Goal: Task Accomplishment & Management: Manage account settings

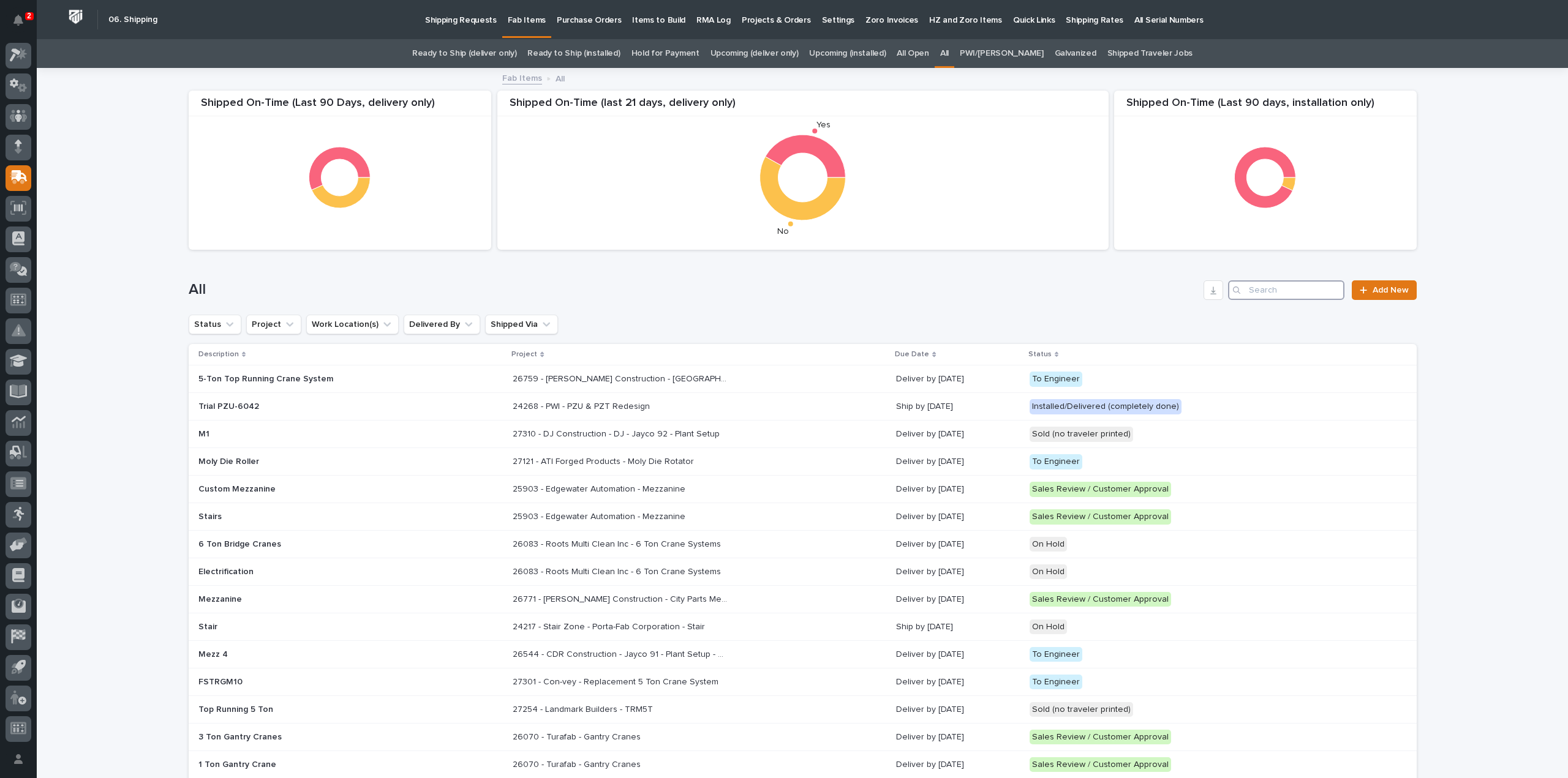
click at [1299, 292] on input "Search" at bounding box center [1287, 290] width 117 height 20
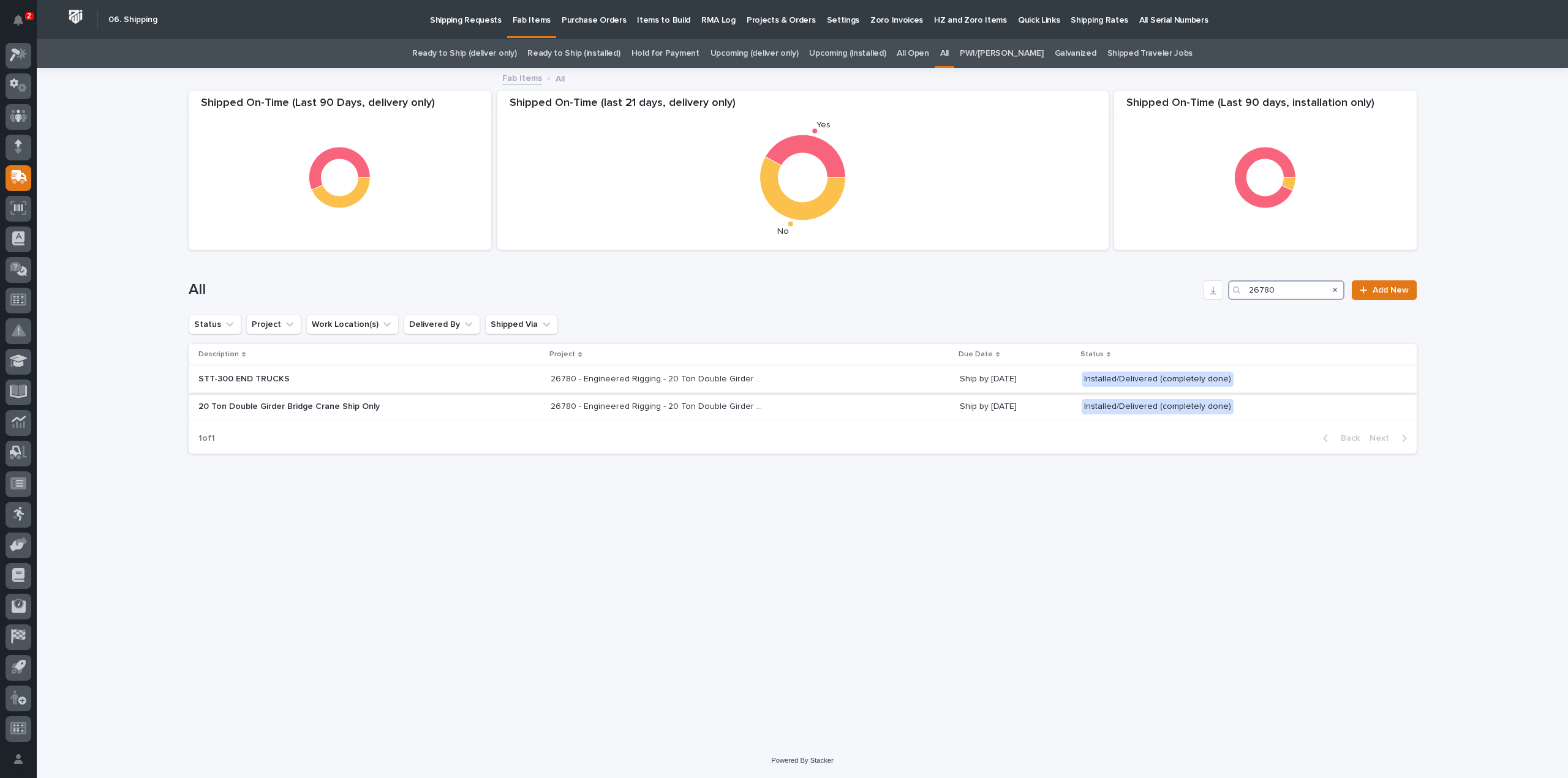
type input "26780"
click at [234, 381] on p "STT-300 END TRUCKS" at bounding box center [305, 379] width 214 height 11
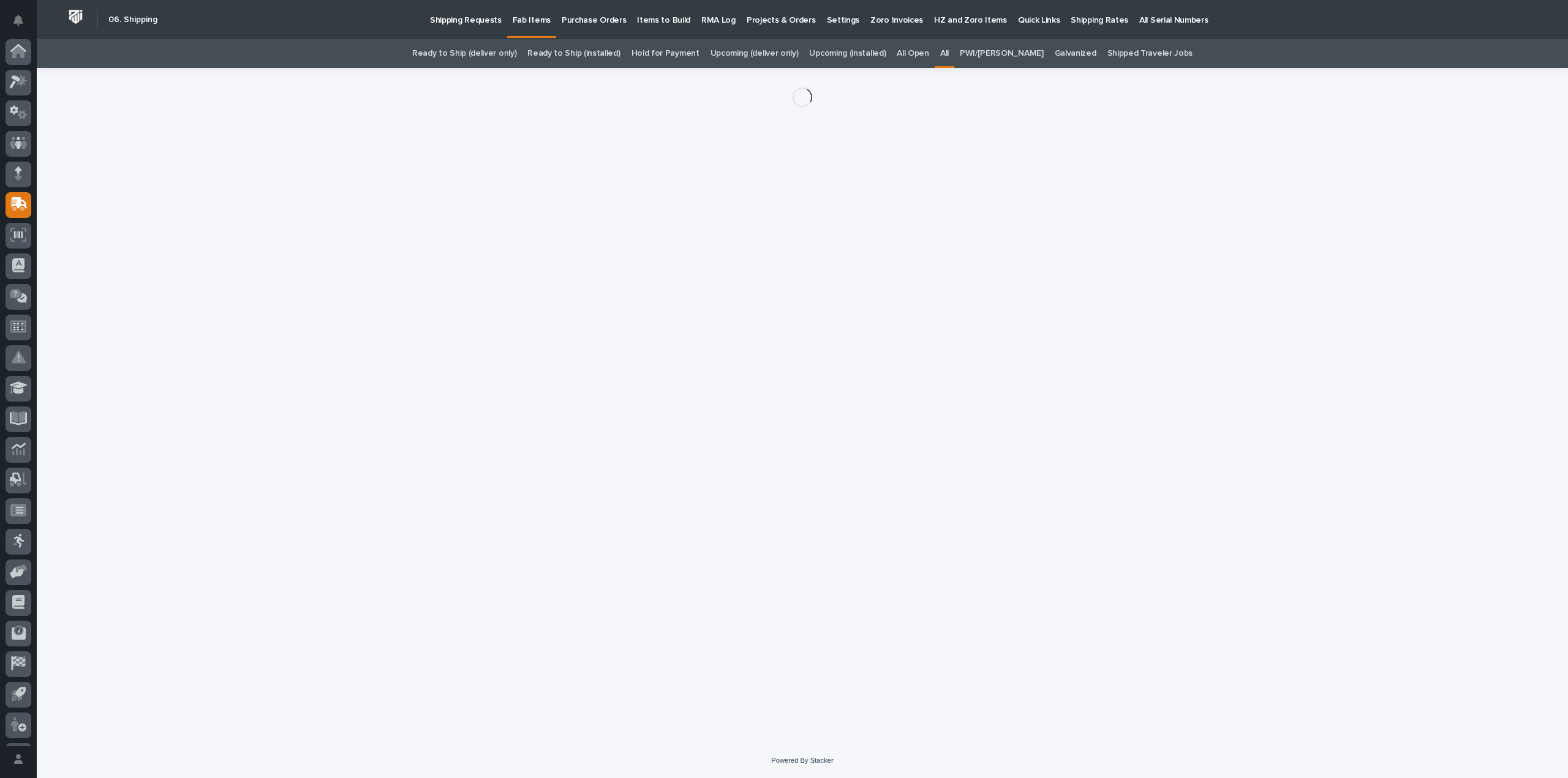
scroll to position [27, 0]
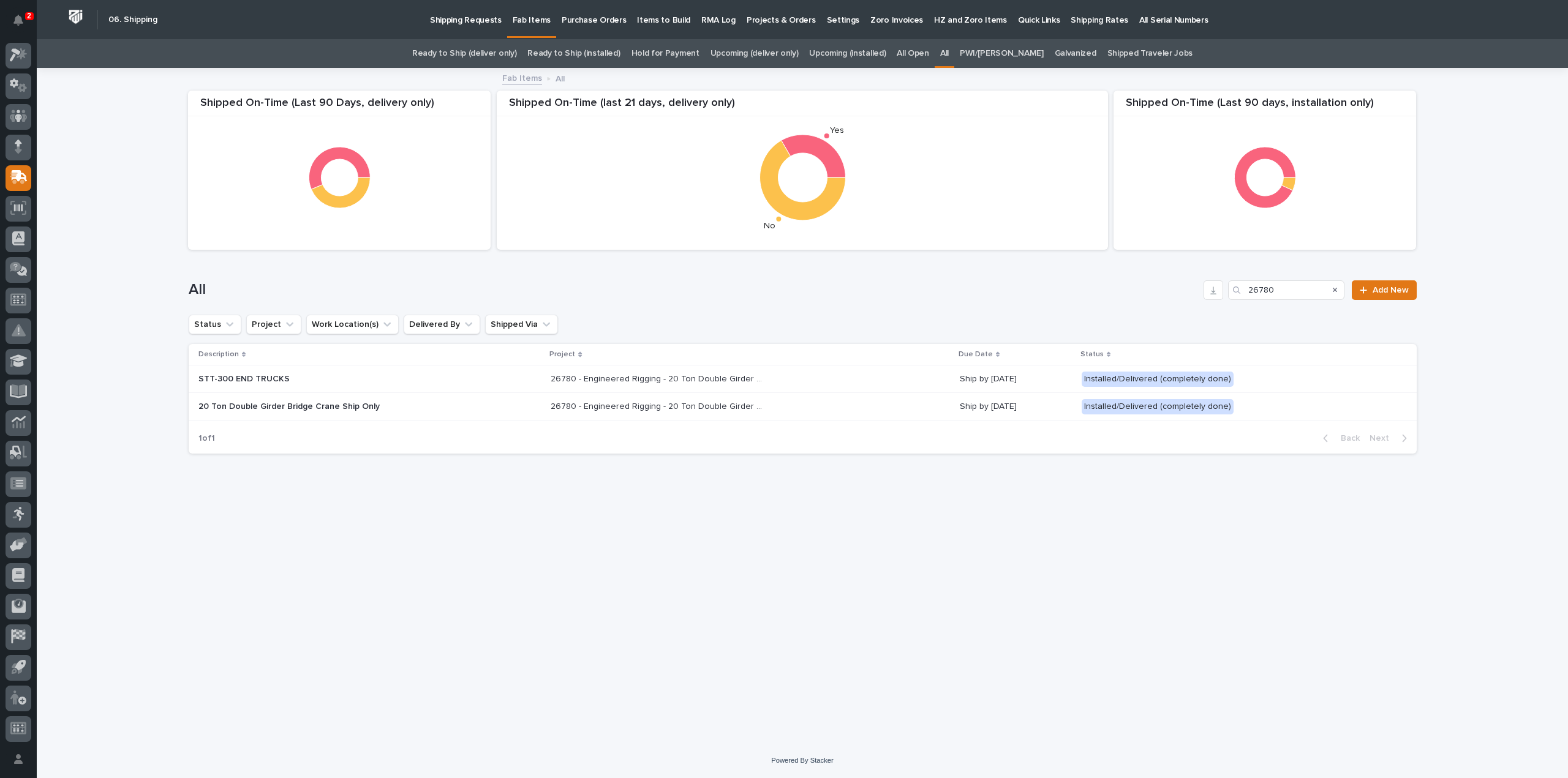
click at [615, 409] on p "26780 - Engineered Rigging - 20 Ton Double Girder Bridge Crane Ship Only" at bounding box center [660, 405] width 217 height 13
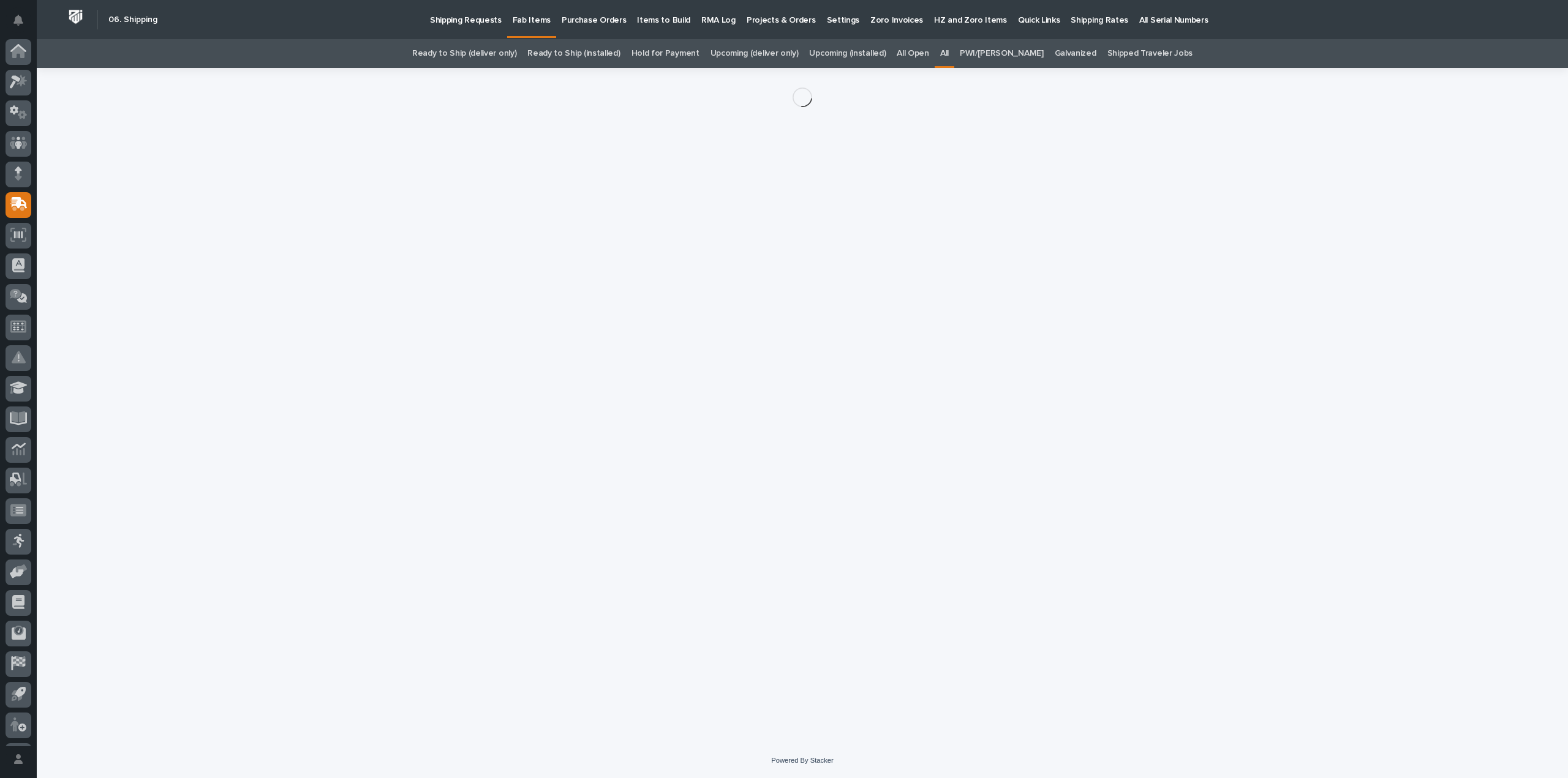
scroll to position [27, 0]
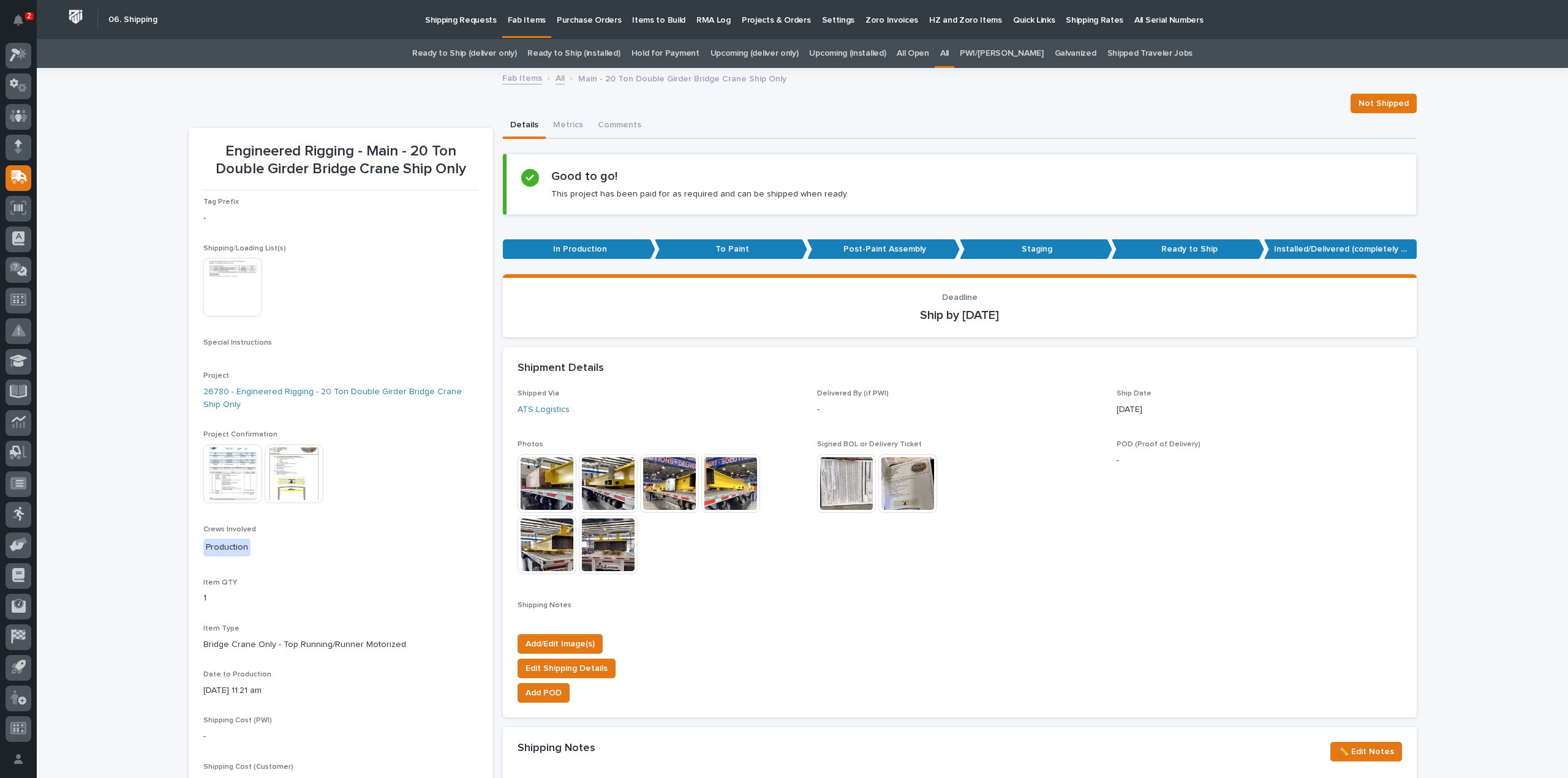
click at [543, 485] on img at bounding box center [547, 484] width 59 height 59
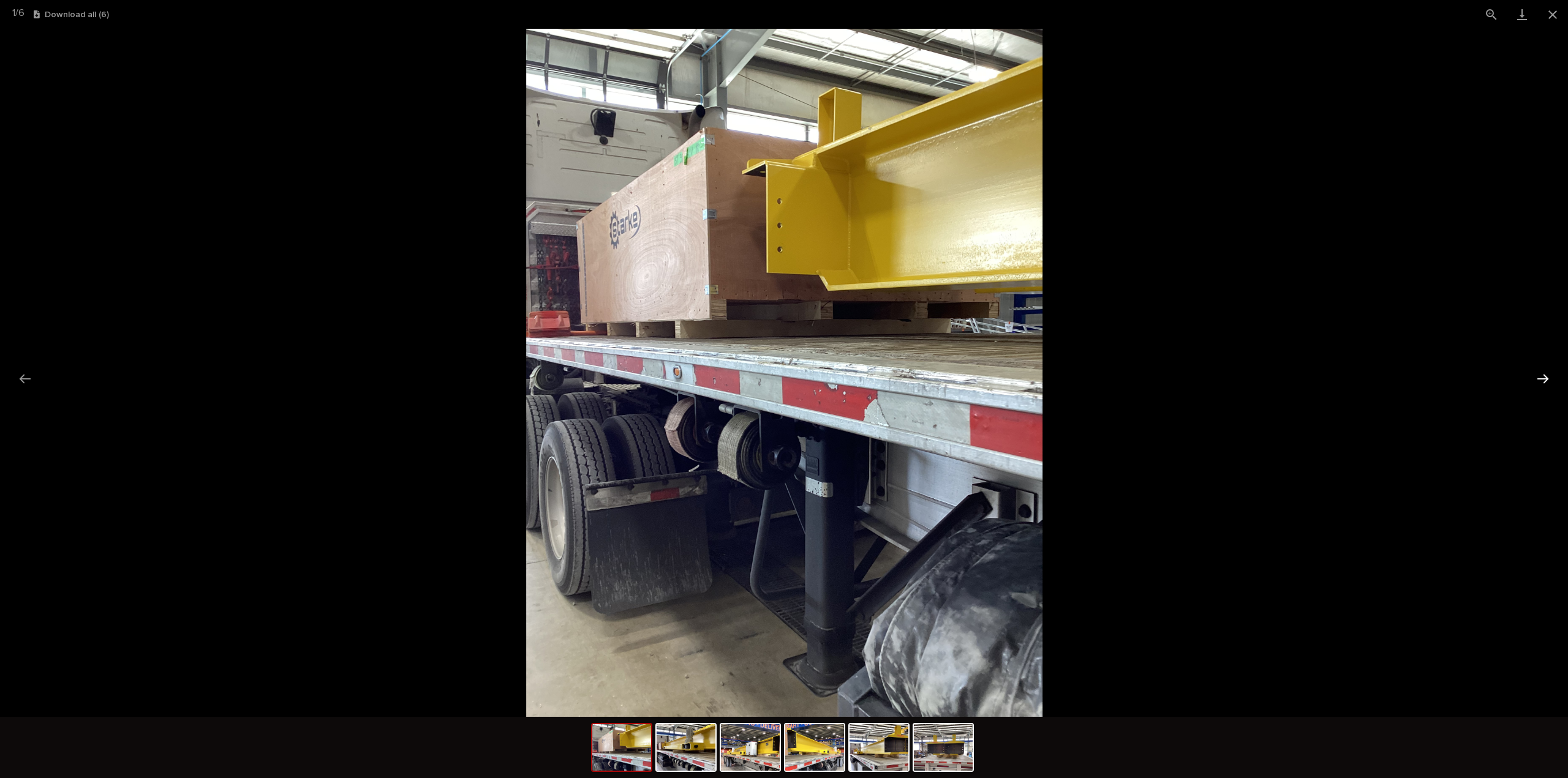
click at [1544, 380] on button "Next slide" at bounding box center [1542, 379] width 26 height 24
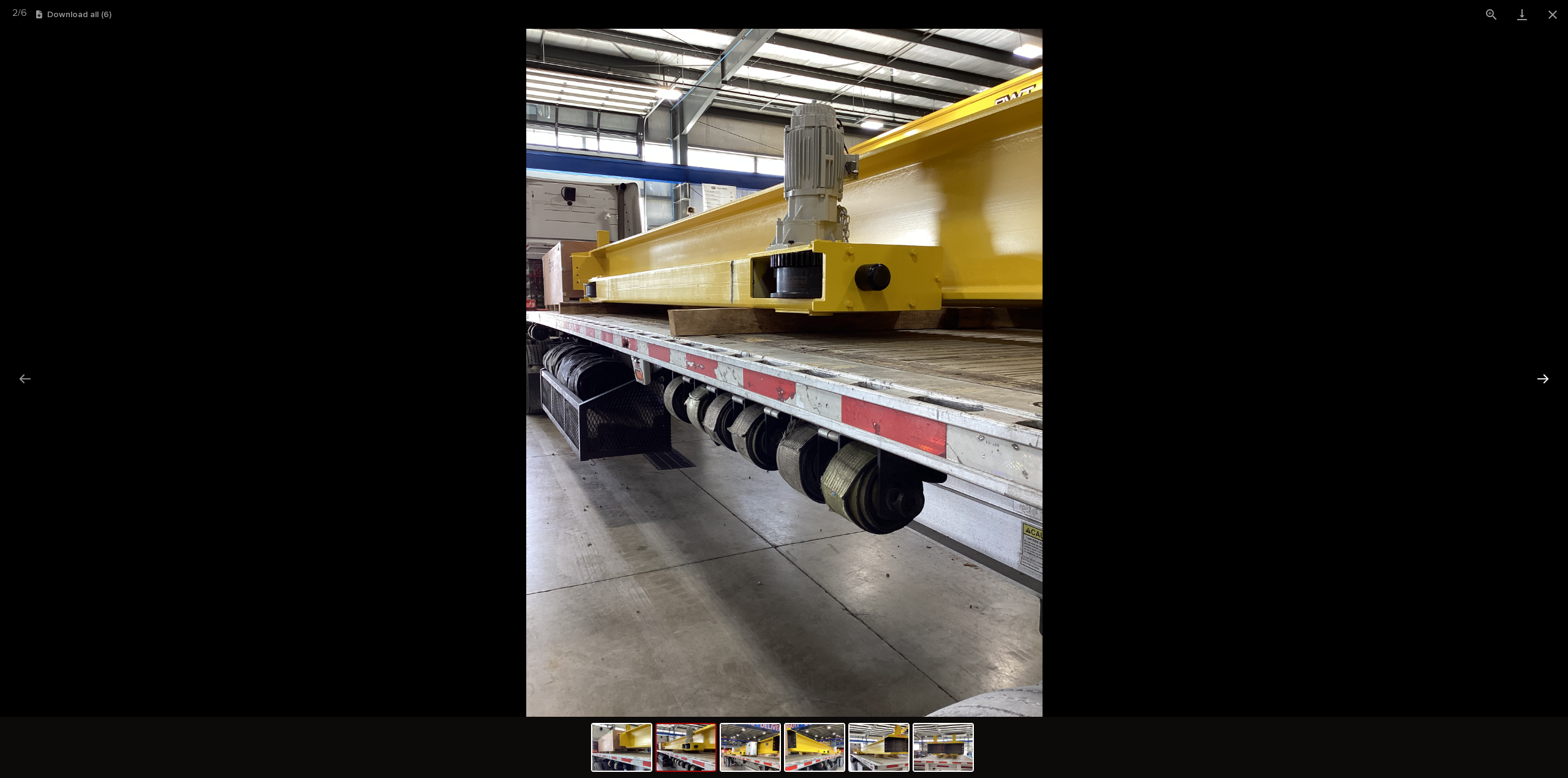
click at [1544, 380] on button "Next slide" at bounding box center [1542, 379] width 26 height 24
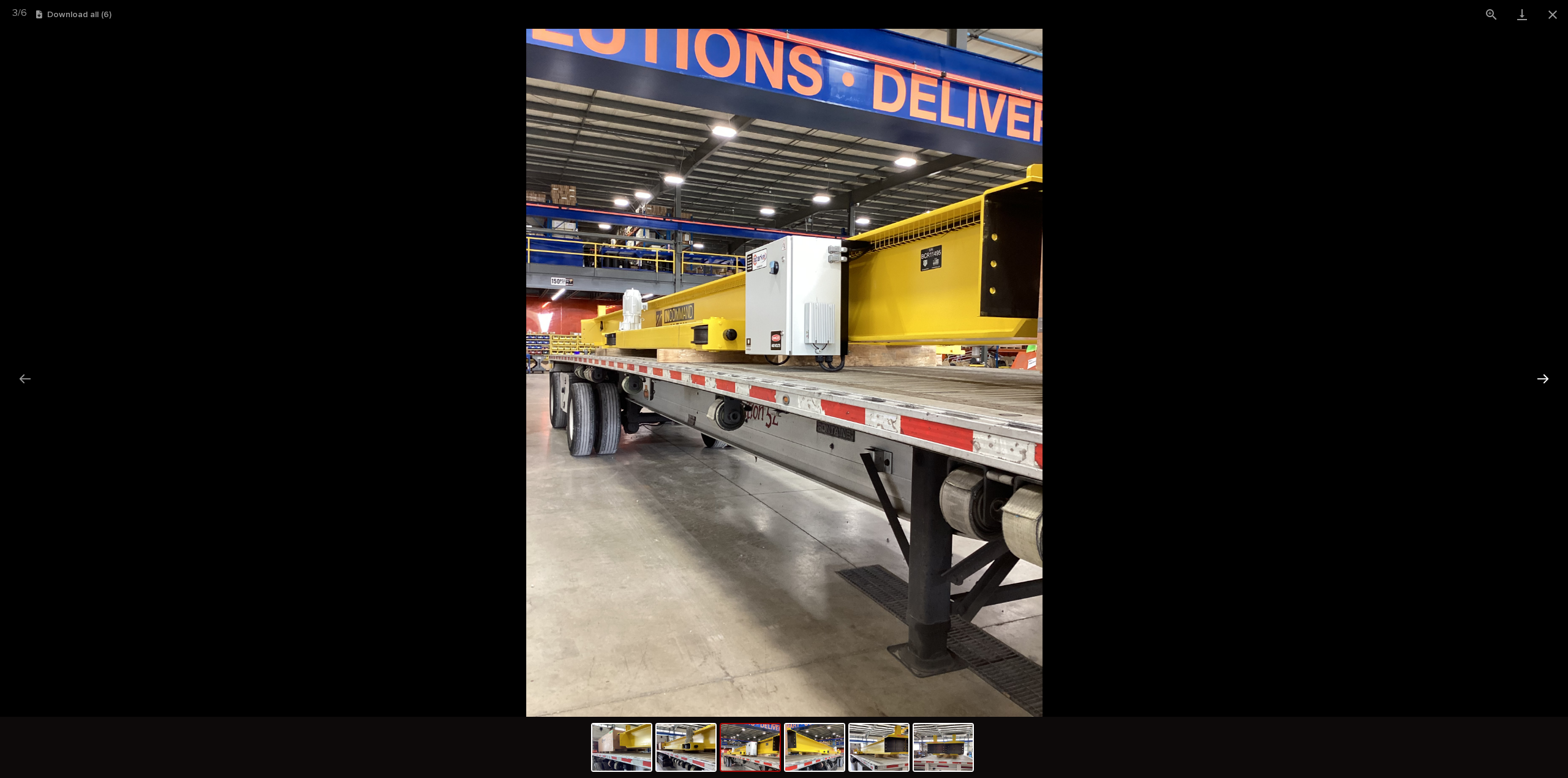
click at [1544, 380] on button "Next slide" at bounding box center [1542, 379] width 26 height 24
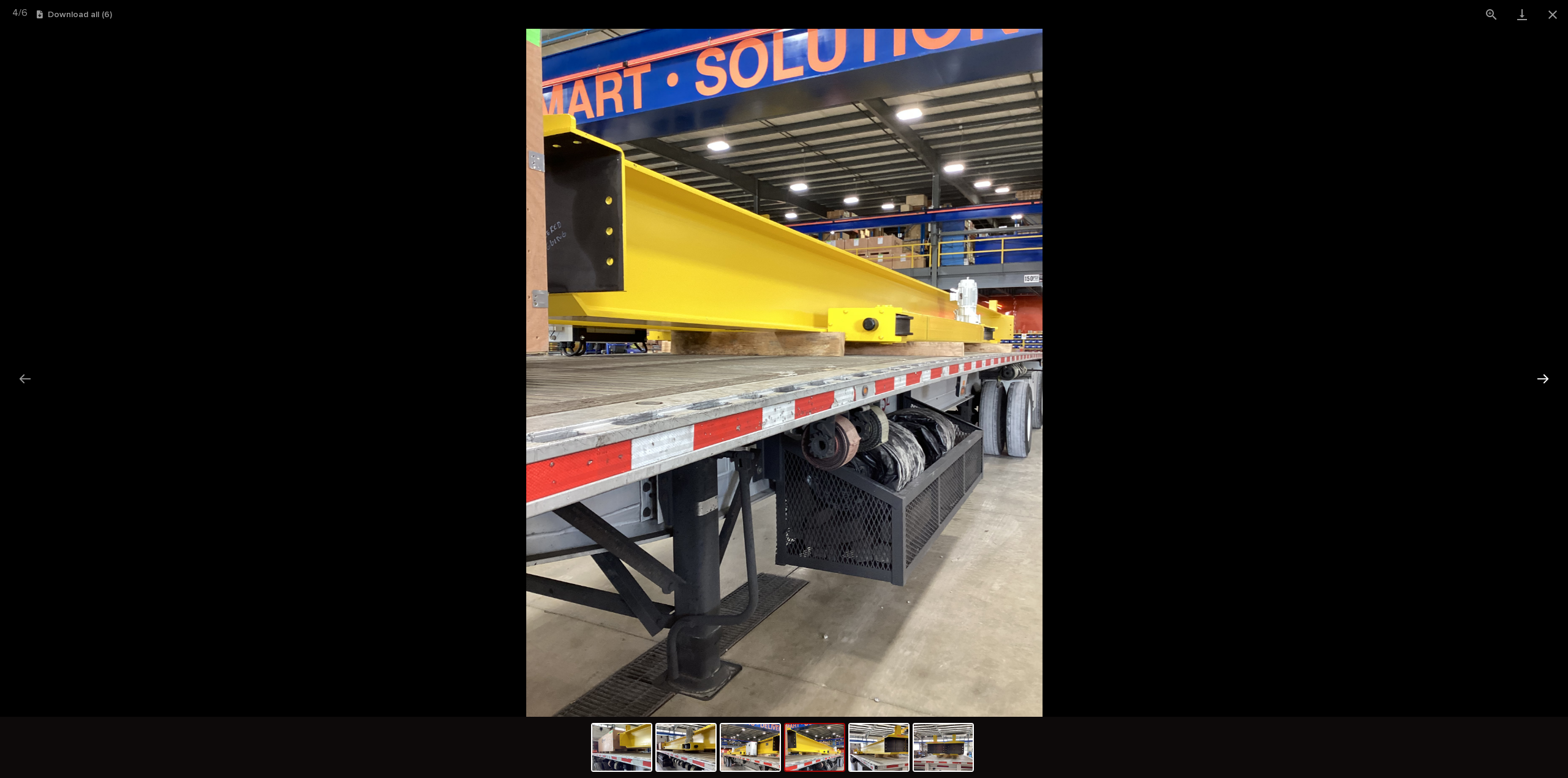
click at [1544, 380] on button "Next slide" at bounding box center [1542, 379] width 26 height 24
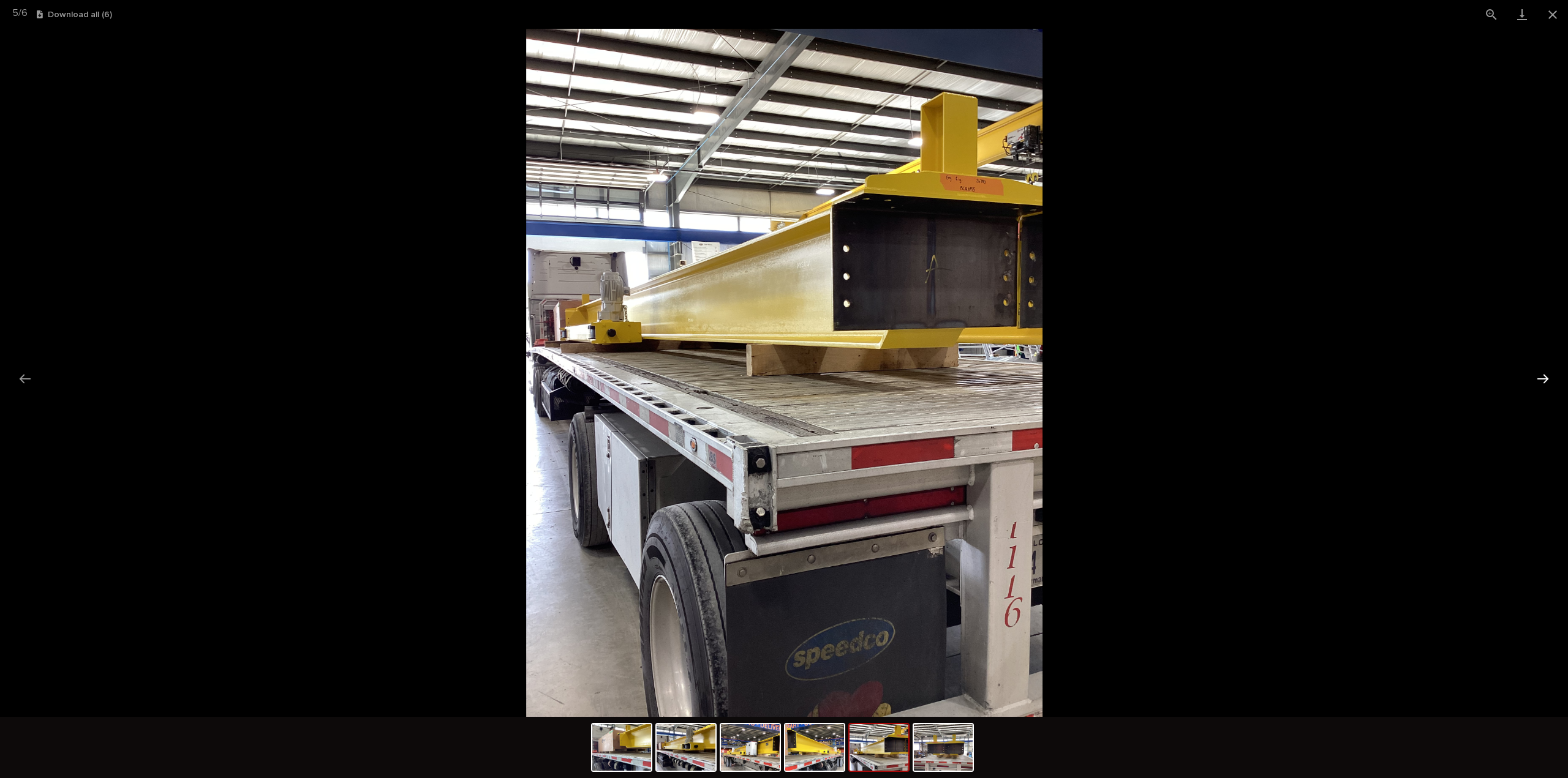
click at [1544, 380] on button "Next slide" at bounding box center [1542, 379] width 26 height 24
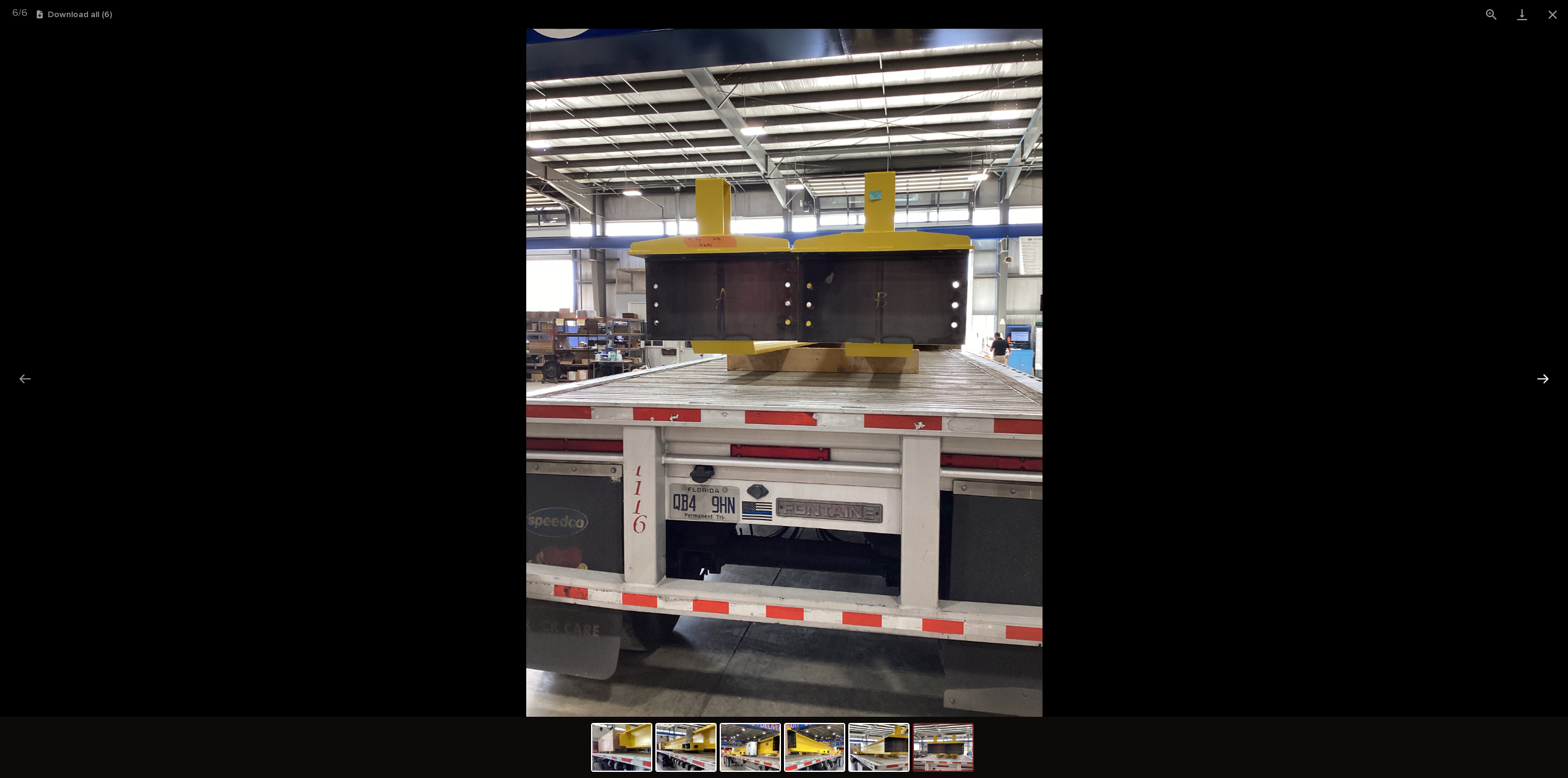
click at [1544, 380] on button "Next slide" at bounding box center [1542, 379] width 26 height 24
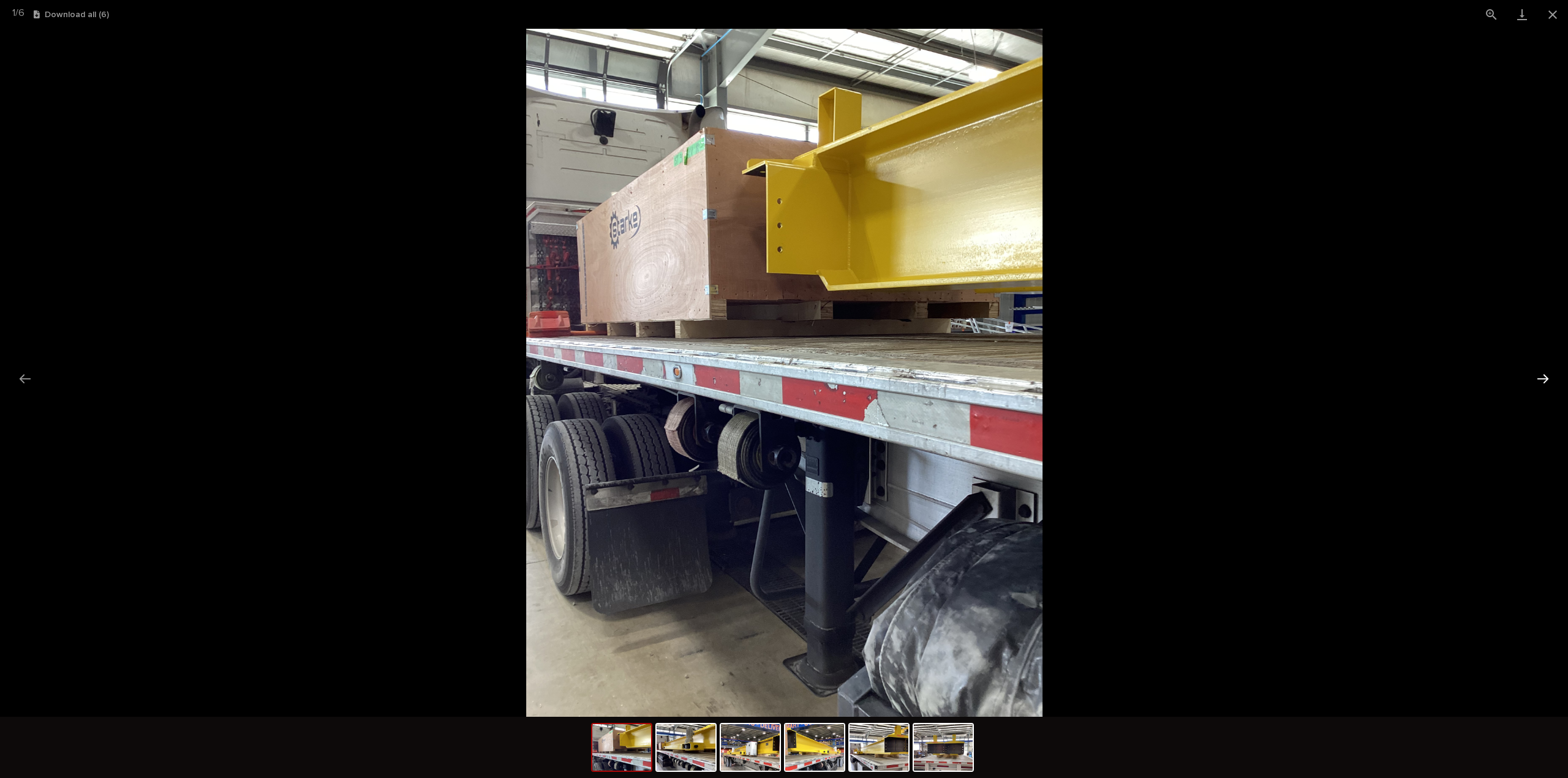
click at [1544, 380] on button "Next slide" at bounding box center [1542, 379] width 26 height 24
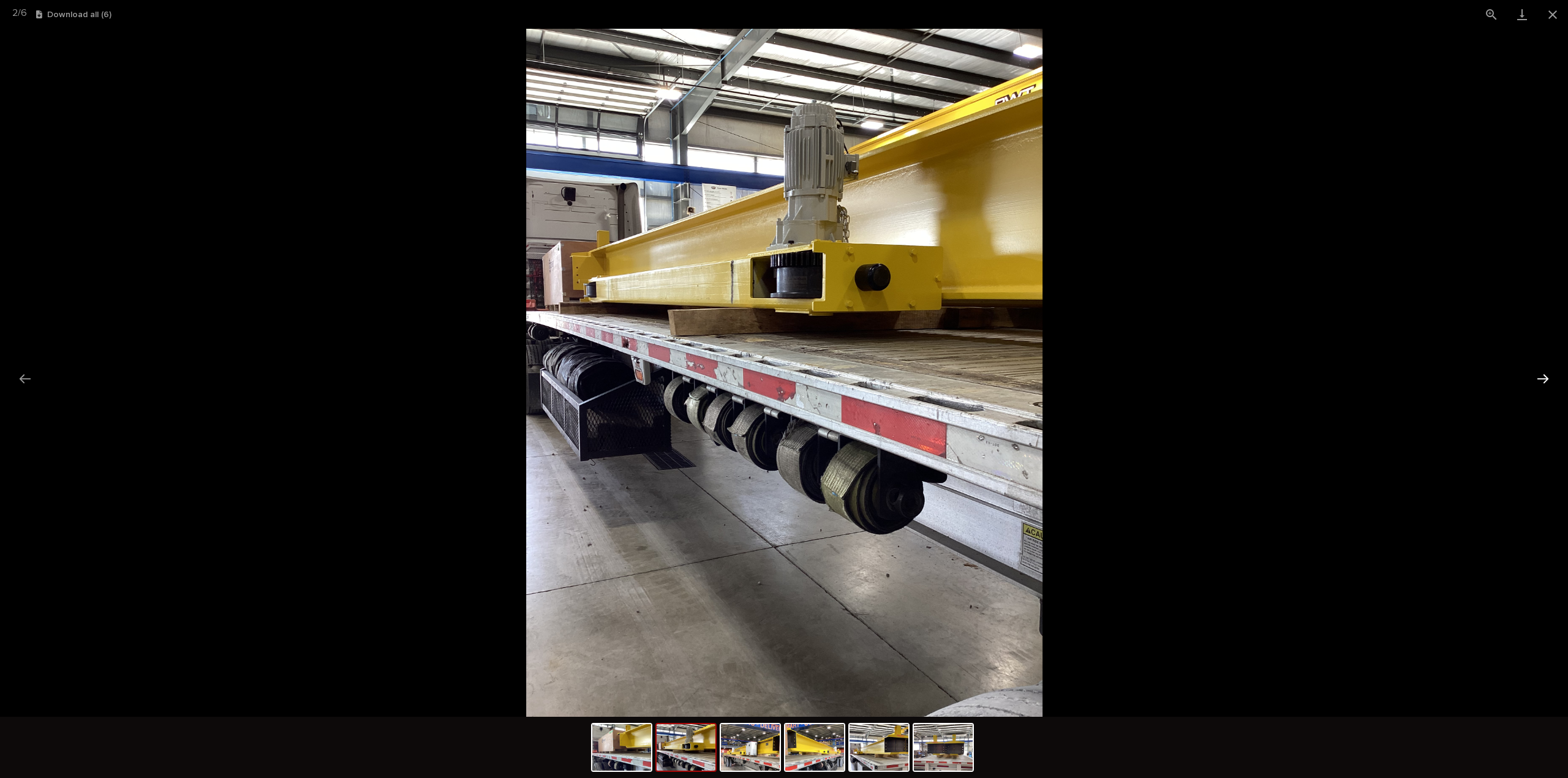
click at [1544, 380] on button "Next slide" at bounding box center [1542, 379] width 26 height 24
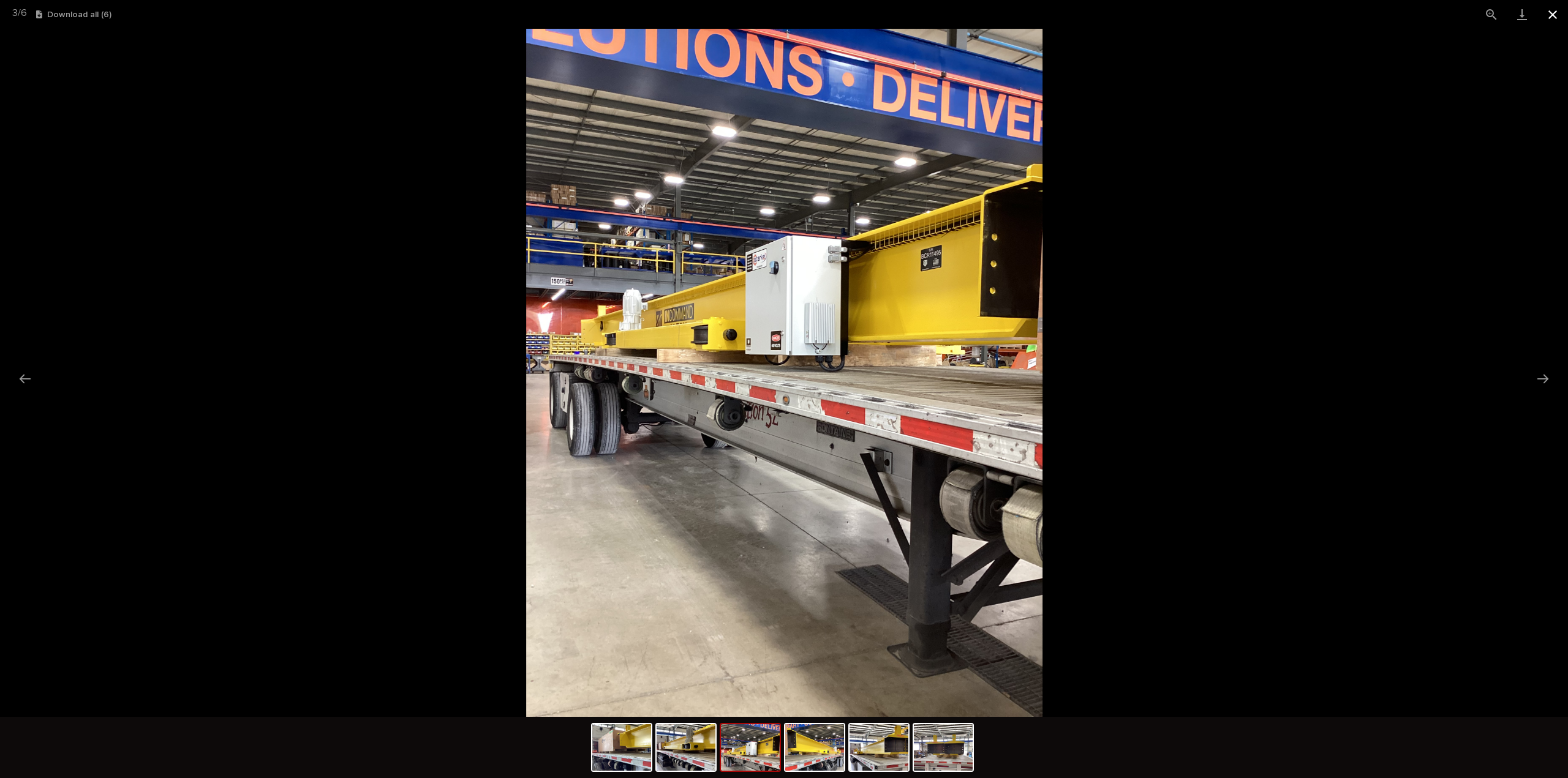
click at [1552, 15] on button "Close gallery" at bounding box center [1552, 14] width 31 height 29
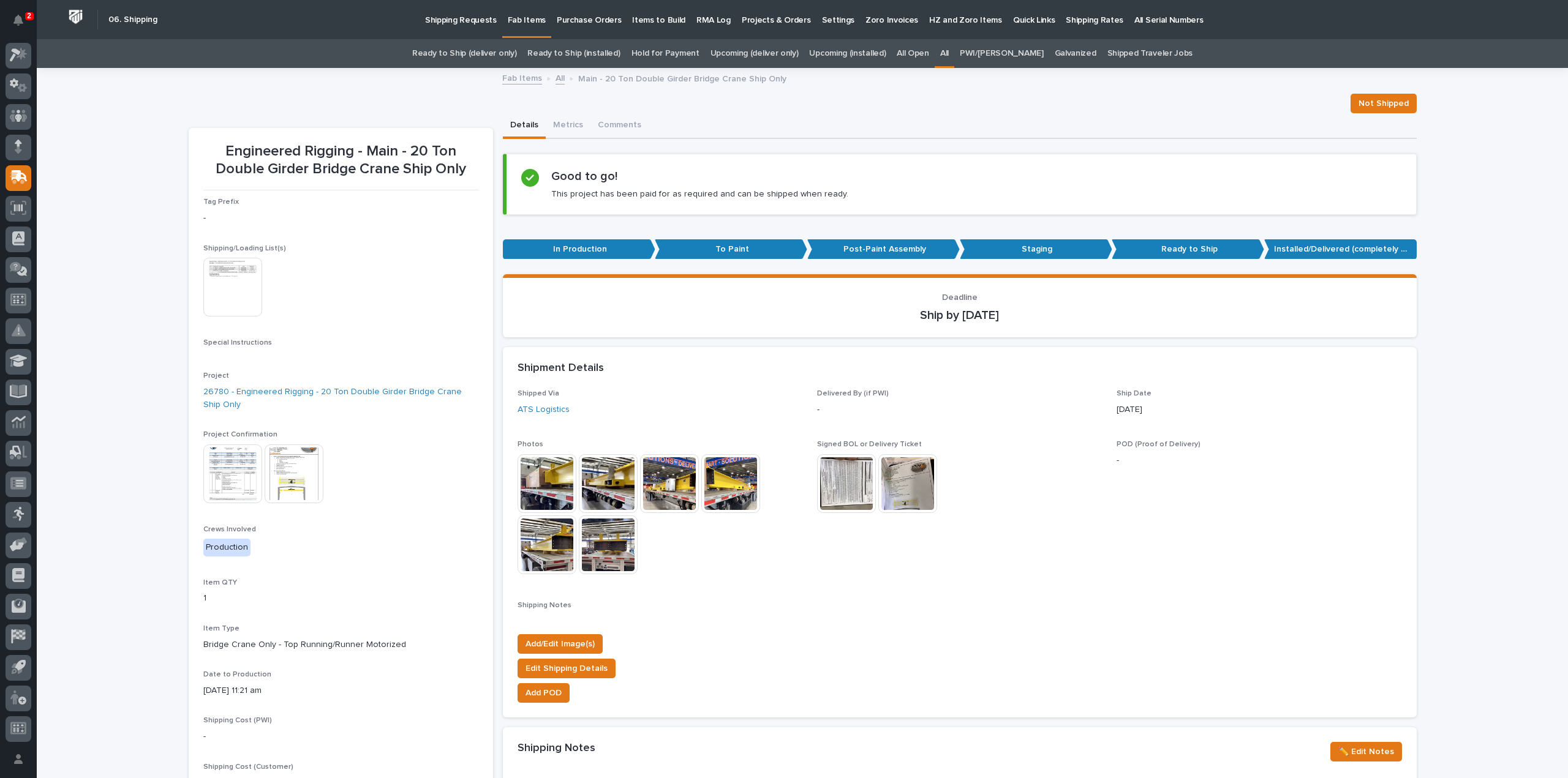
click at [849, 481] on img at bounding box center [846, 484] width 59 height 59
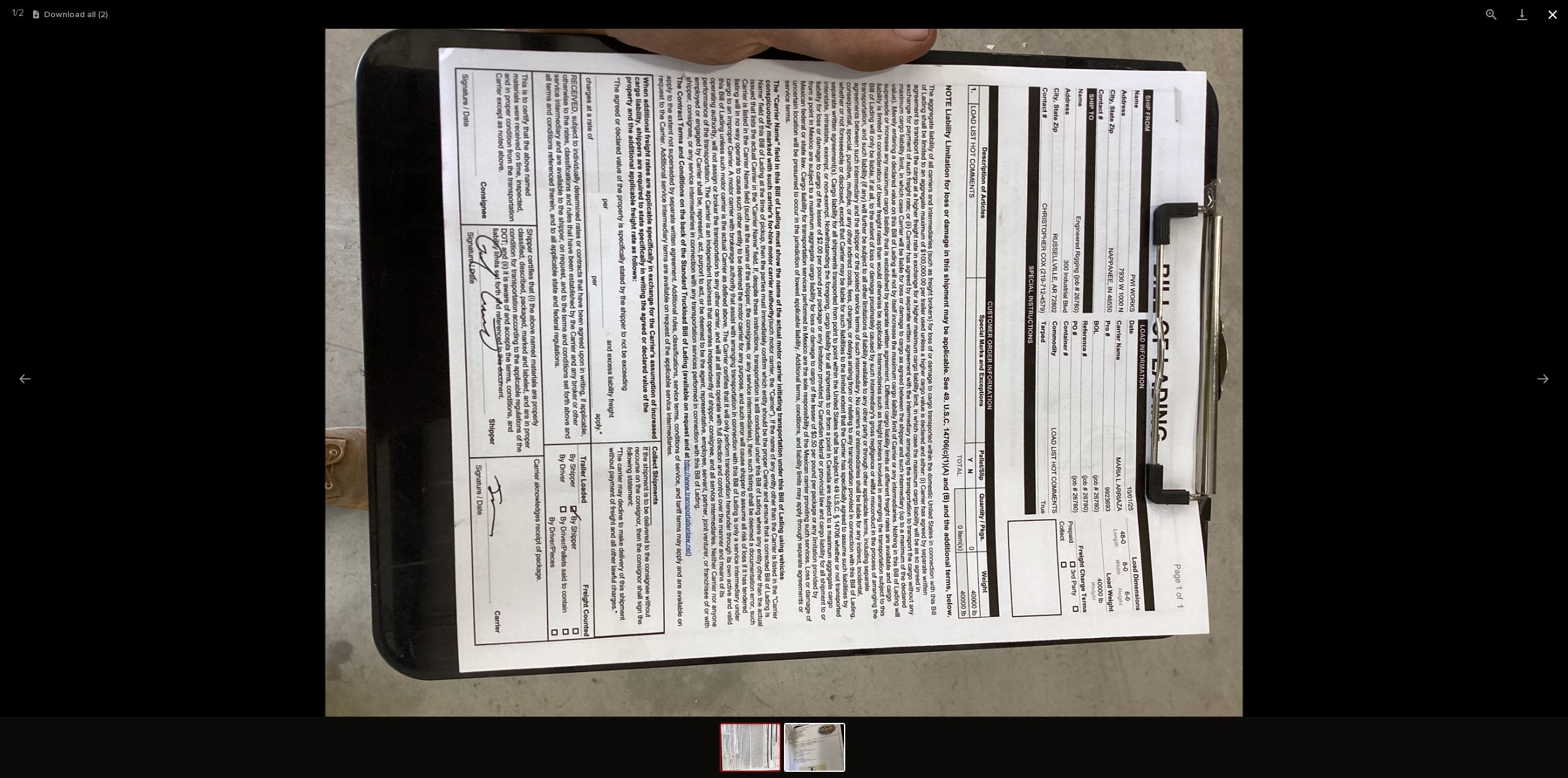
click at [1557, 15] on button "Close gallery" at bounding box center [1552, 14] width 31 height 29
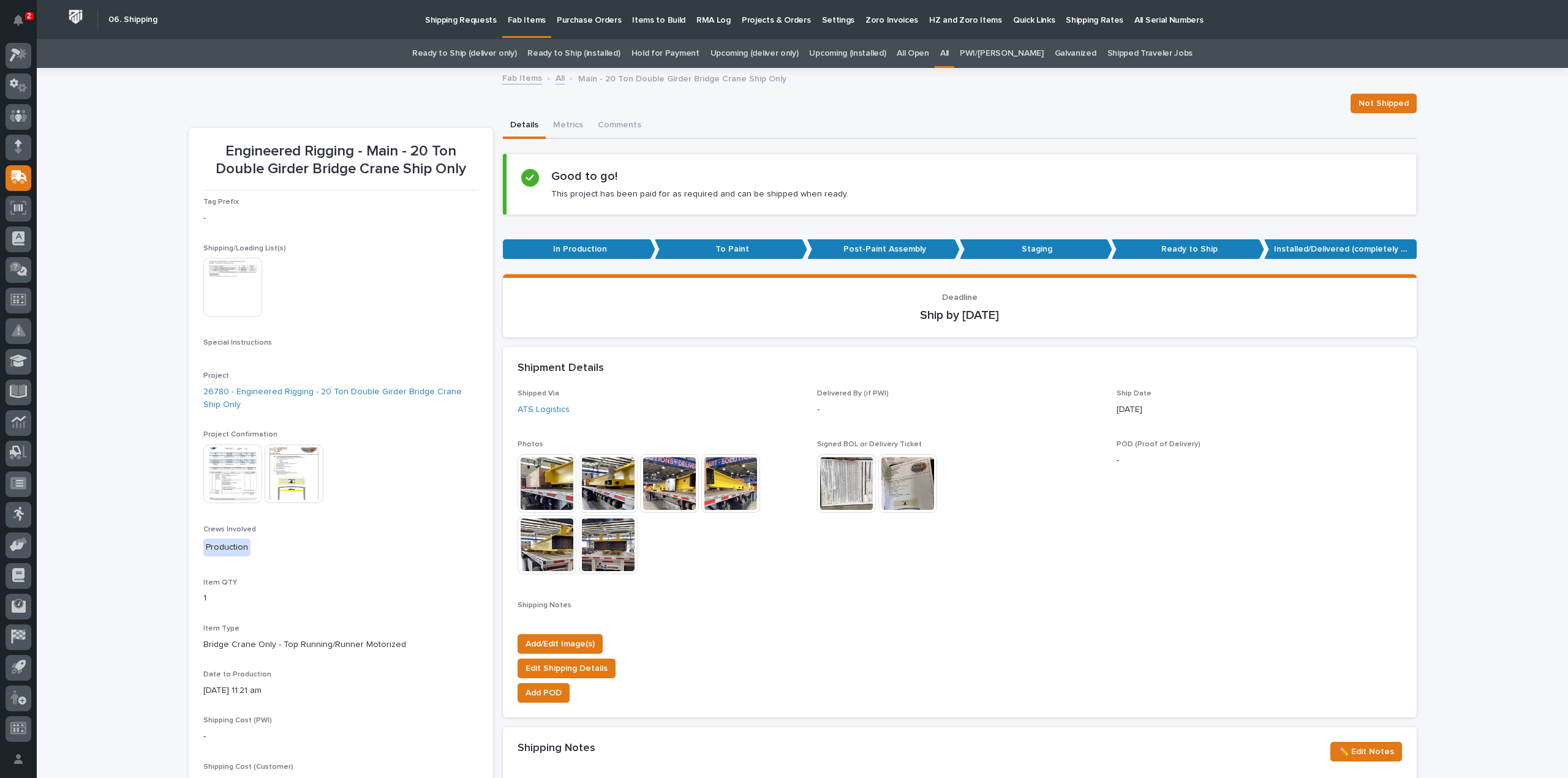
click at [949, 52] on link "All" at bounding box center [944, 53] width 9 height 29
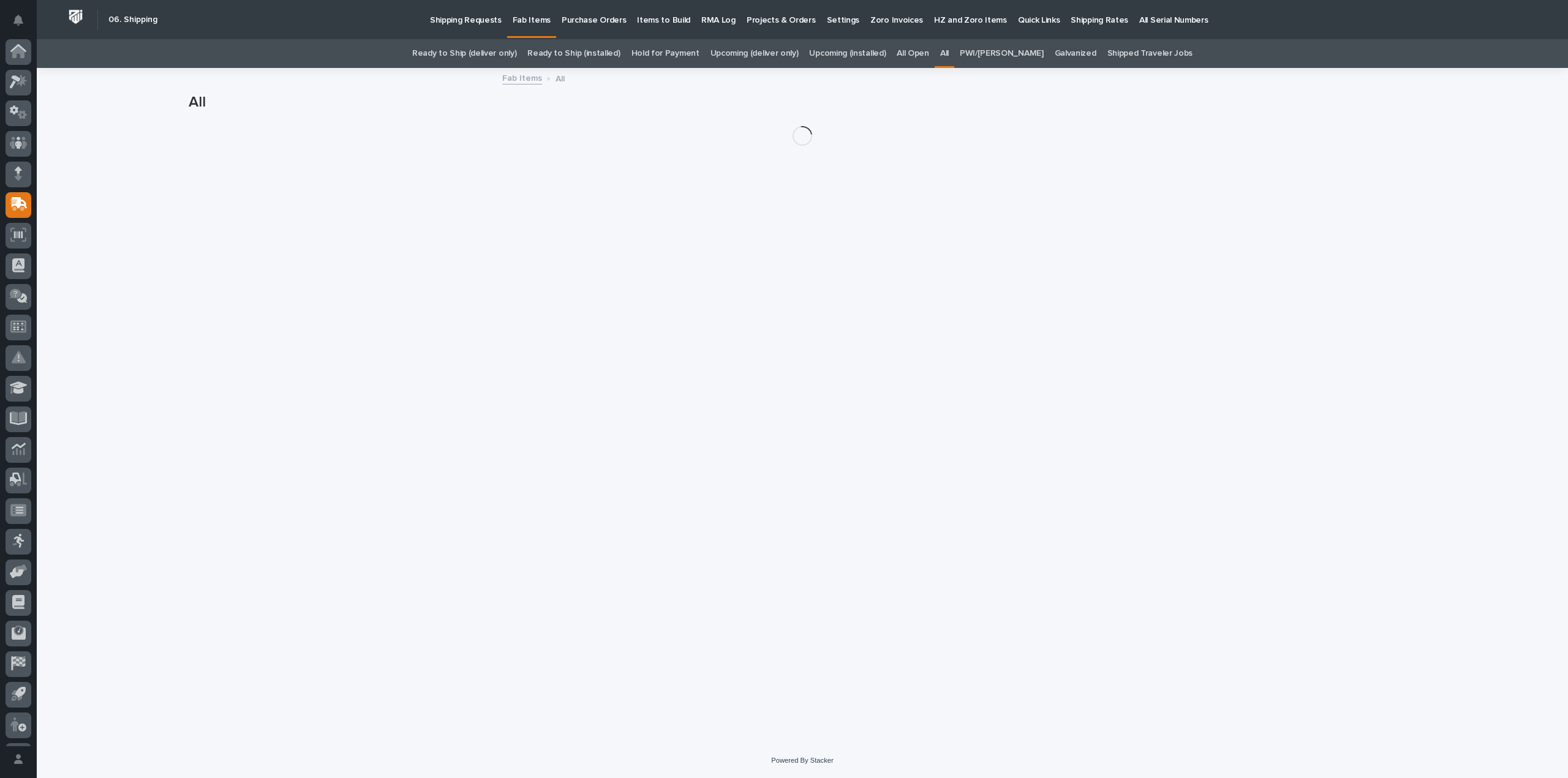
scroll to position [27, 0]
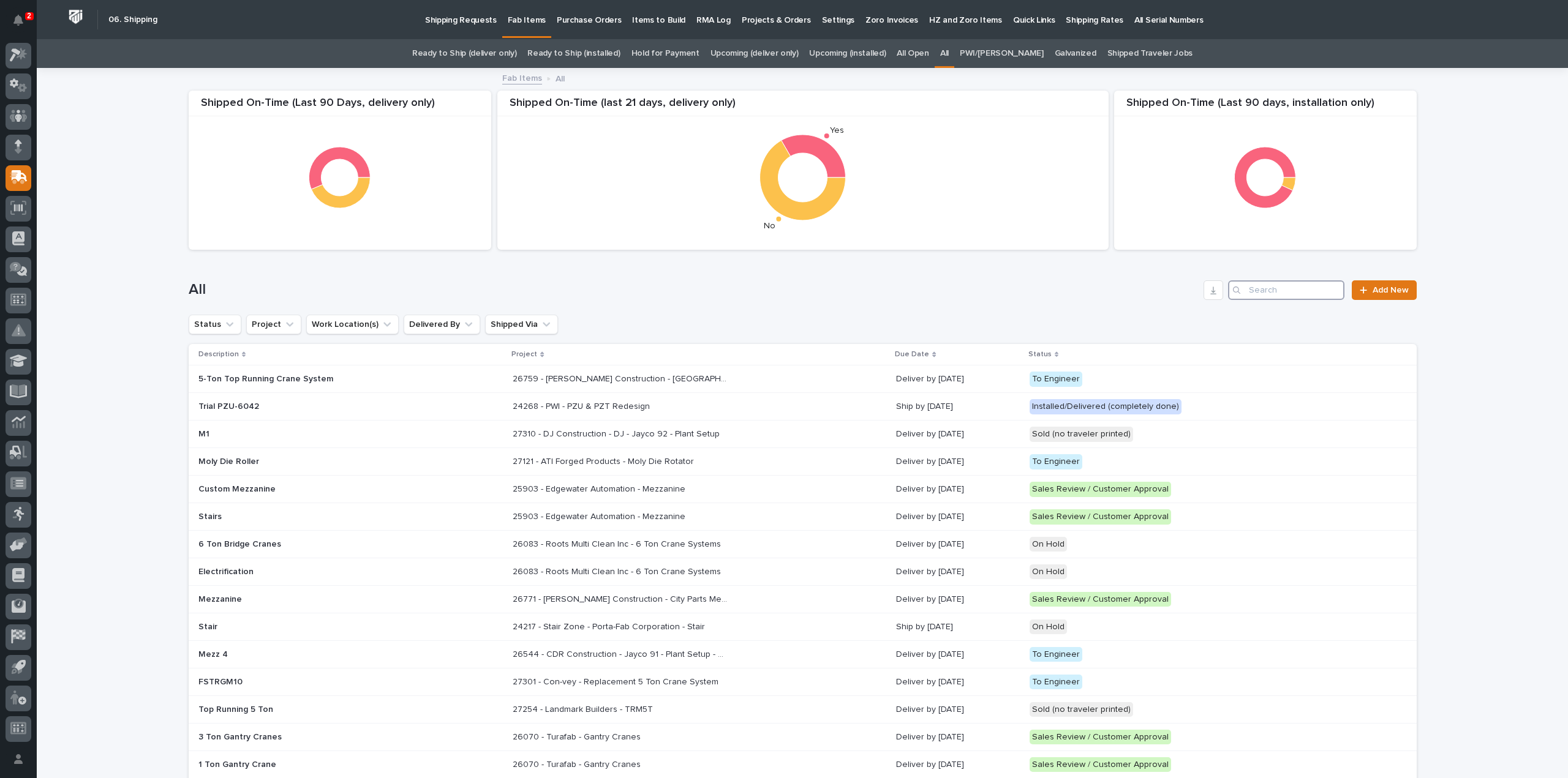
click at [1277, 289] on input "Search" at bounding box center [1287, 290] width 117 height 20
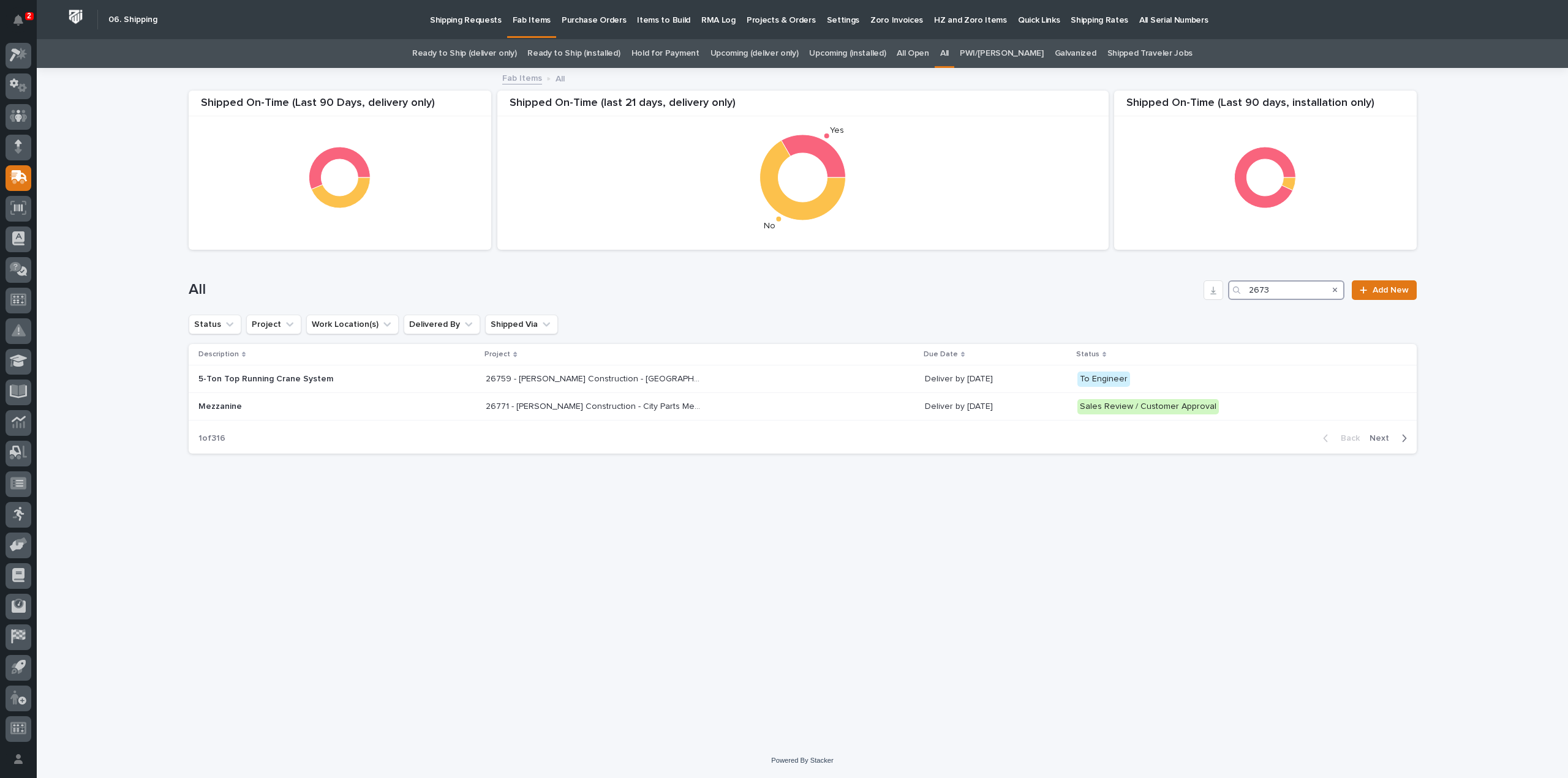
type input "26739"
click at [520, 380] on p "26739 - MORryde - Plant 11 - Paint Line Hyperlite Pneumatic Crane" at bounding box center [561, 377] width 217 height 13
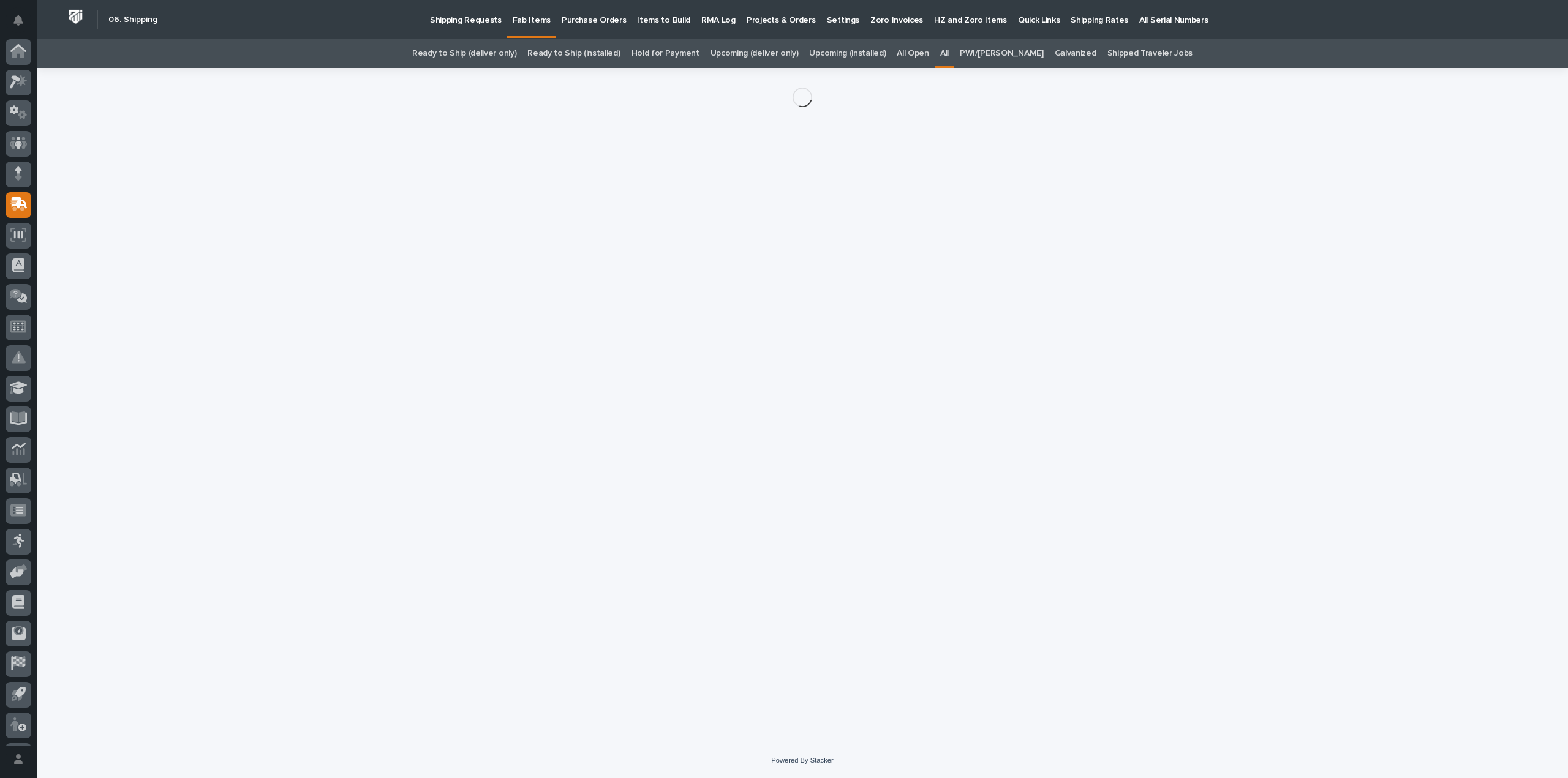
scroll to position [27, 0]
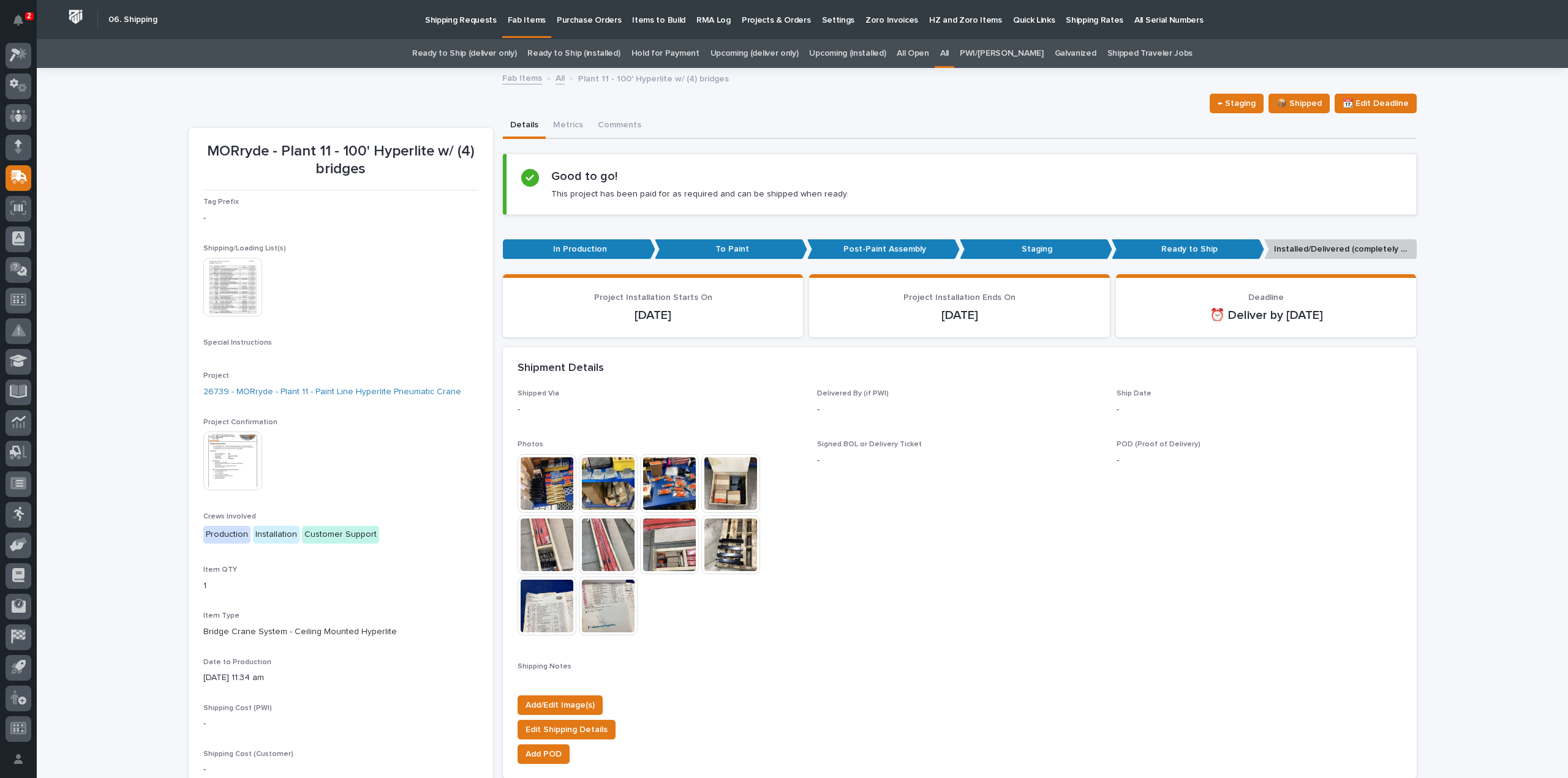
click at [238, 296] on img at bounding box center [233, 287] width 59 height 59
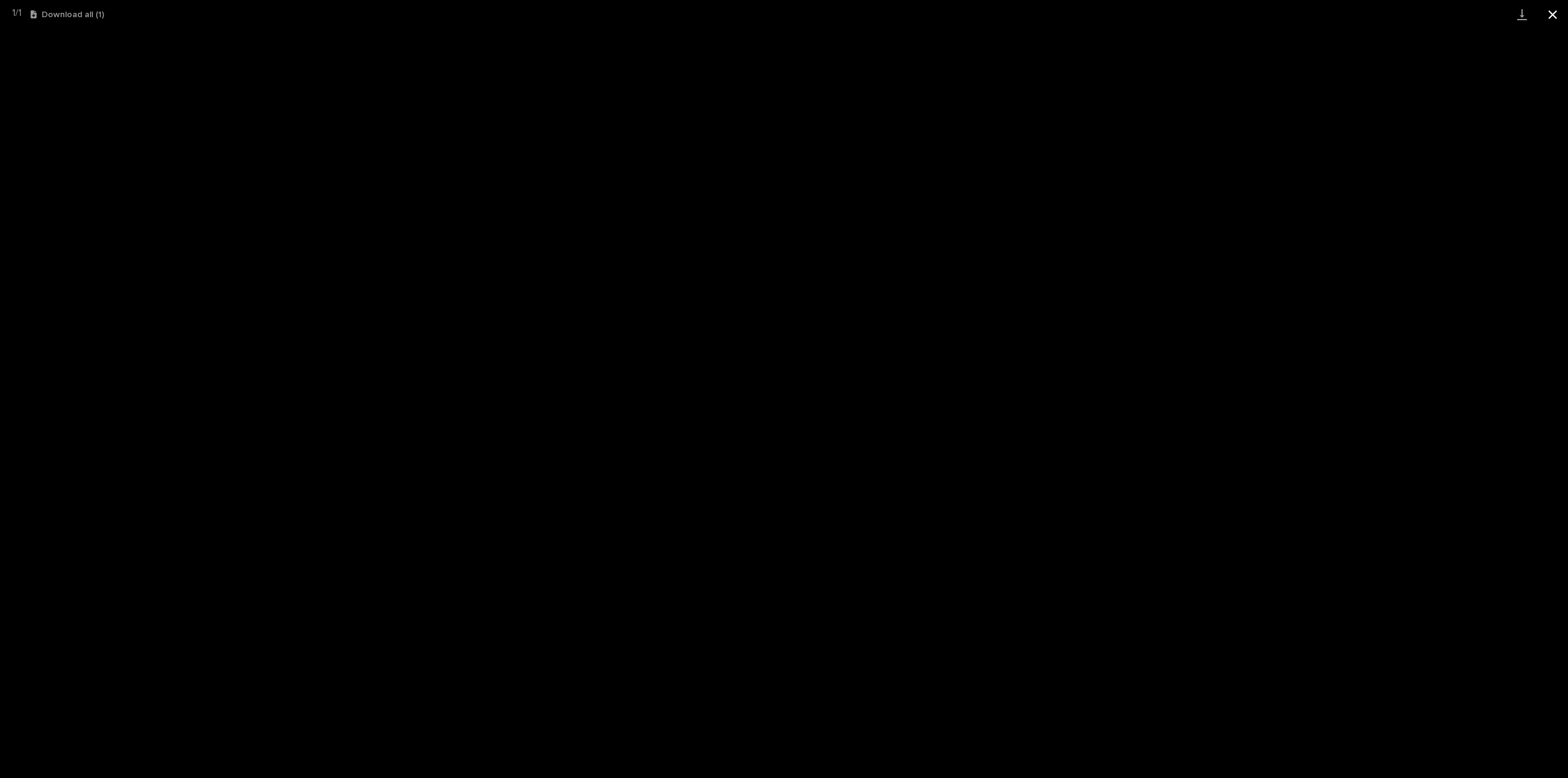
click at [1555, 16] on button "Close gallery" at bounding box center [1552, 14] width 31 height 29
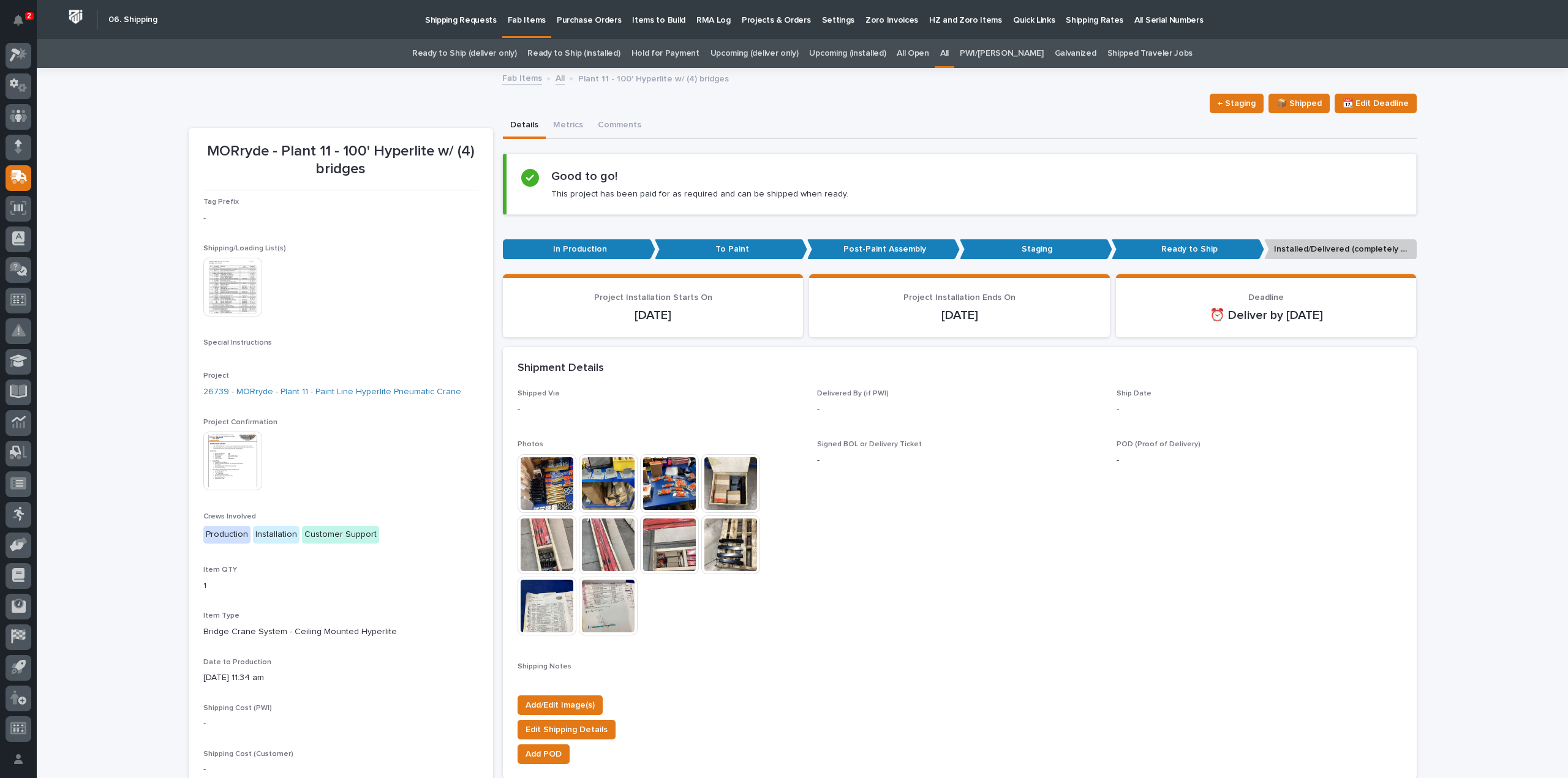
click at [949, 49] on link "All" at bounding box center [944, 53] width 9 height 29
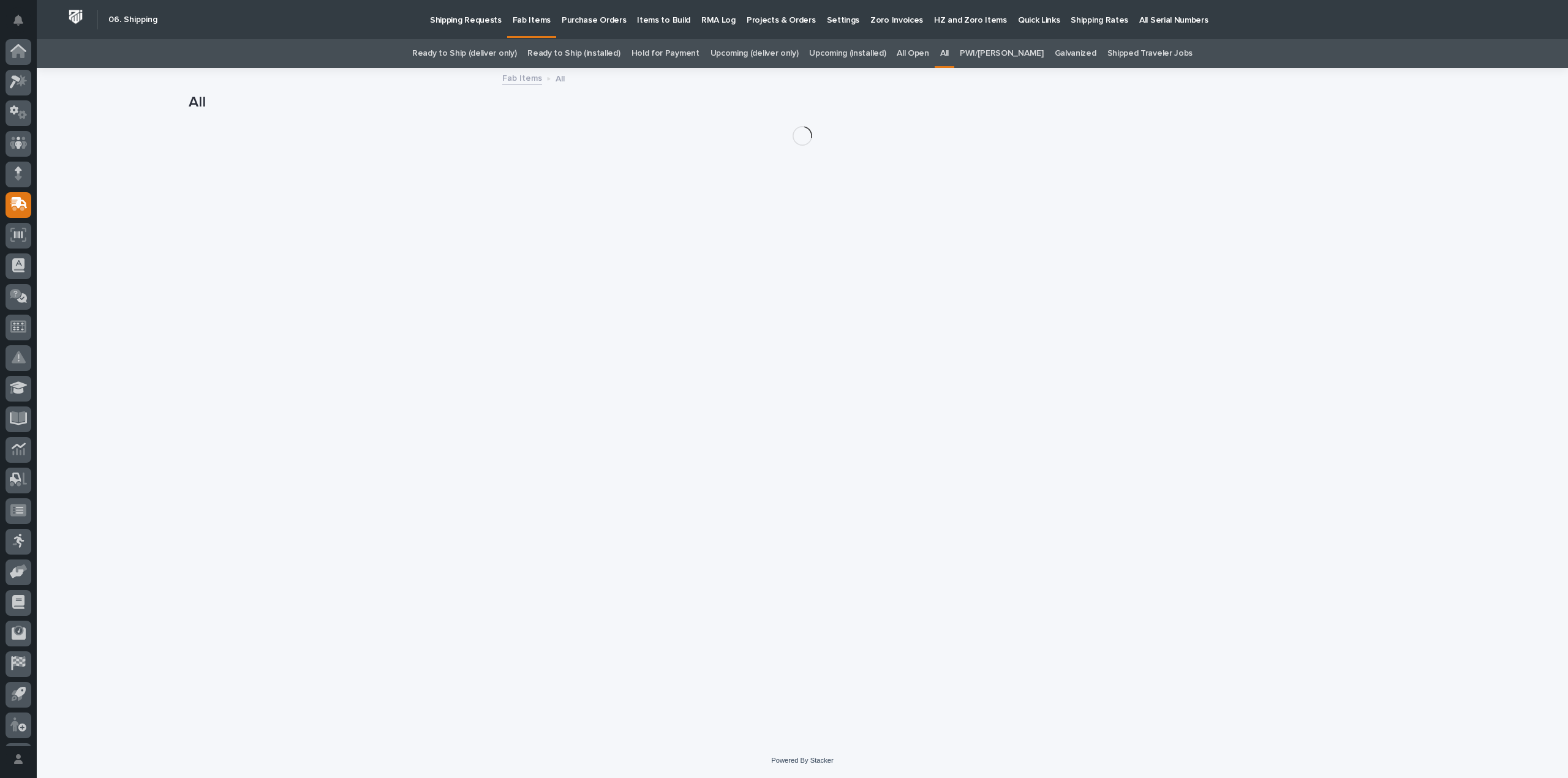
scroll to position [27, 0]
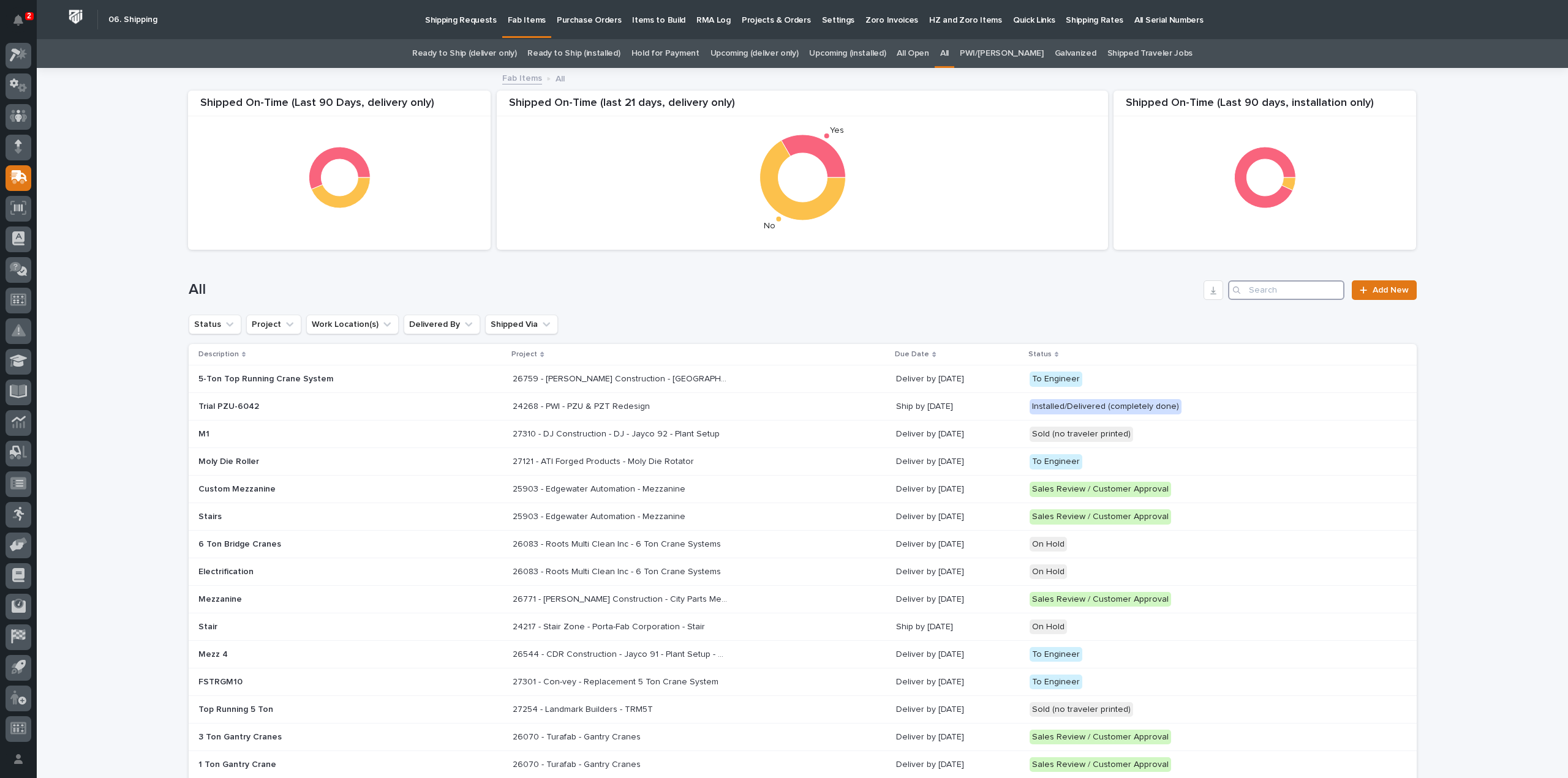
click at [1280, 291] on input "Search" at bounding box center [1287, 290] width 117 height 20
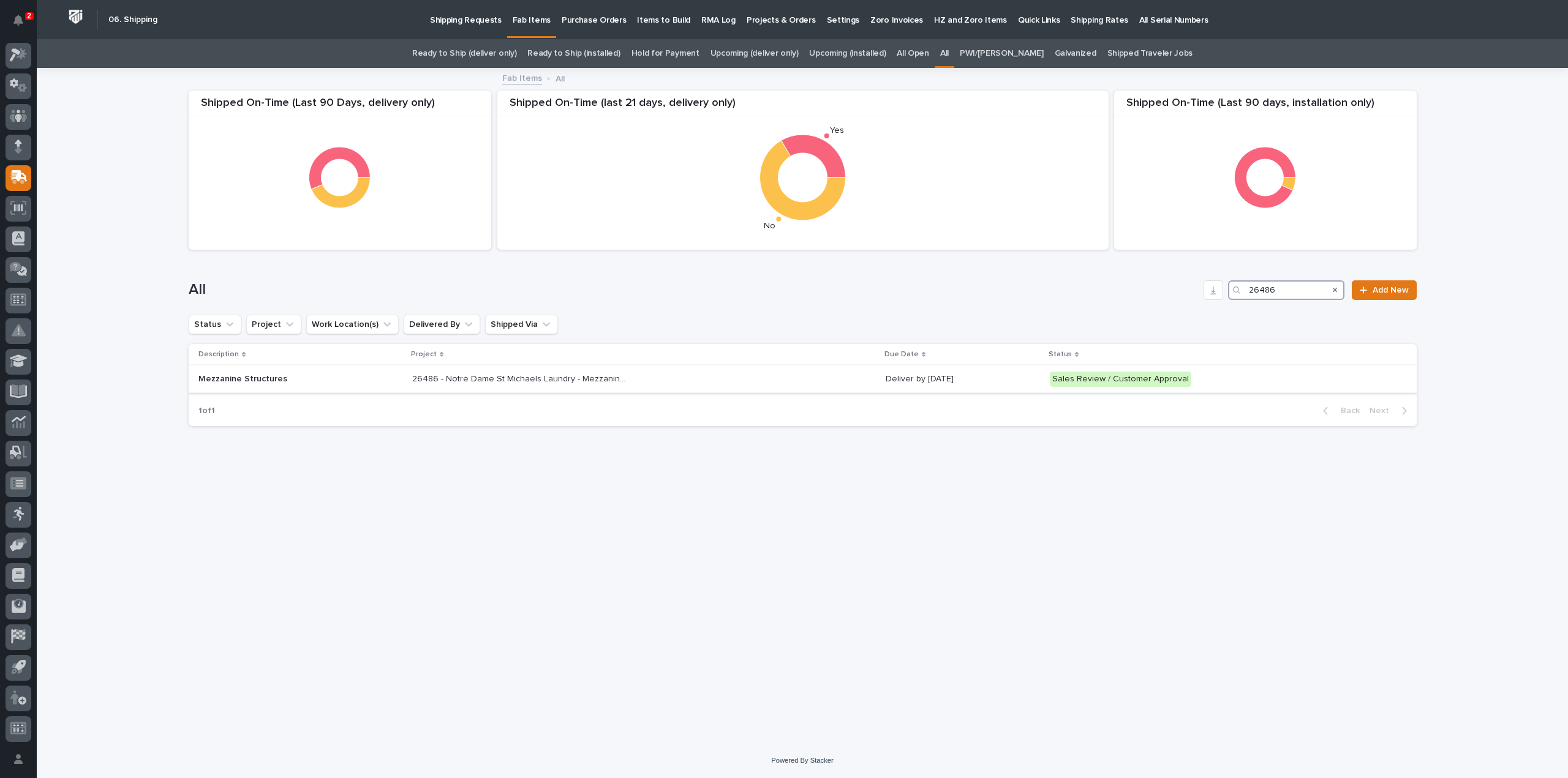
type input "26486"
click at [523, 380] on p "26486 - Notre Dame St Michaels Laundry - Mezzanine Components" at bounding box center [520, 377] width 217 height 13
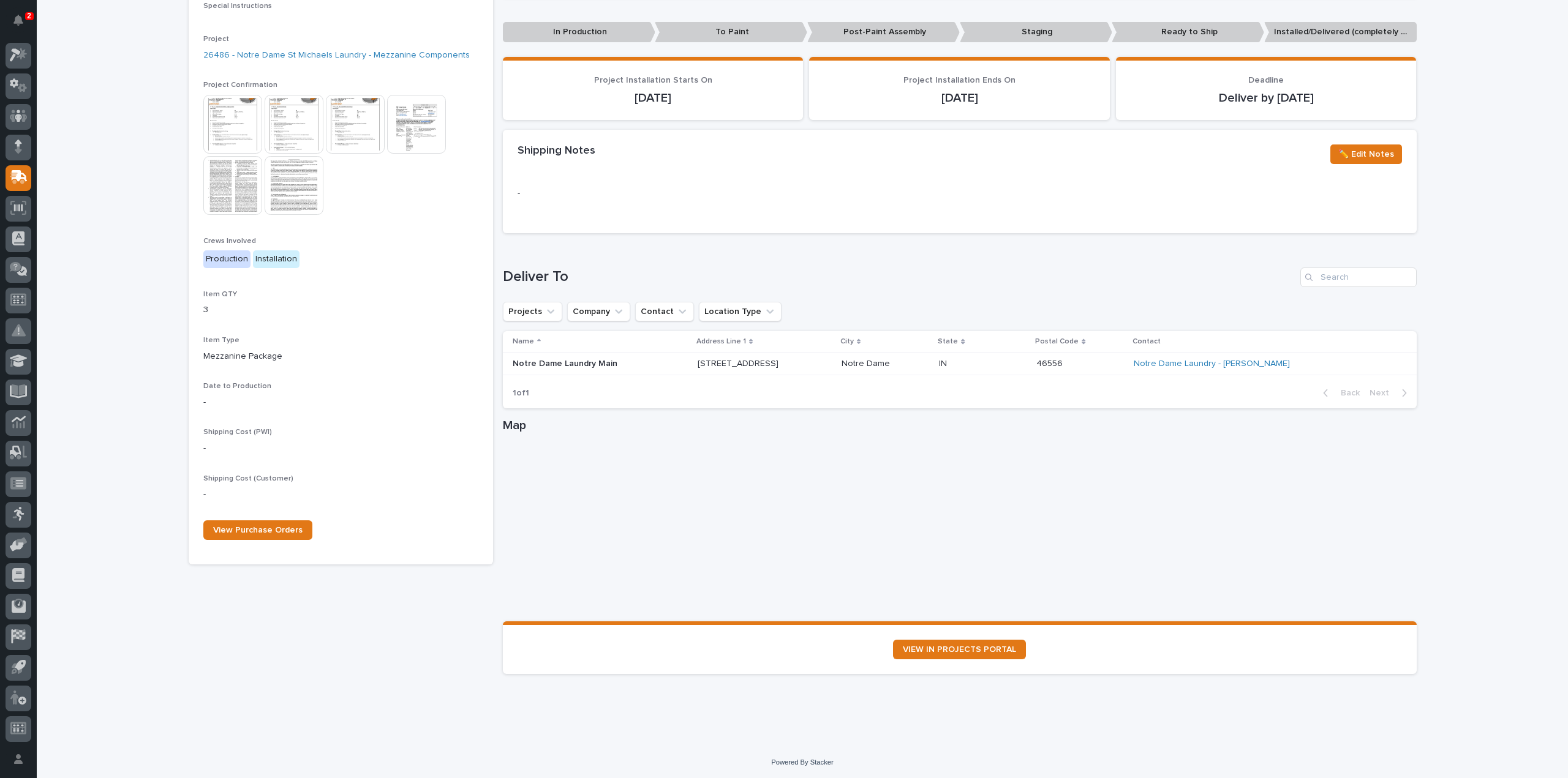
scroll to position [289, 0]
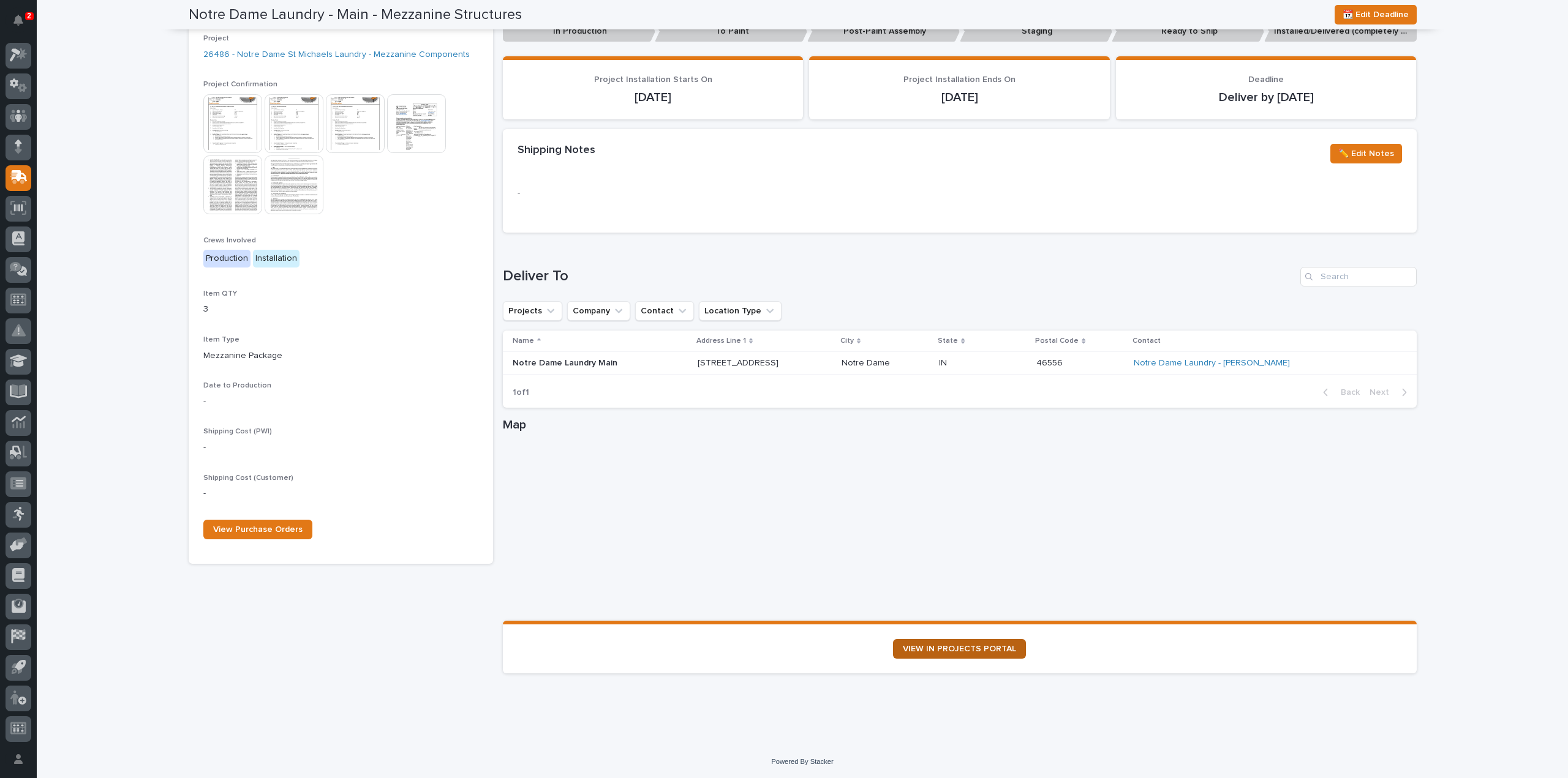
click at [948, 655] on link "VIEW IN PROJECTS PORTAL" at bounding box center [959, 650] width 133 height 20
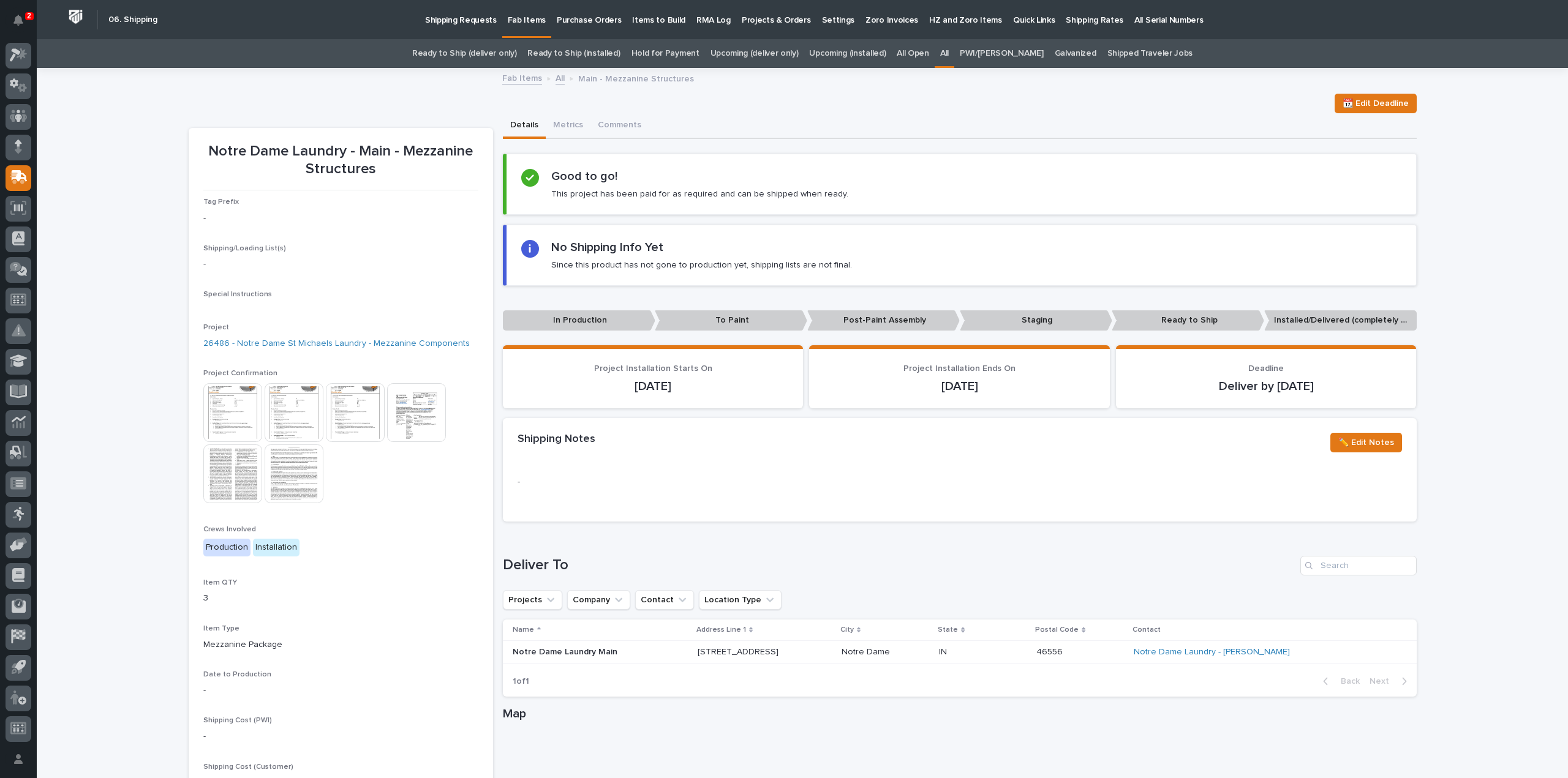
click at [949, 52] on link "All" at bounding box center [944, 53] width 9 height 29
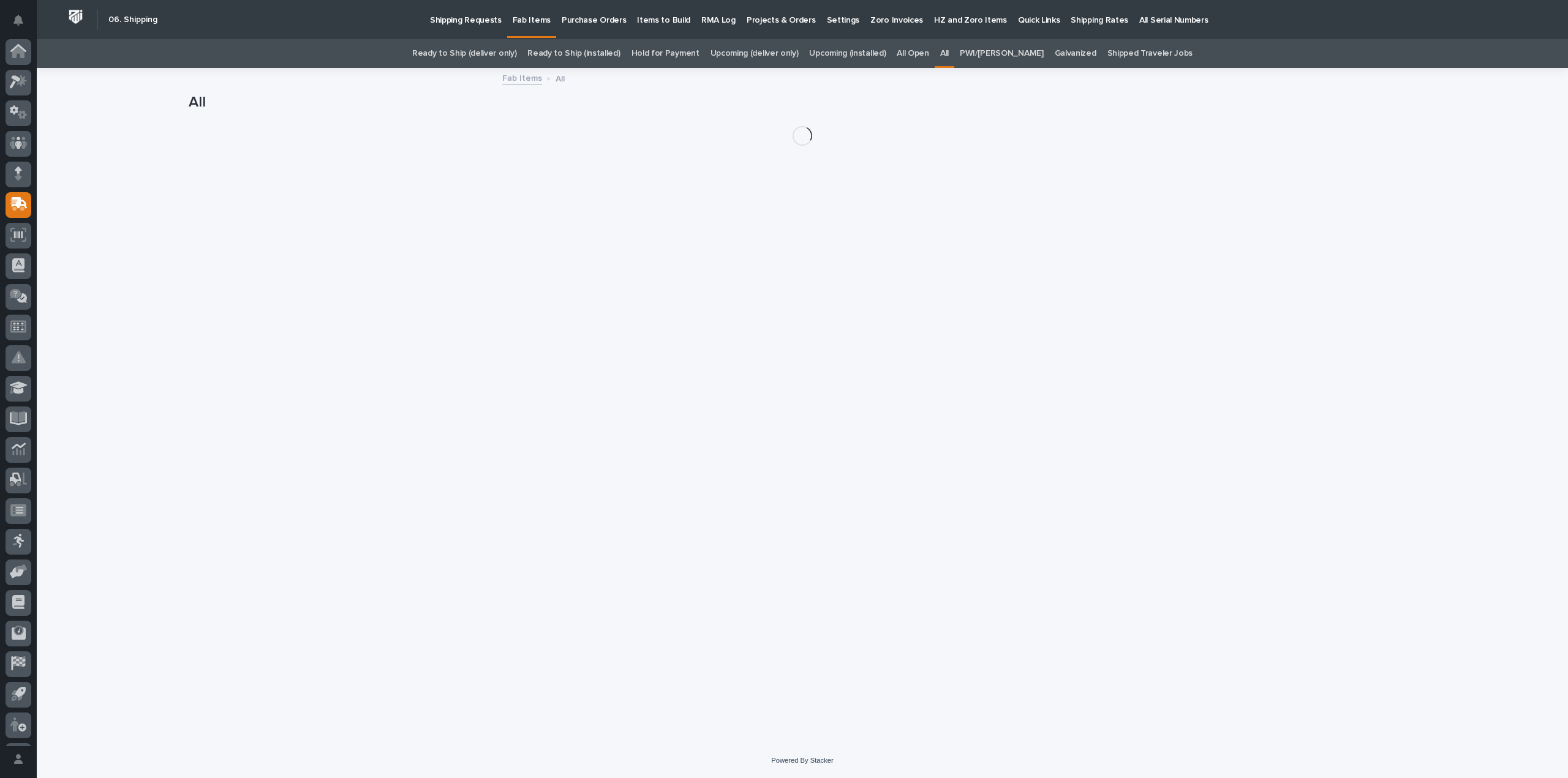
scroll to position [27, 0]
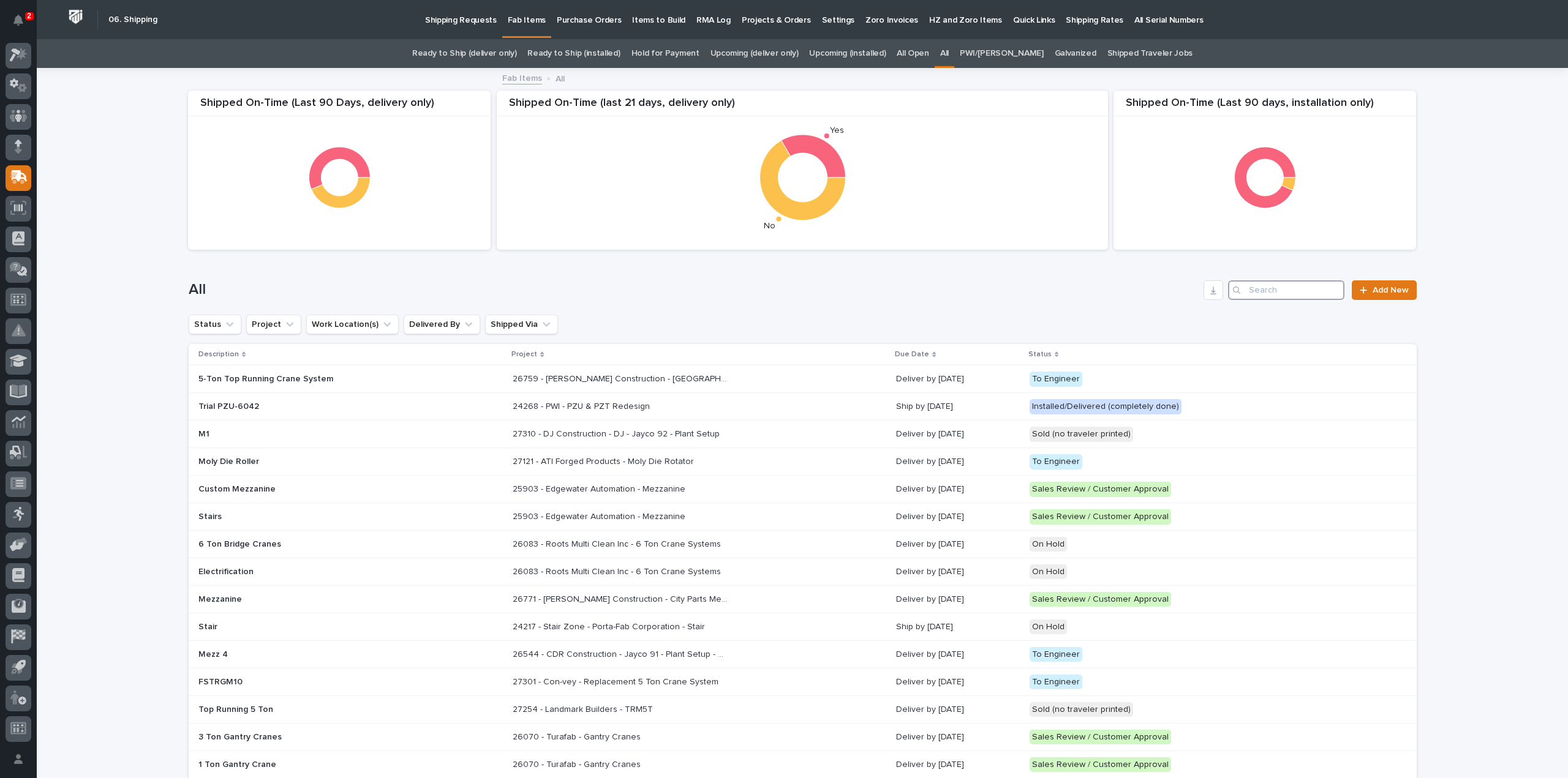
click at [1267, 292] on input "Search" at bounding box center [1287, 290] width 117 height 20
click at [1286, 292] on input "Search" at bounding box center [1287, 290] width 117 height 20
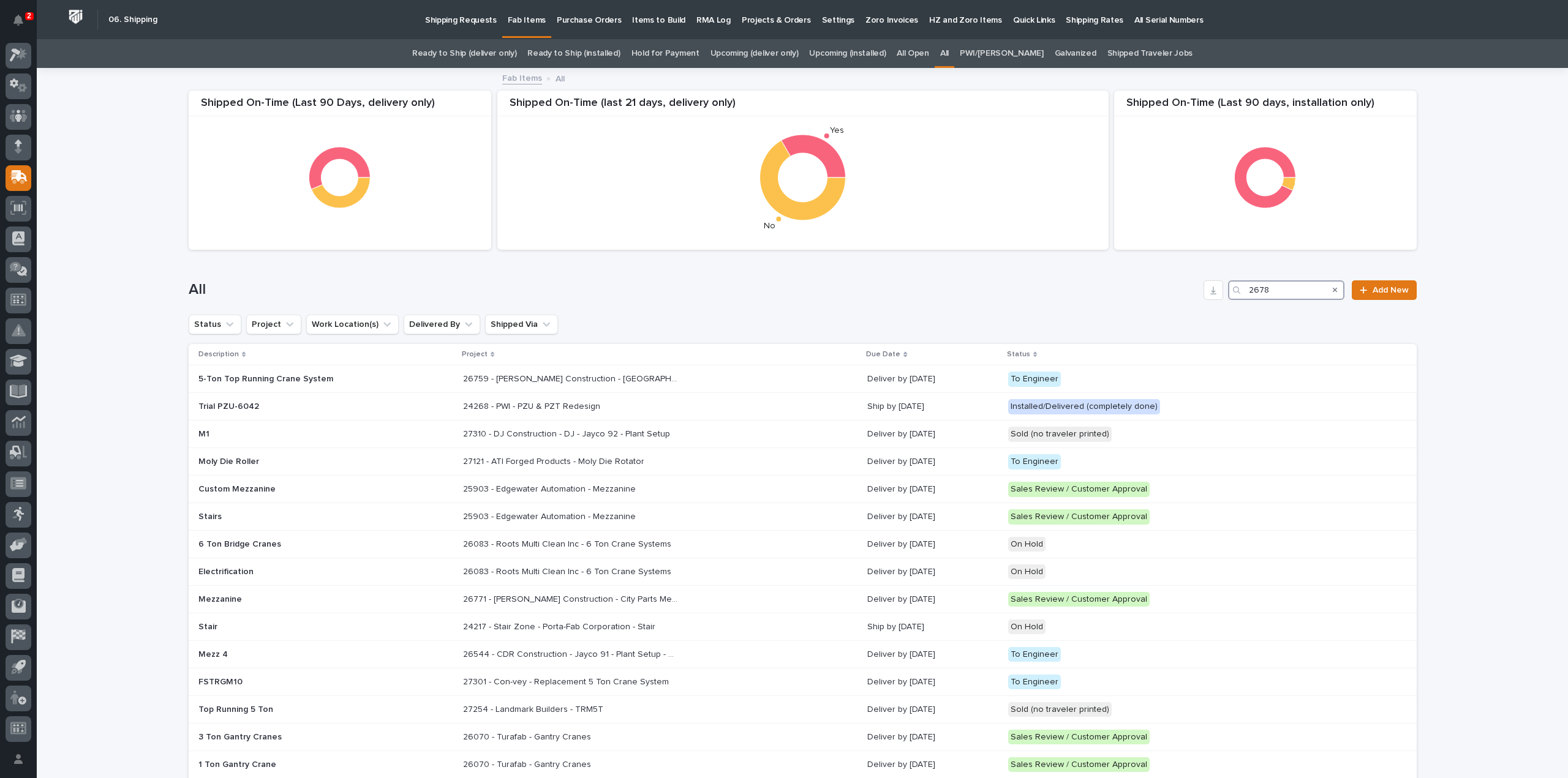
type input "26780"
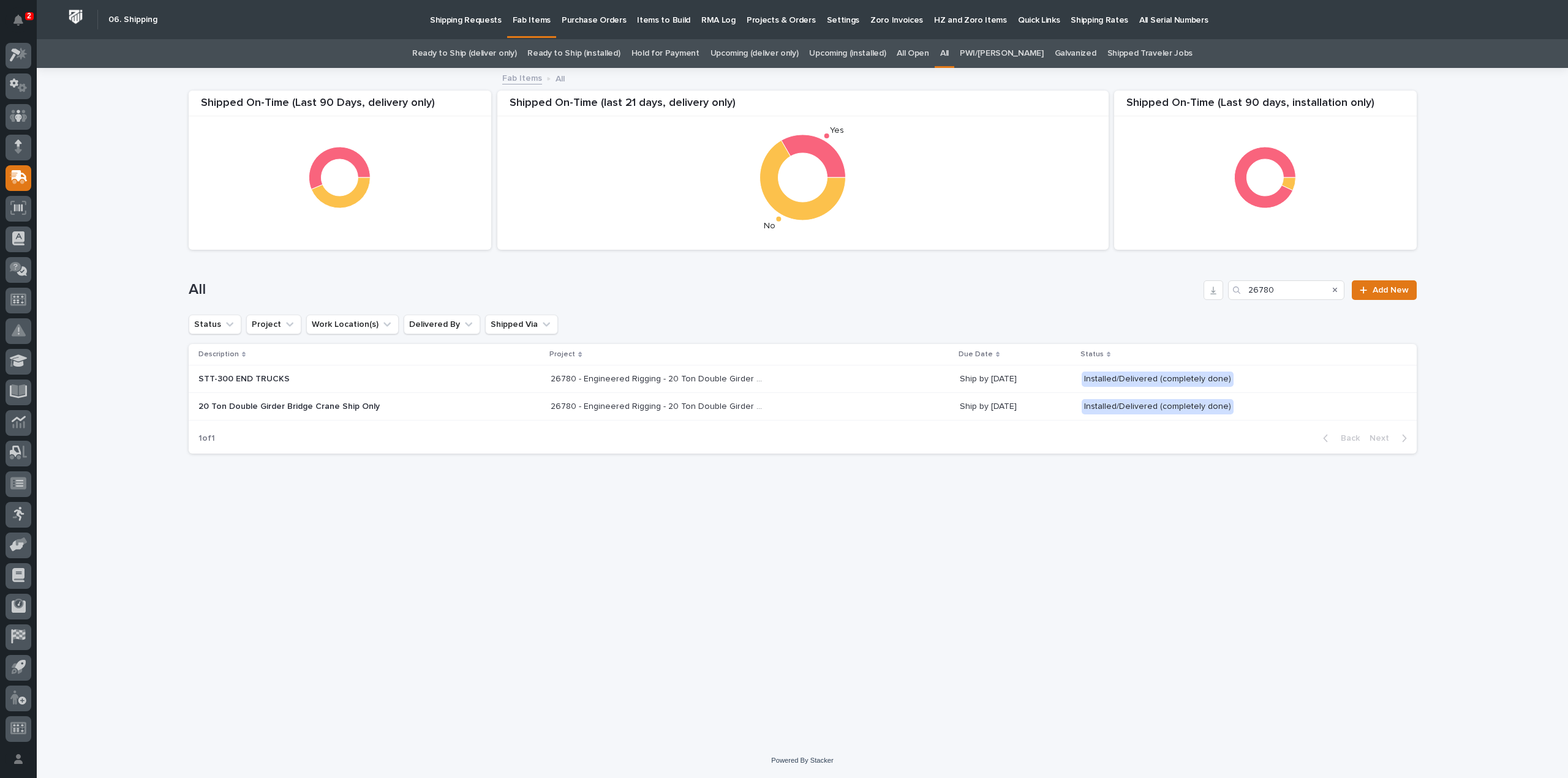
click at [389, 405] on p "20 Ton Double Girder Bridge Crane Ship Only" at bounding box center [305, 407] width 214 height 11
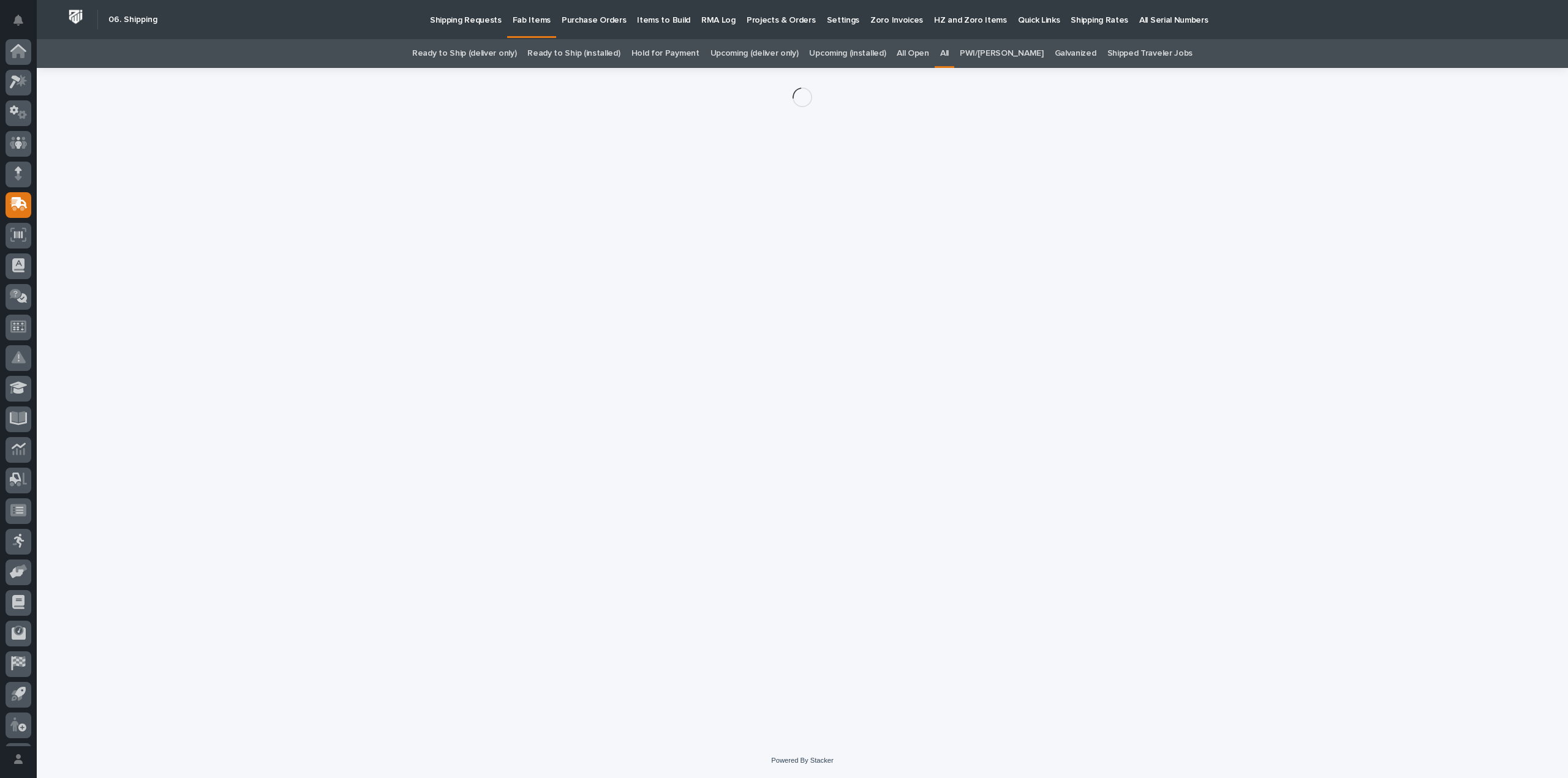
scroll to position [27, 0]
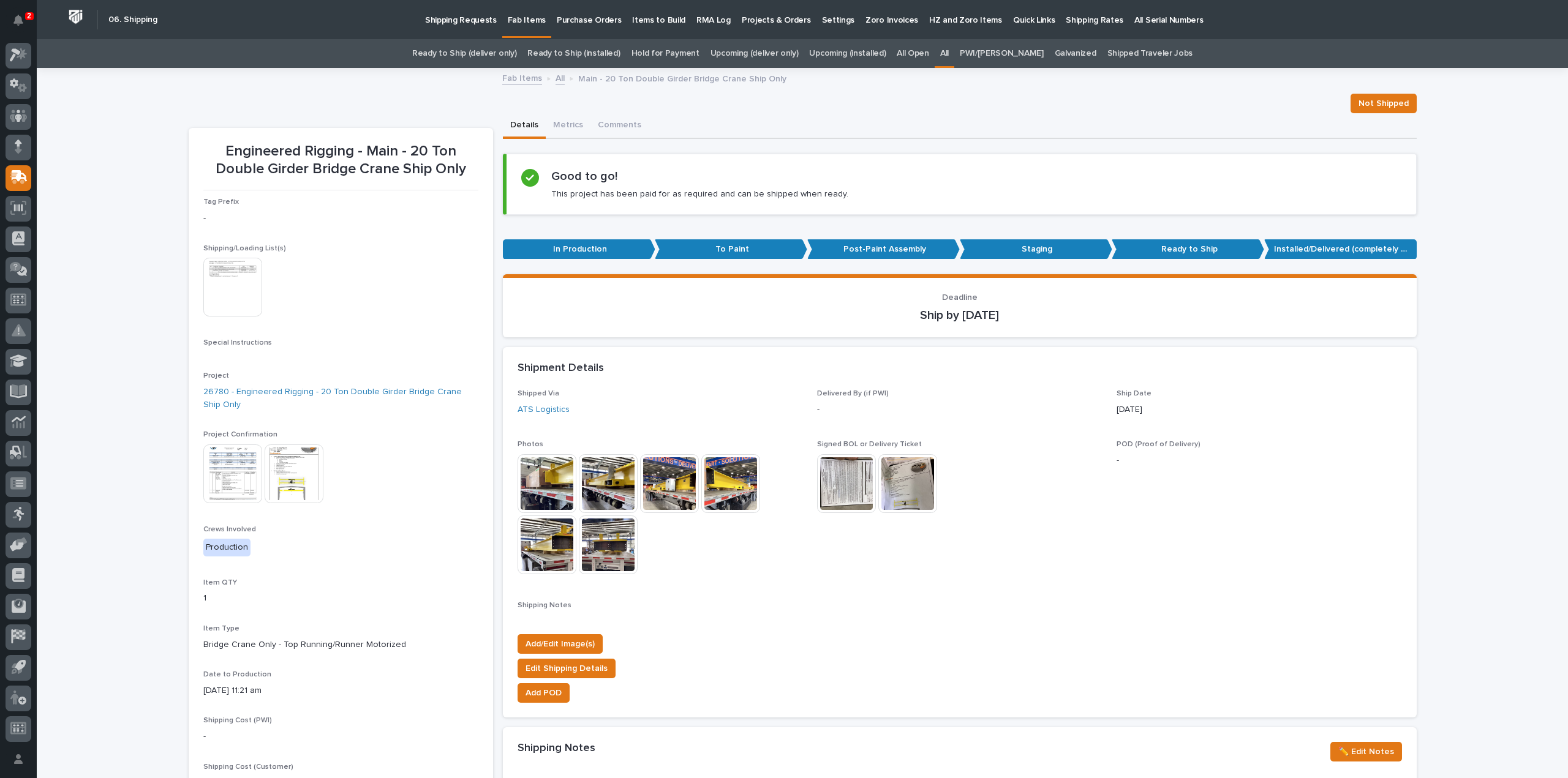
click at [236, 307] on img at bounding box center [233, 287] width 59 height 59
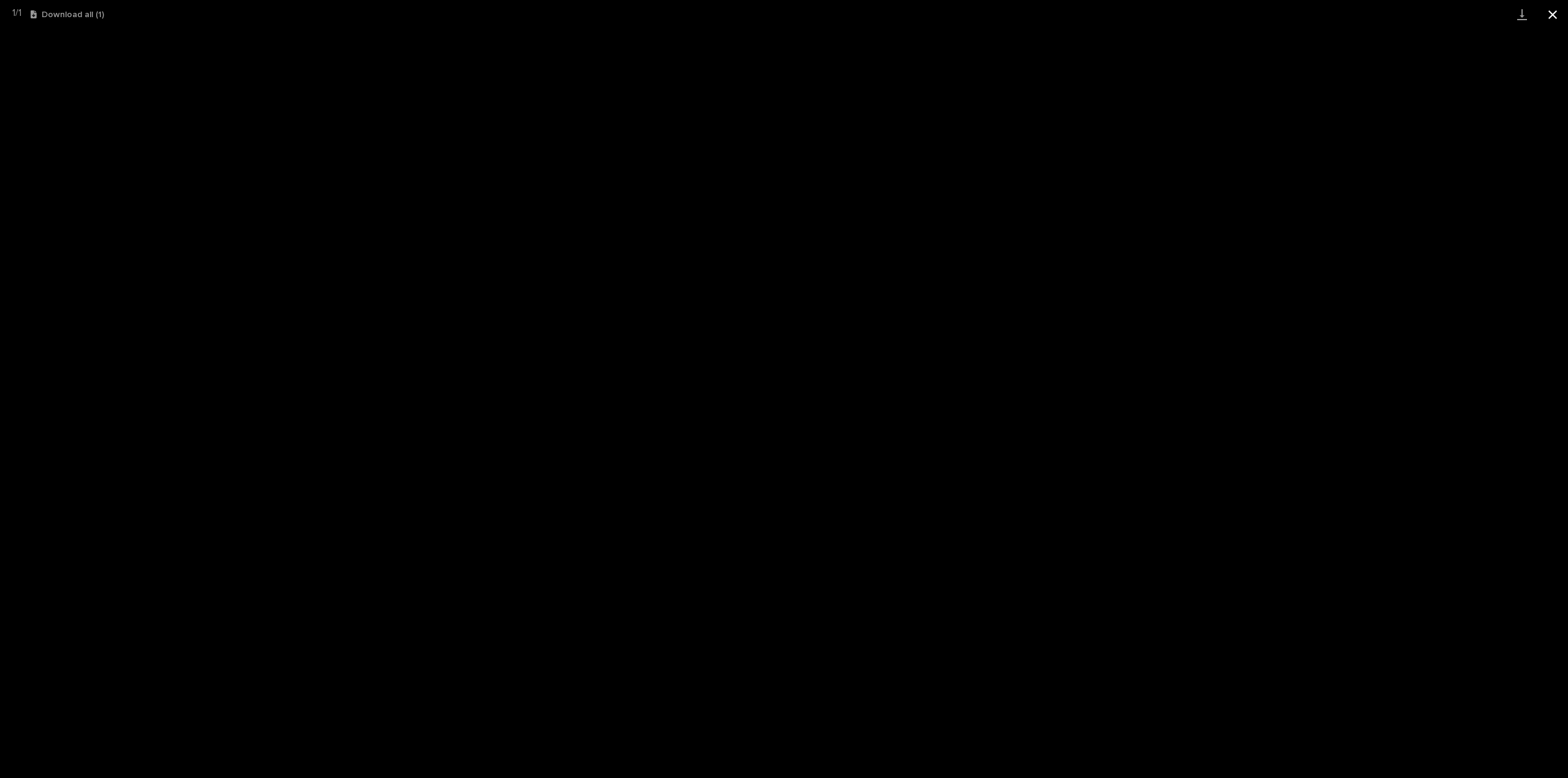
click at [1550, 15] on button "Close gallery" at bounding box center [1552, 14] width 31 height 29
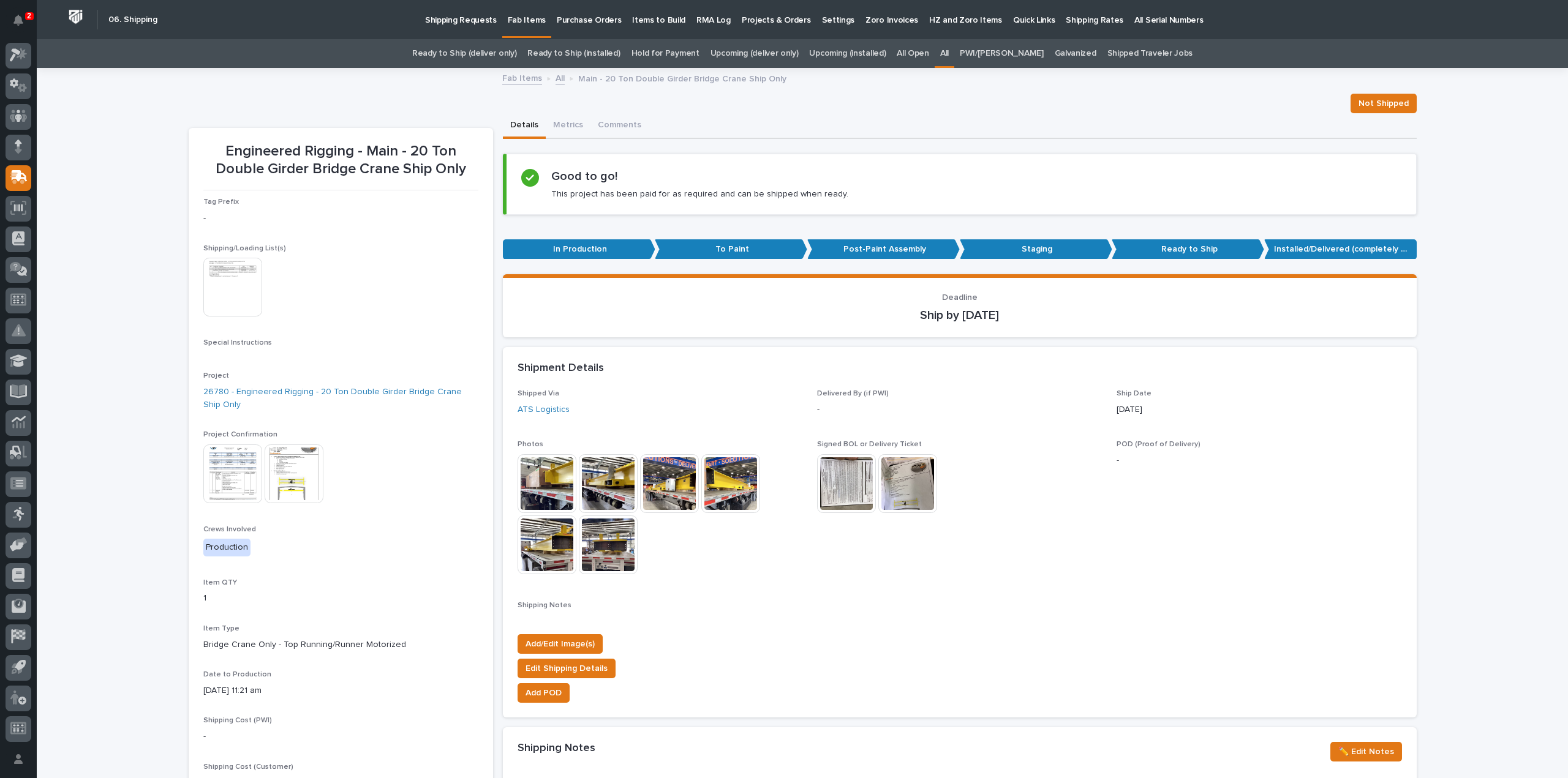
click at [129, 278] on div "Loading... Saving… Loading... Saving… Engineered Rigging - Main - 20 Ton Double…" at bounding box center [802, 706] width 1531 height 1275
click at [949, 54] on link "All" at bounding box center [944, 53] width 9 height 29
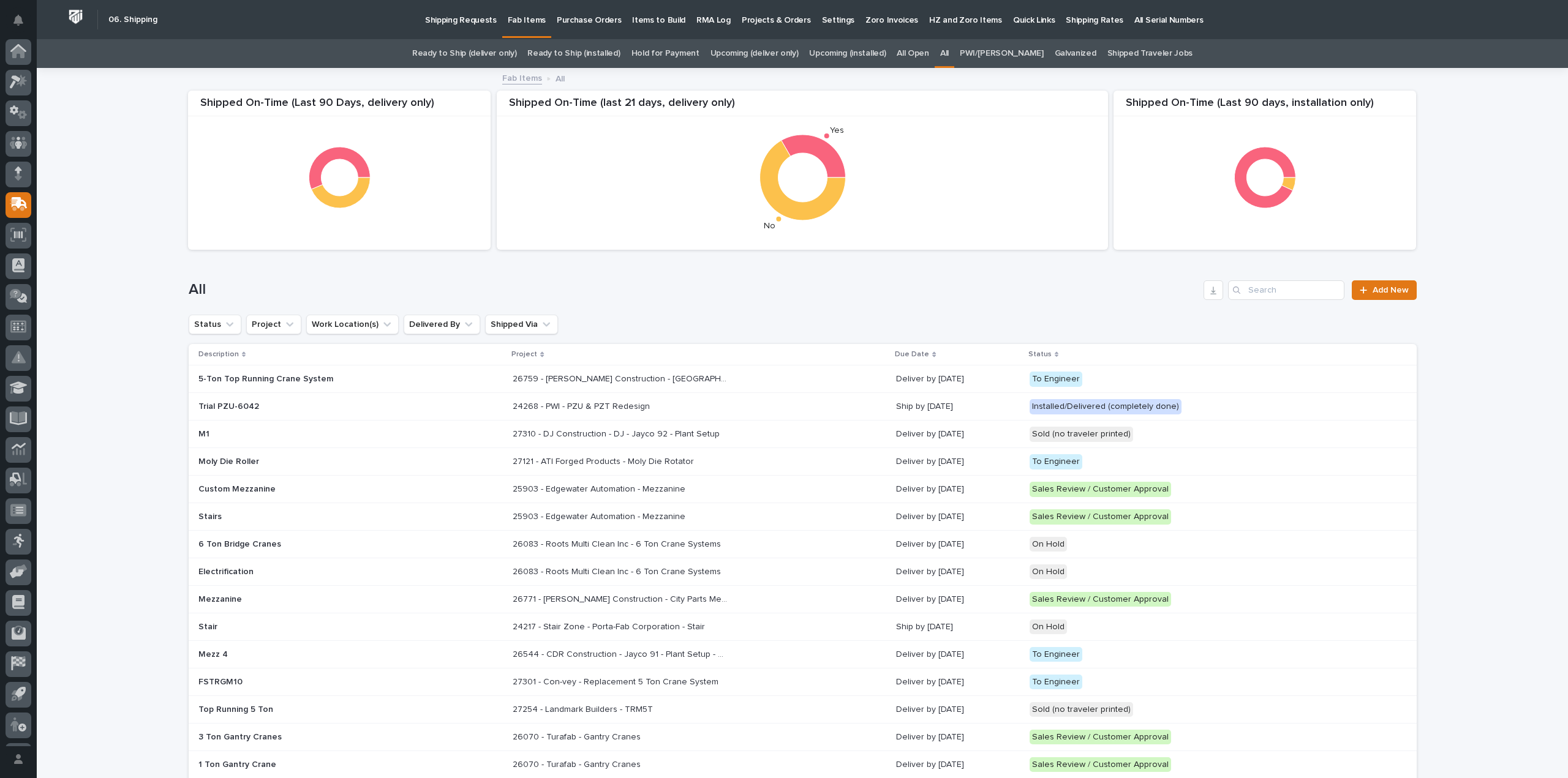
scroll to position [27, 0]
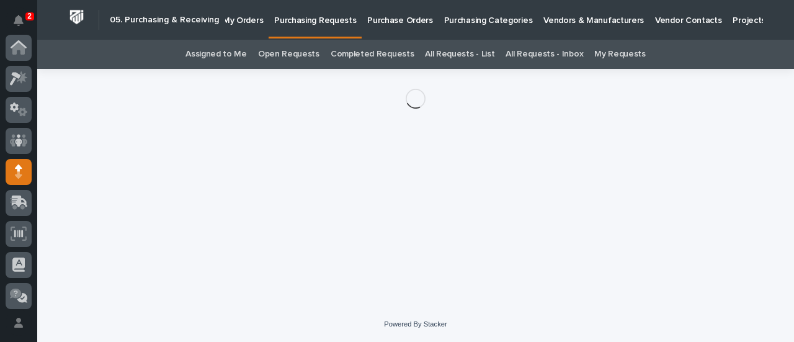
scroll to position [124, 0]
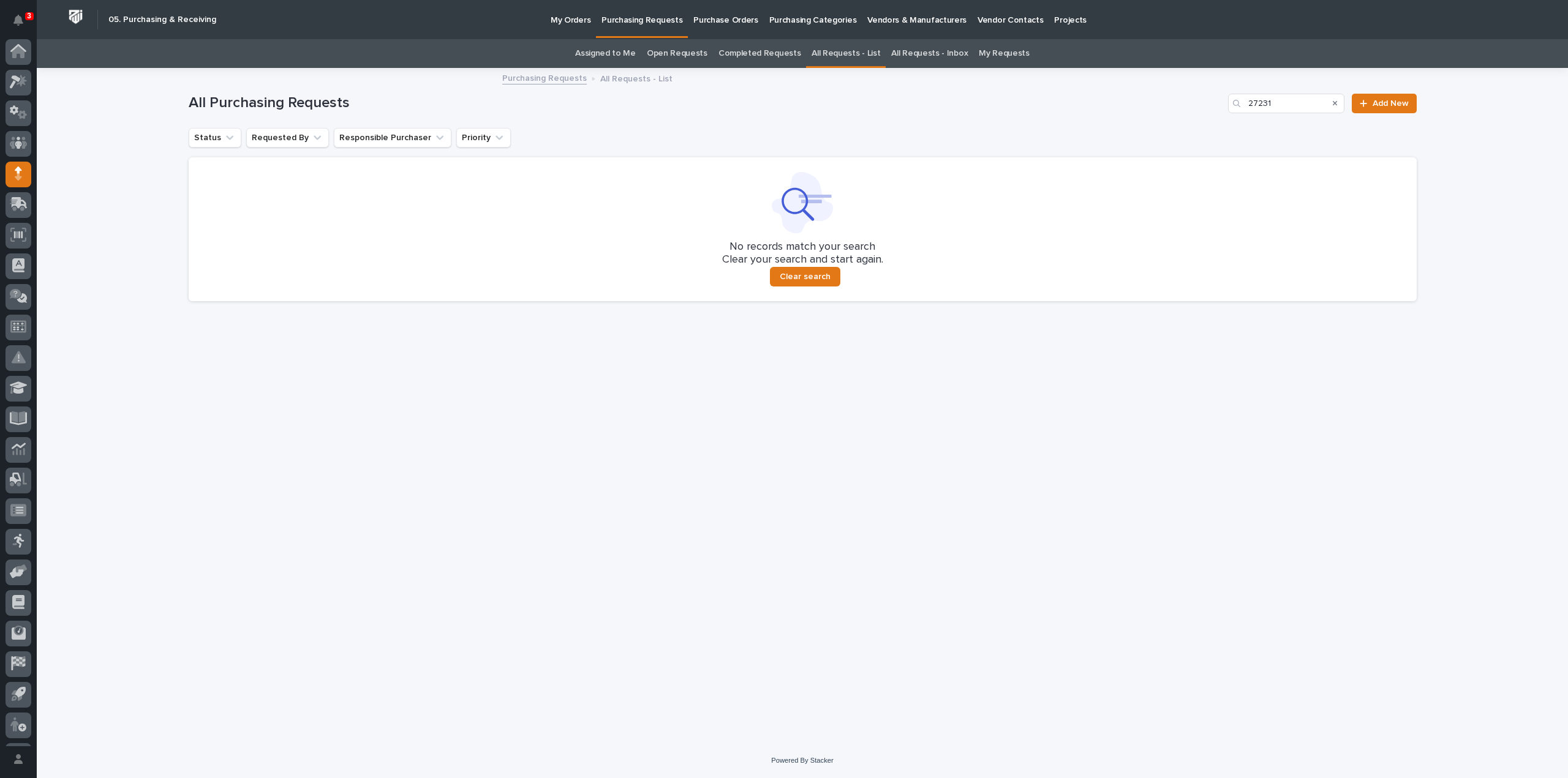
scroll to position [27, 0]
drag, startPoint x: 1336, startPoint y: 103, endPoint x: 1312, endPoint y: 113, distance: 26.0
click at [1336, 103] on icon "Search" at bounding box center [1335, 103] width 5 height 5
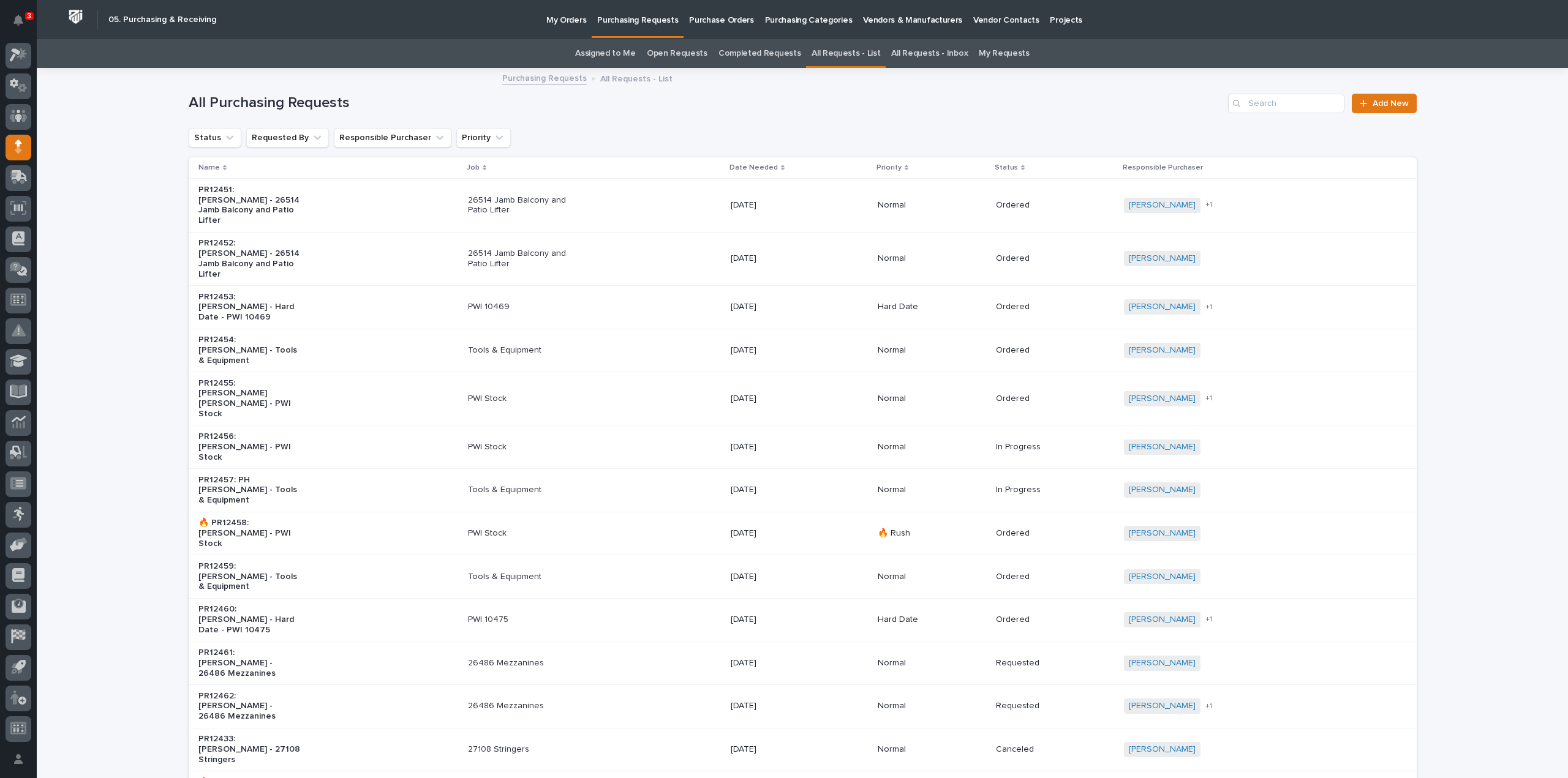
click at [620, 57] on link "Assigned to Me" at bounding box center [604, 53] width 60 height 29
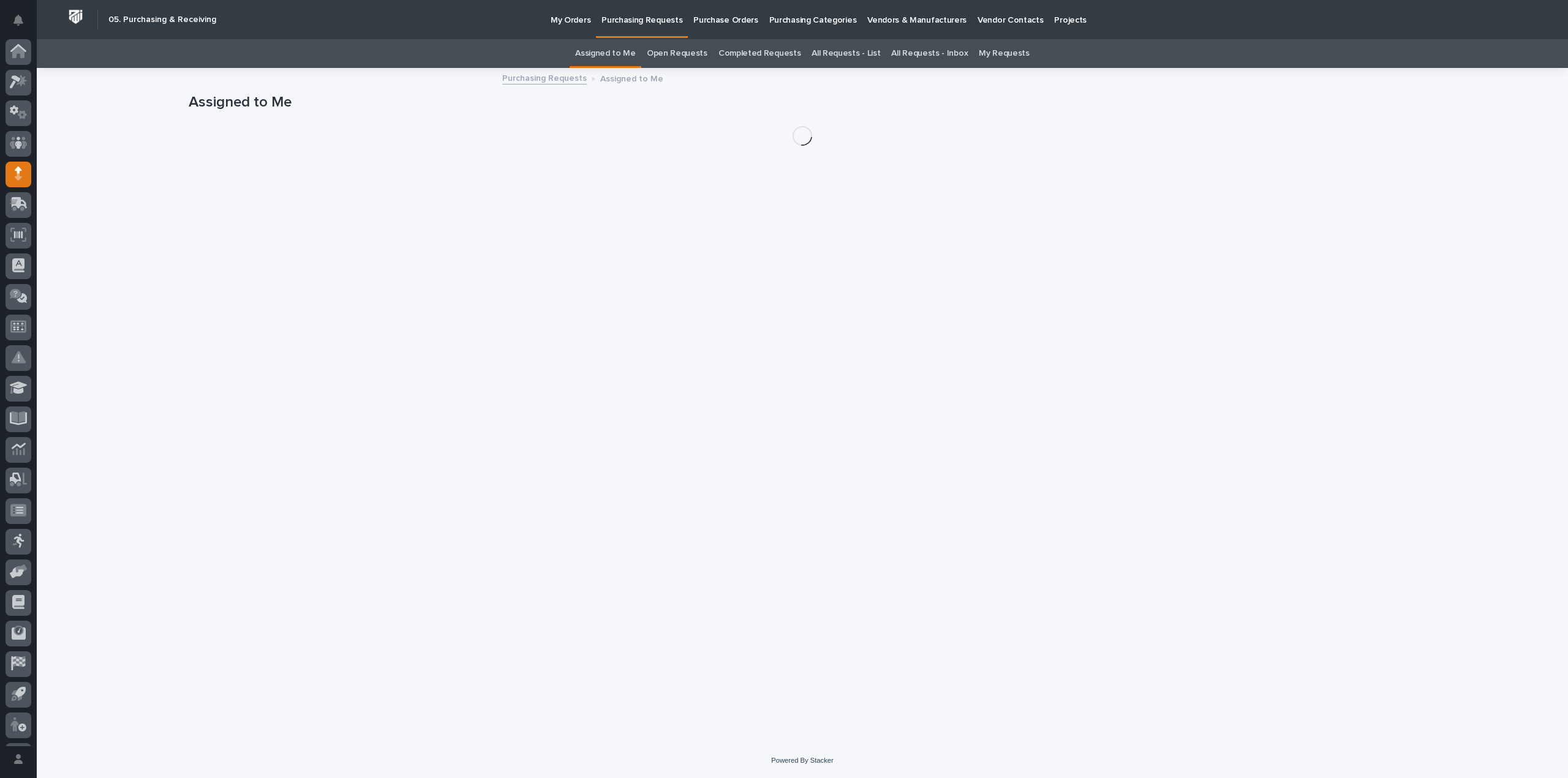
scroll to position [27, 0]
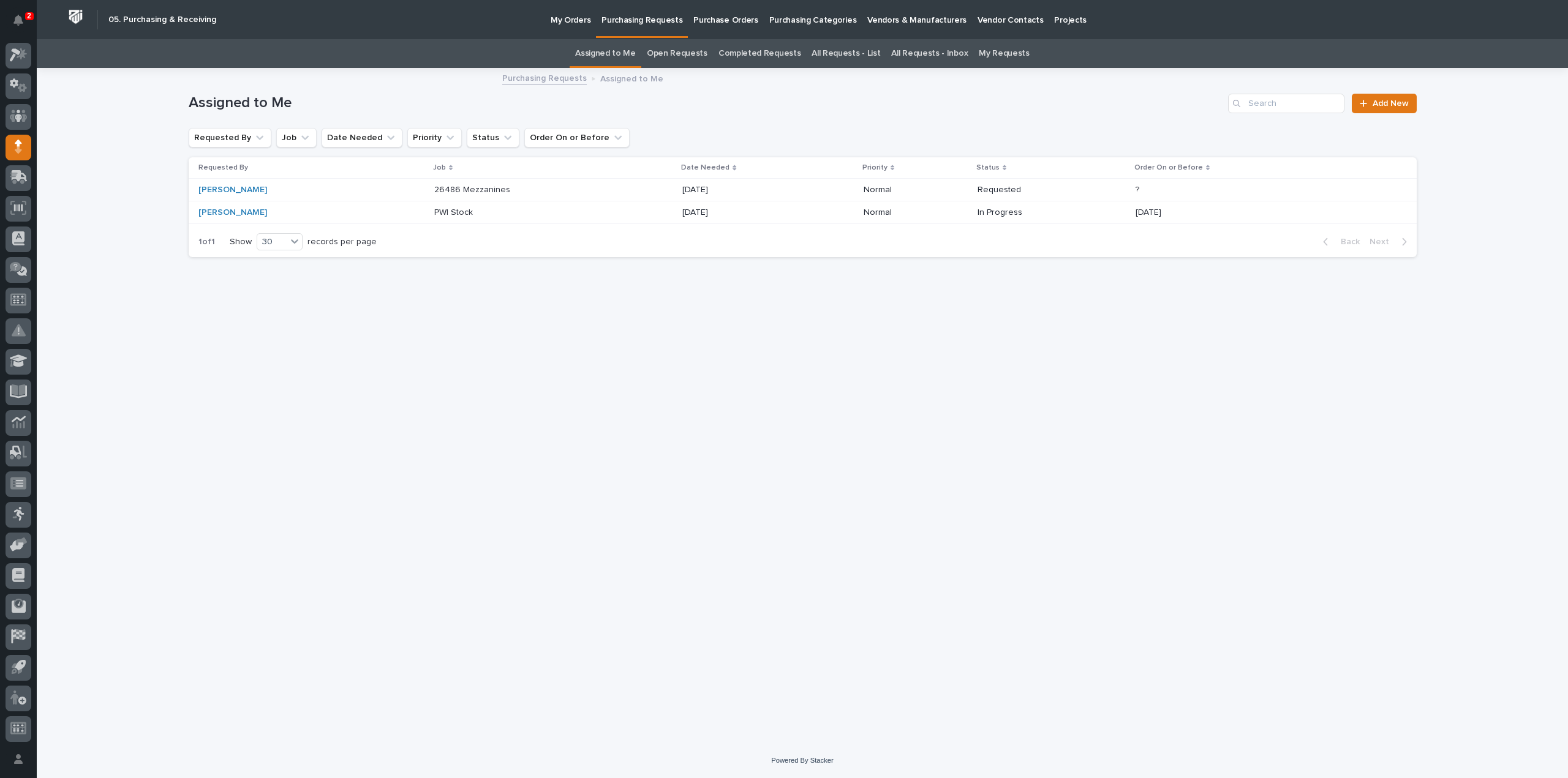
click at [468, 194] on p "26486 Mezzanines" at bounding box center [473, 189] width 78 height 13
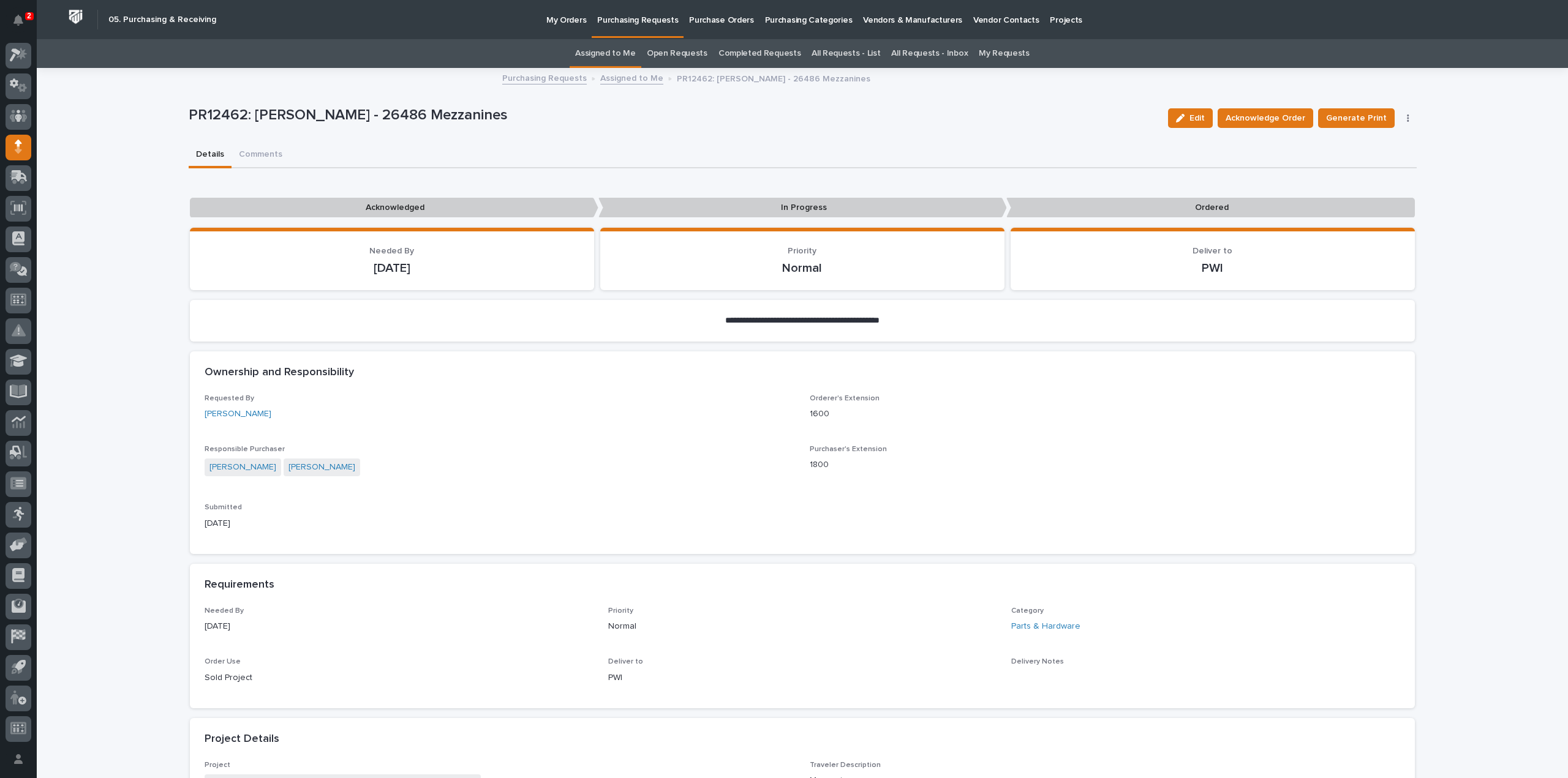
scroll to position [367, 0]
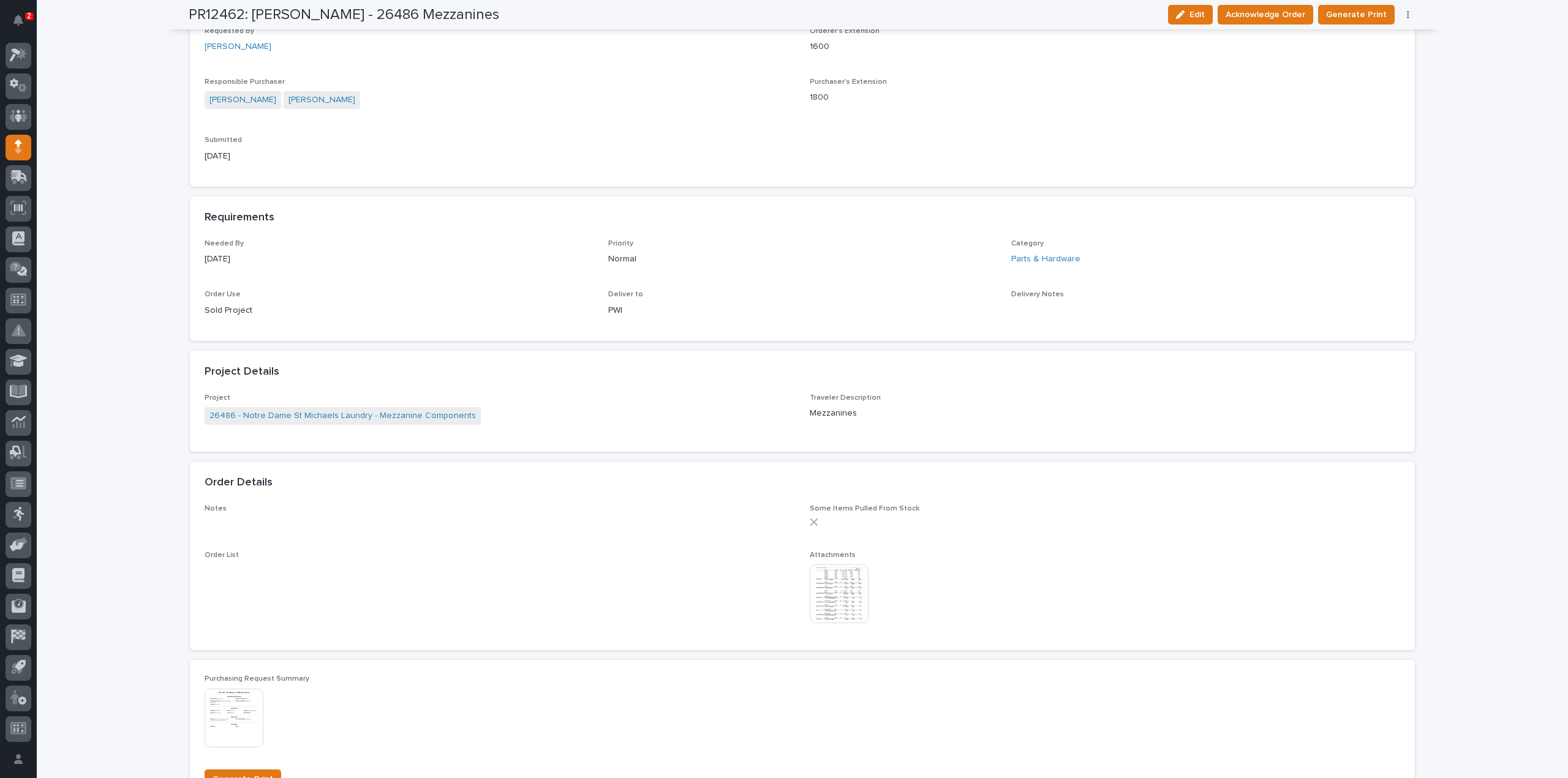
click at [831, 597] on img at bounding box center [839, 594] width 59 height 59
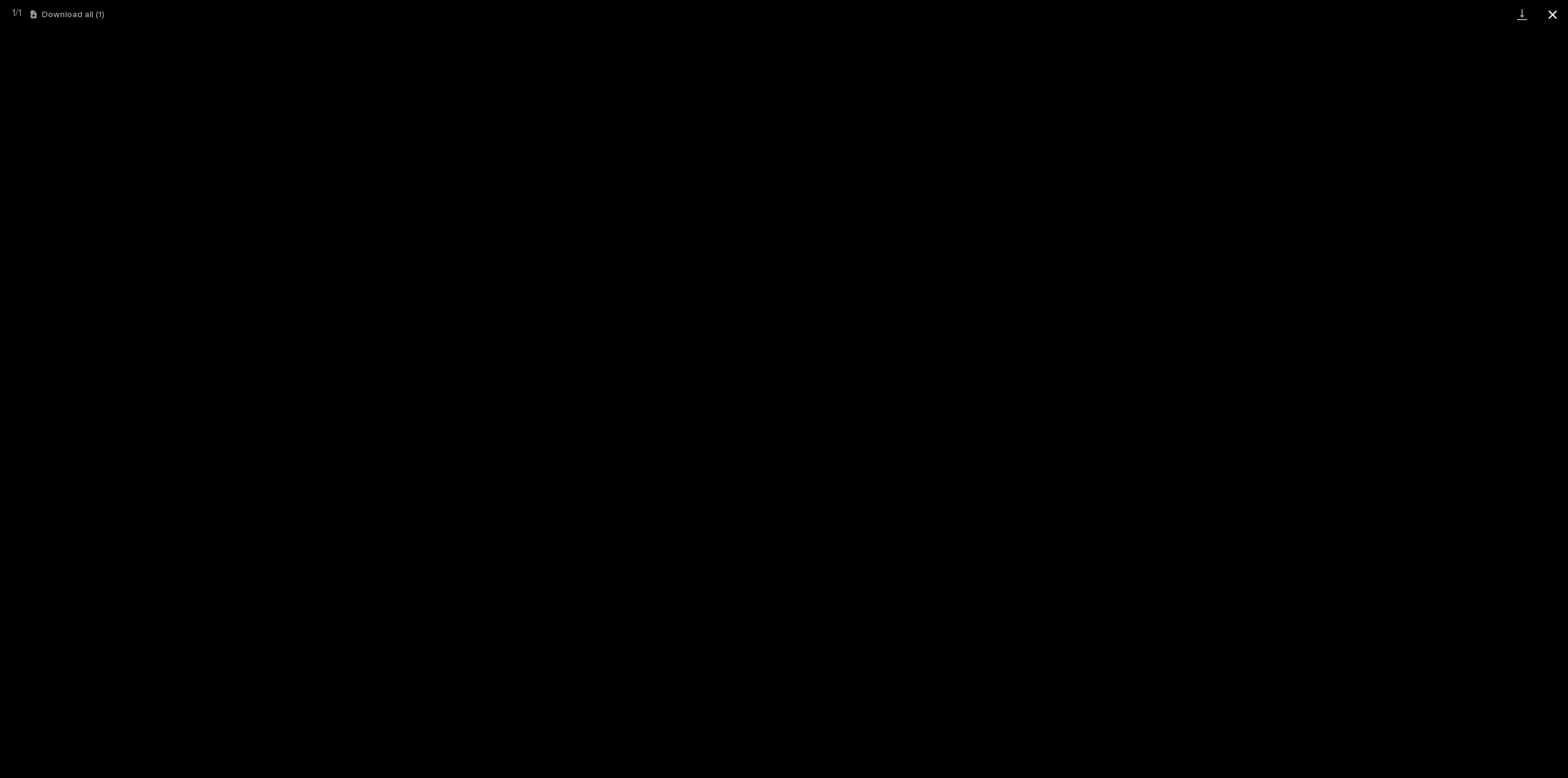
click at [1548, 16] on button "Close gallery" at bounding box center [1552, 14] width 31 height 29
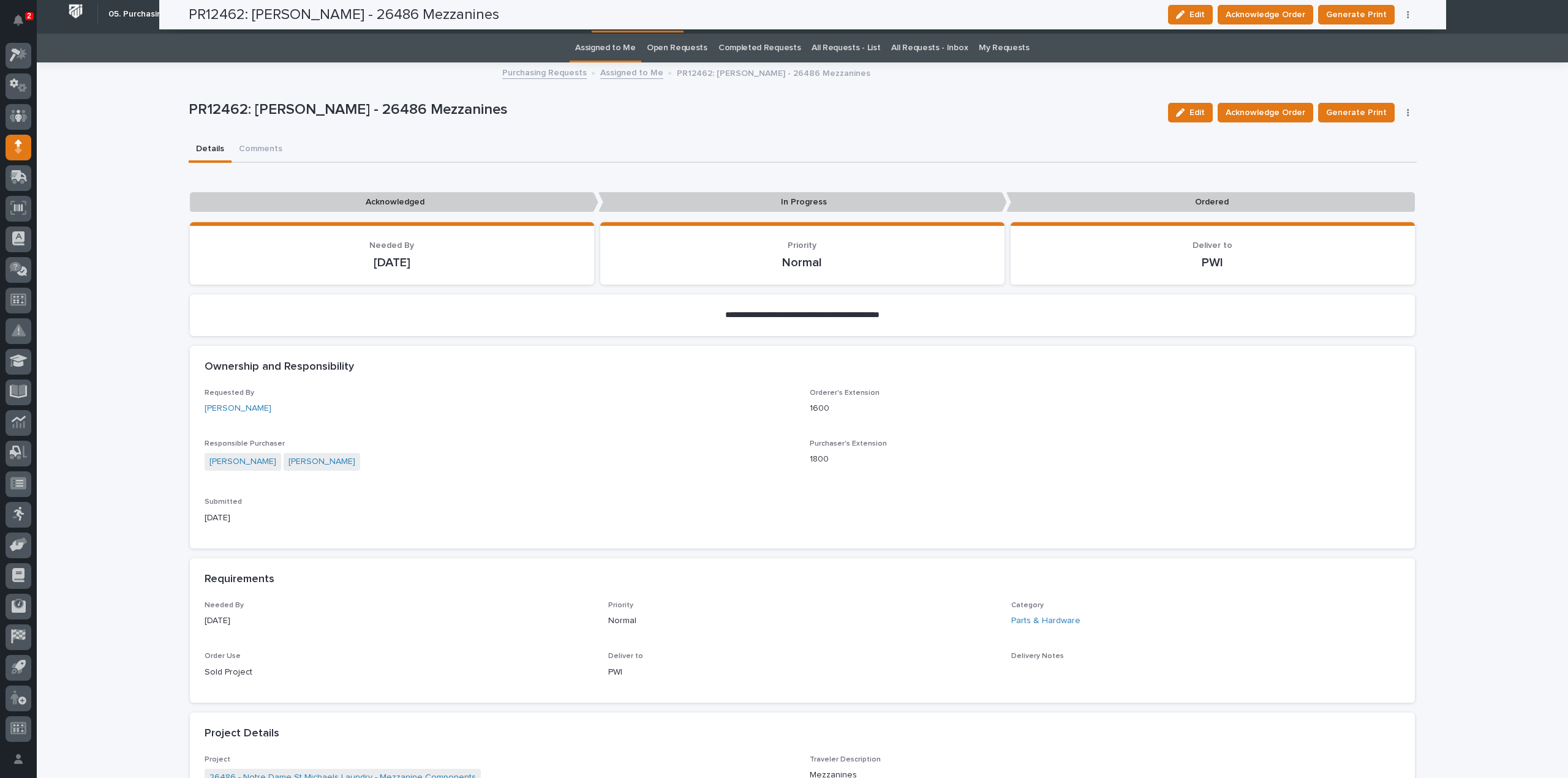
scroll to position [0, 0]
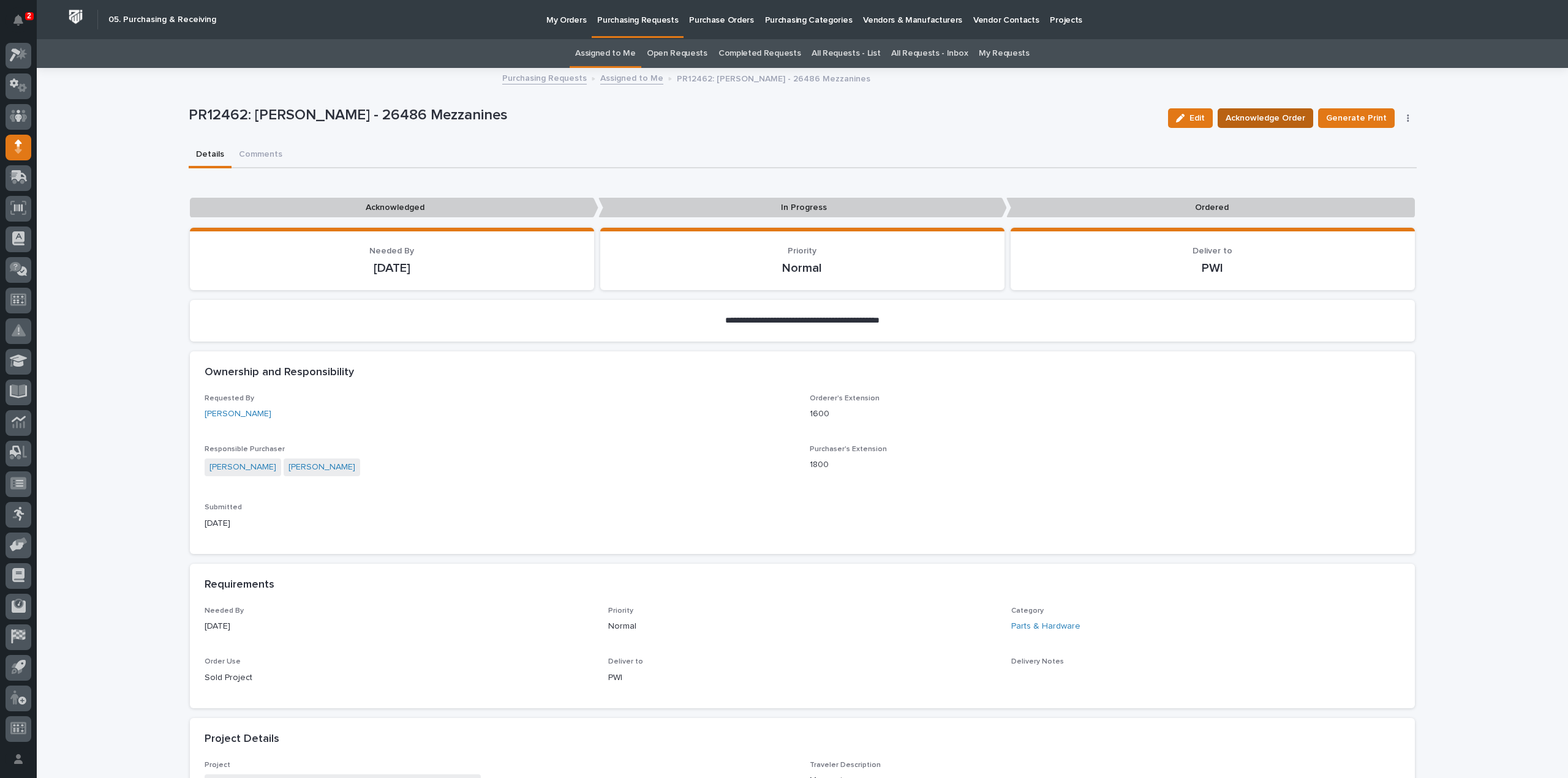
click at [1241, 117] on span "Acknowledge Order" at bounding box center [1265, 117] width 80 height 15
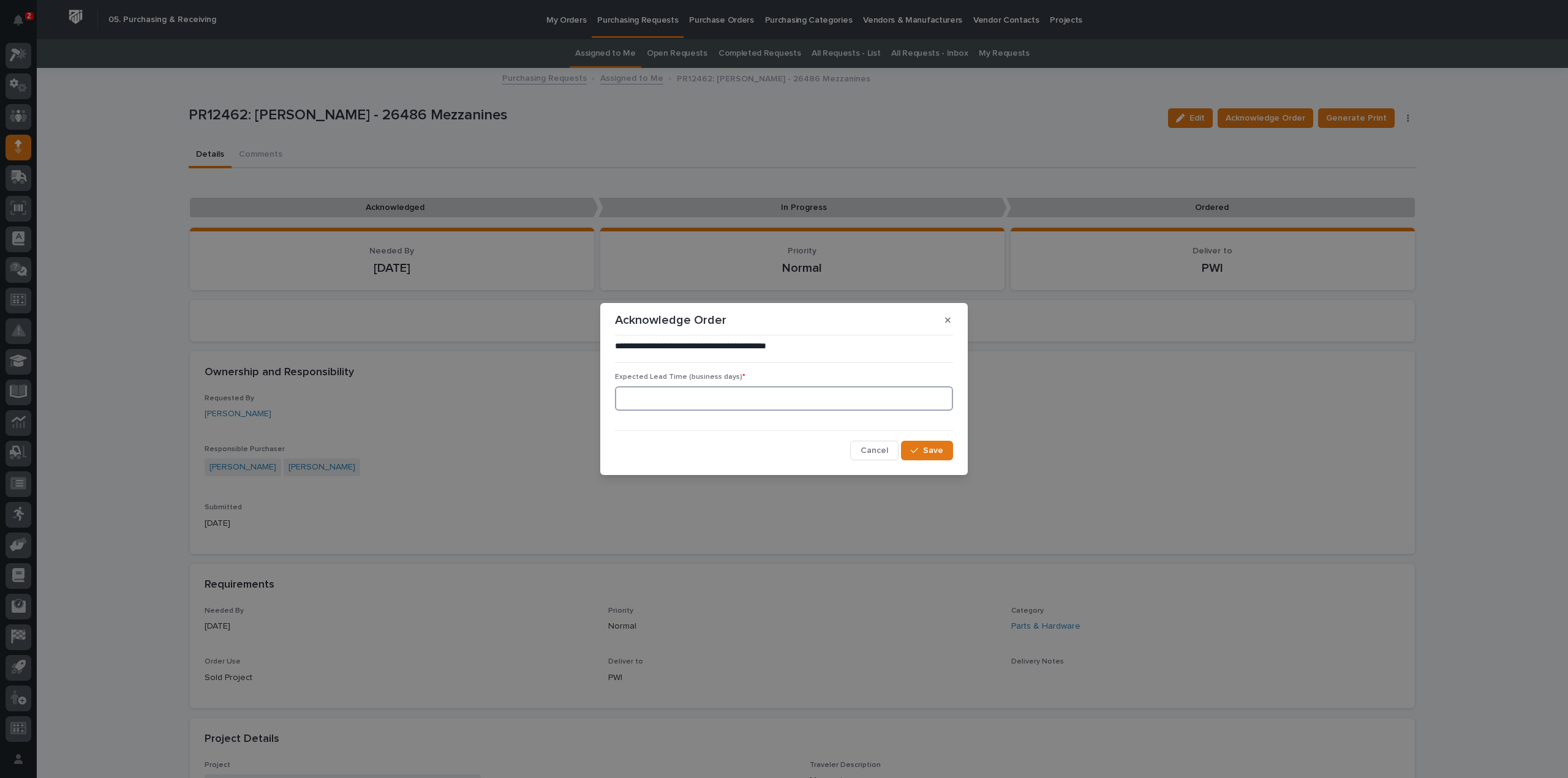
click at [741, 404] on input at bounding box center [784, 398] width 338 height 25
type input "0"
click at [921, 449] on div "button" at bounding box center [916, 450] width 12 height 9
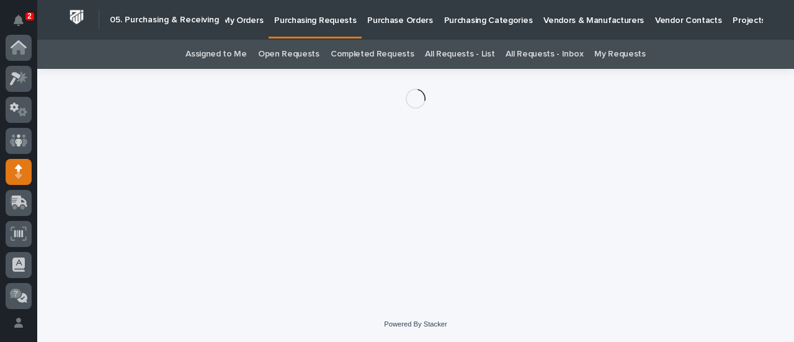
scroll to position [124, 0]
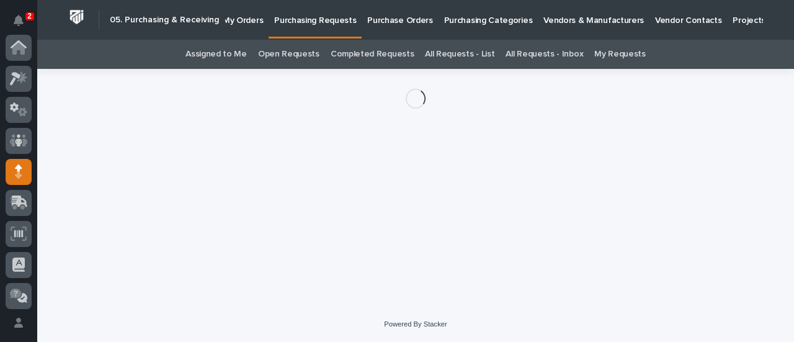
scroll to position [124, 0]
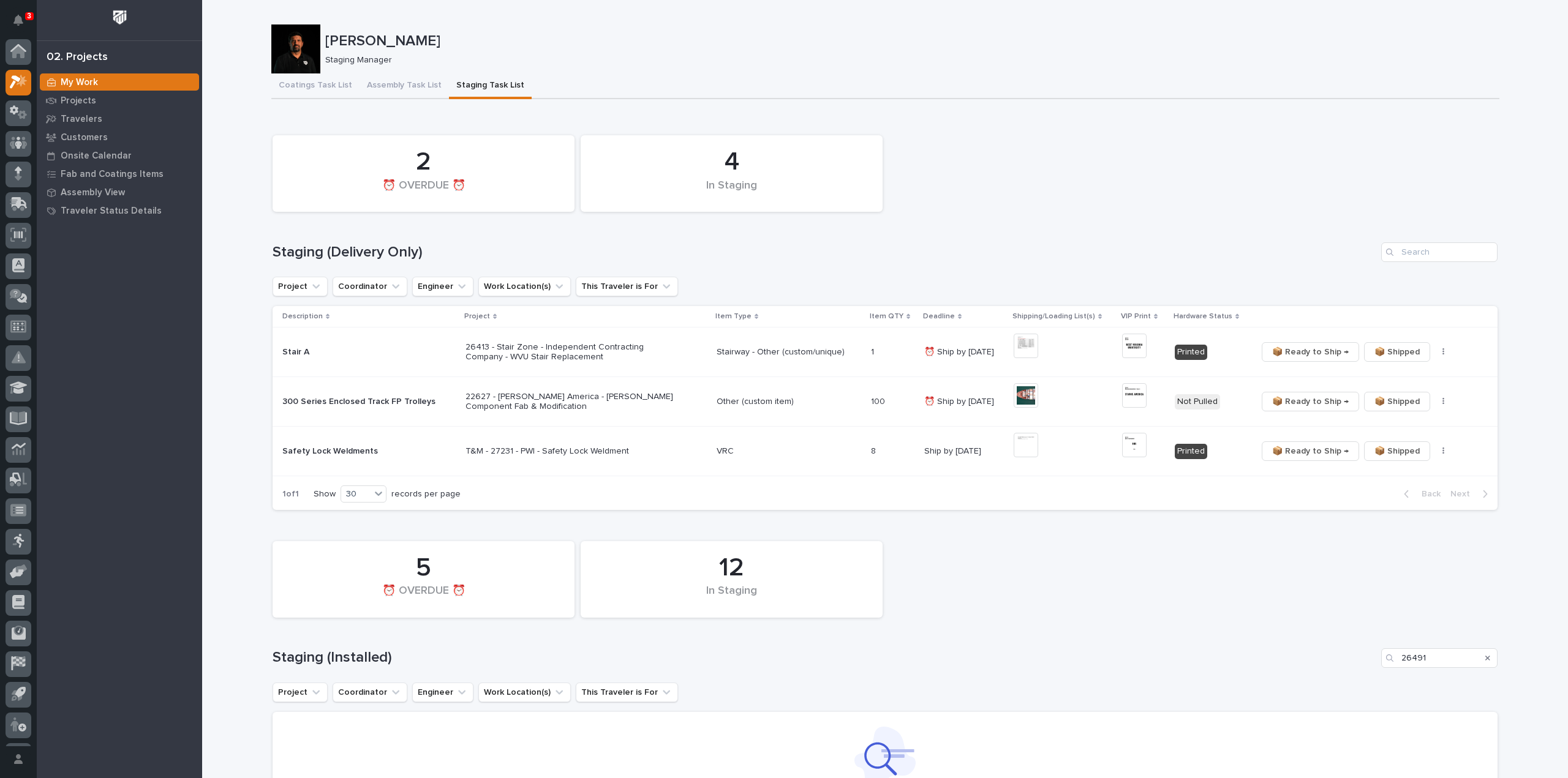
scroll to position [27, 0]
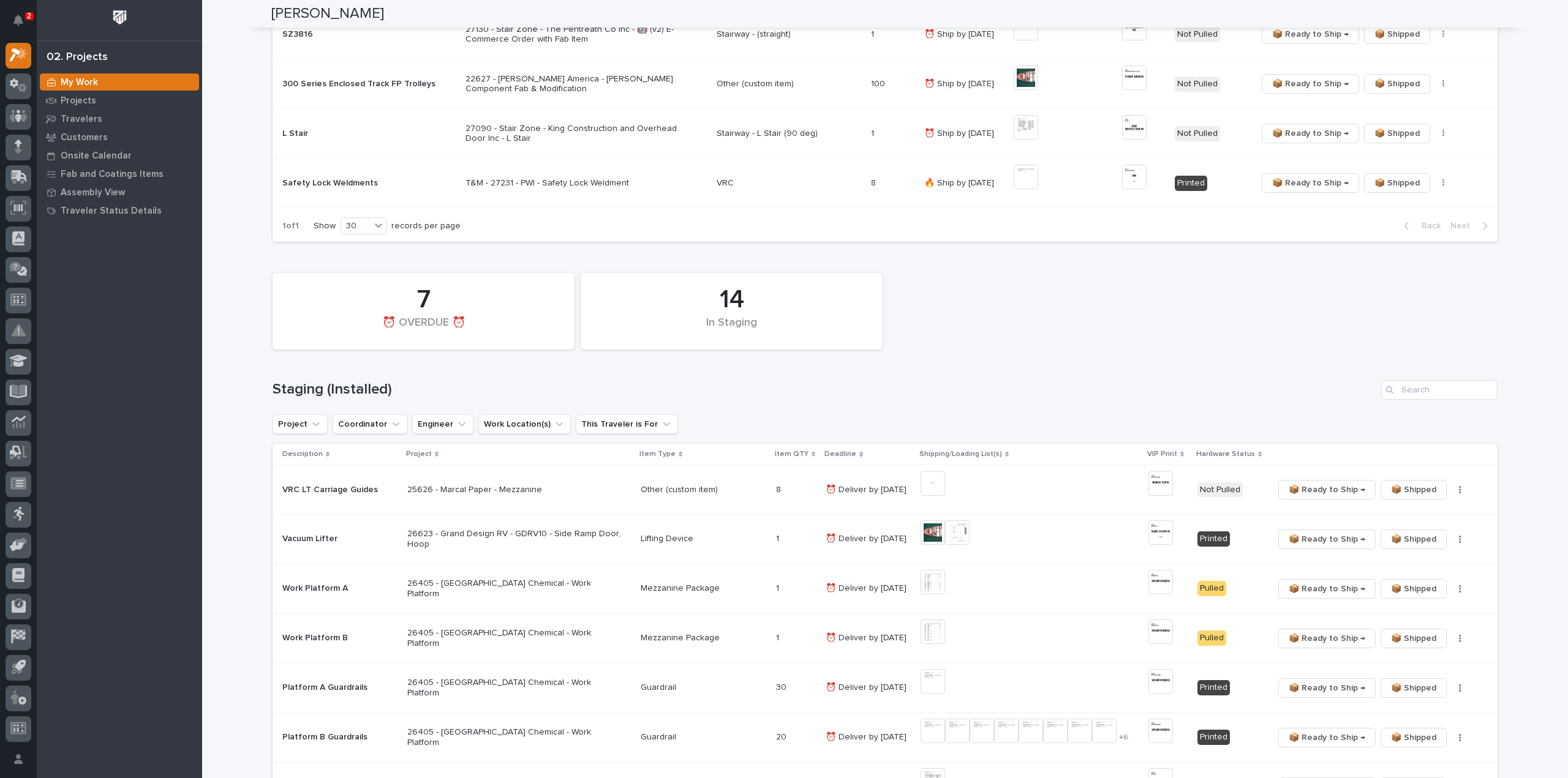
scroll to position [490, 0]
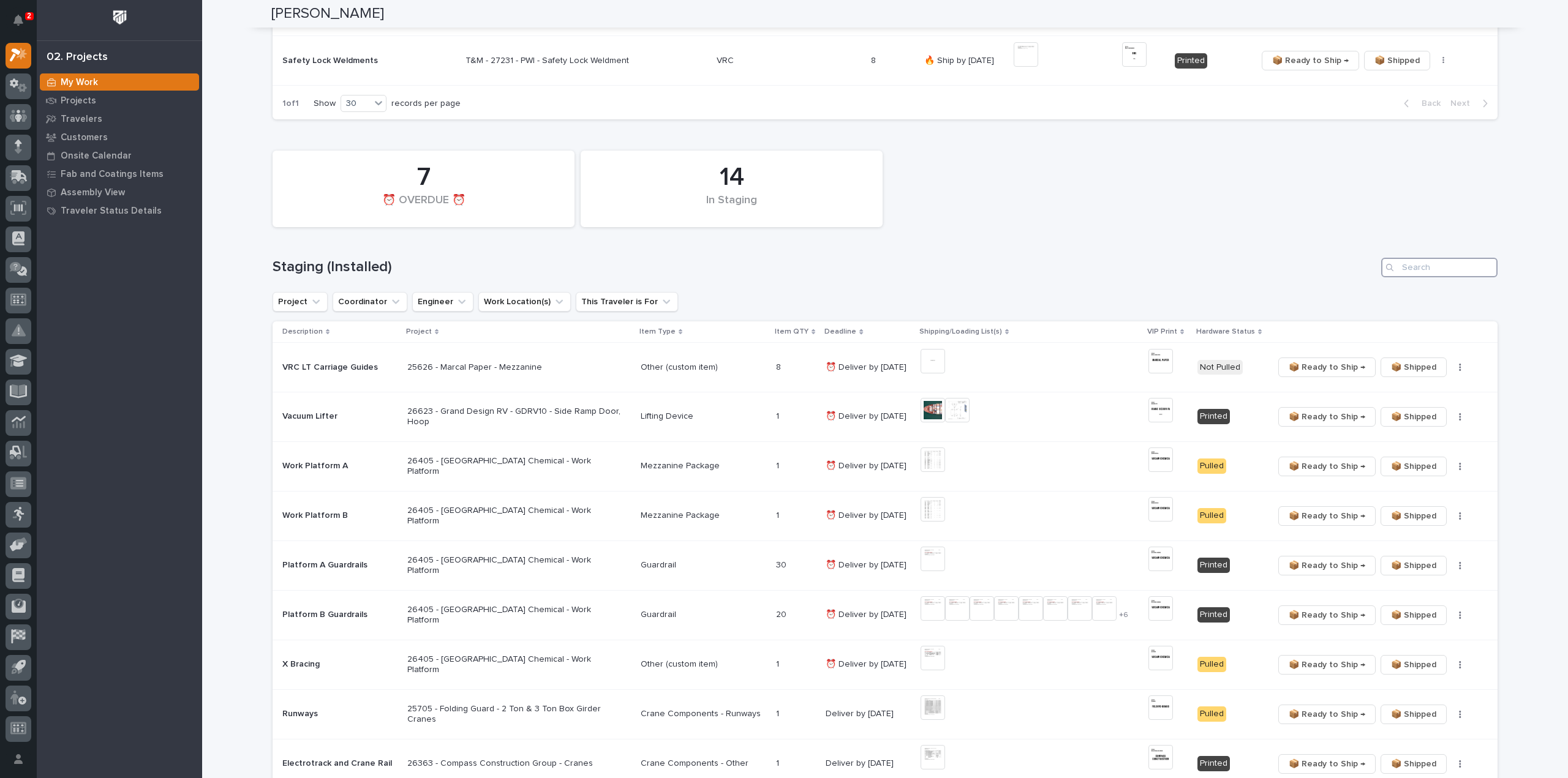
click at [1415, 271] on input "Search" at bounding box center [1440, 268] width 117 height 20
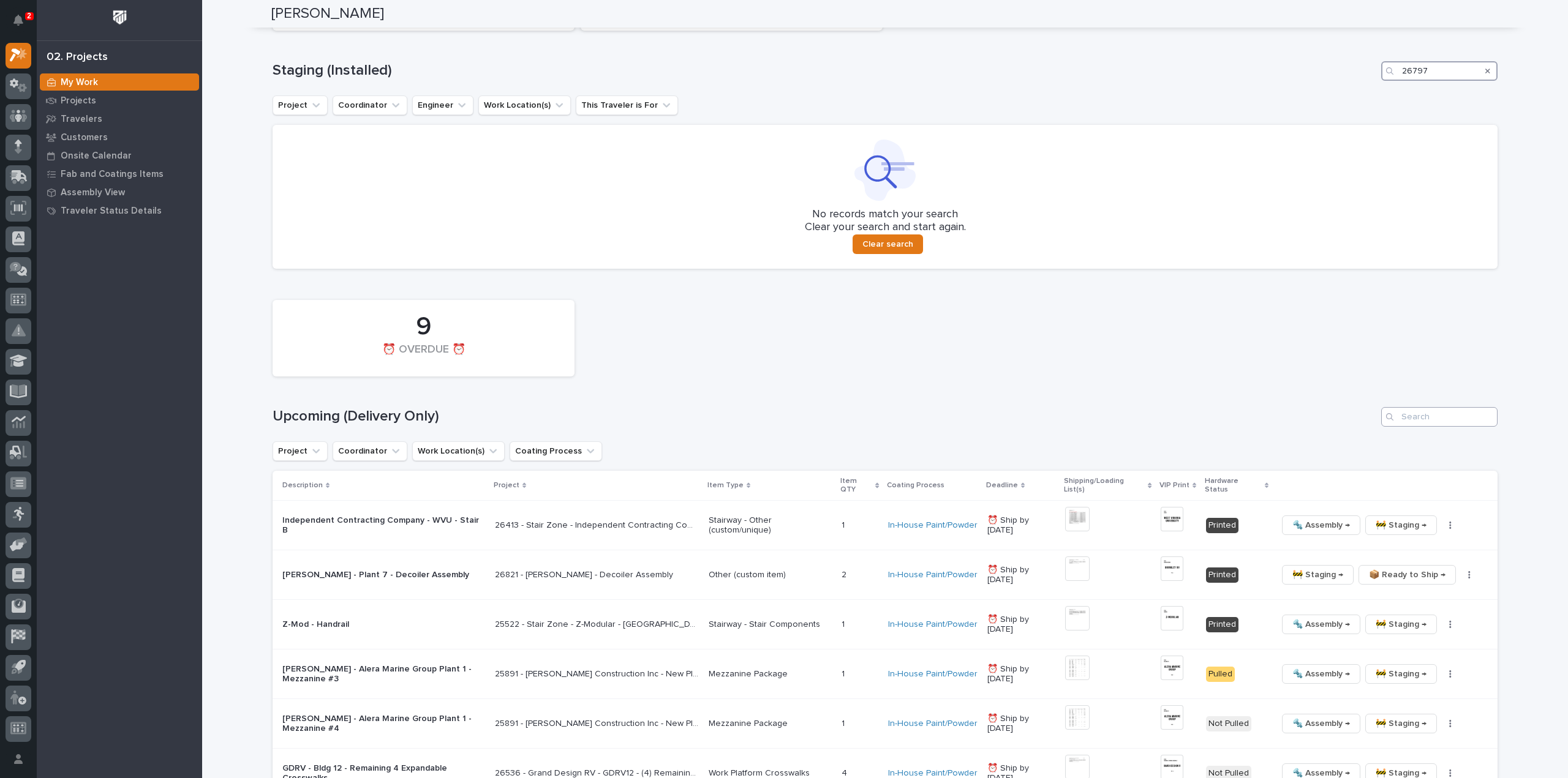
scroll to position [735, 0]
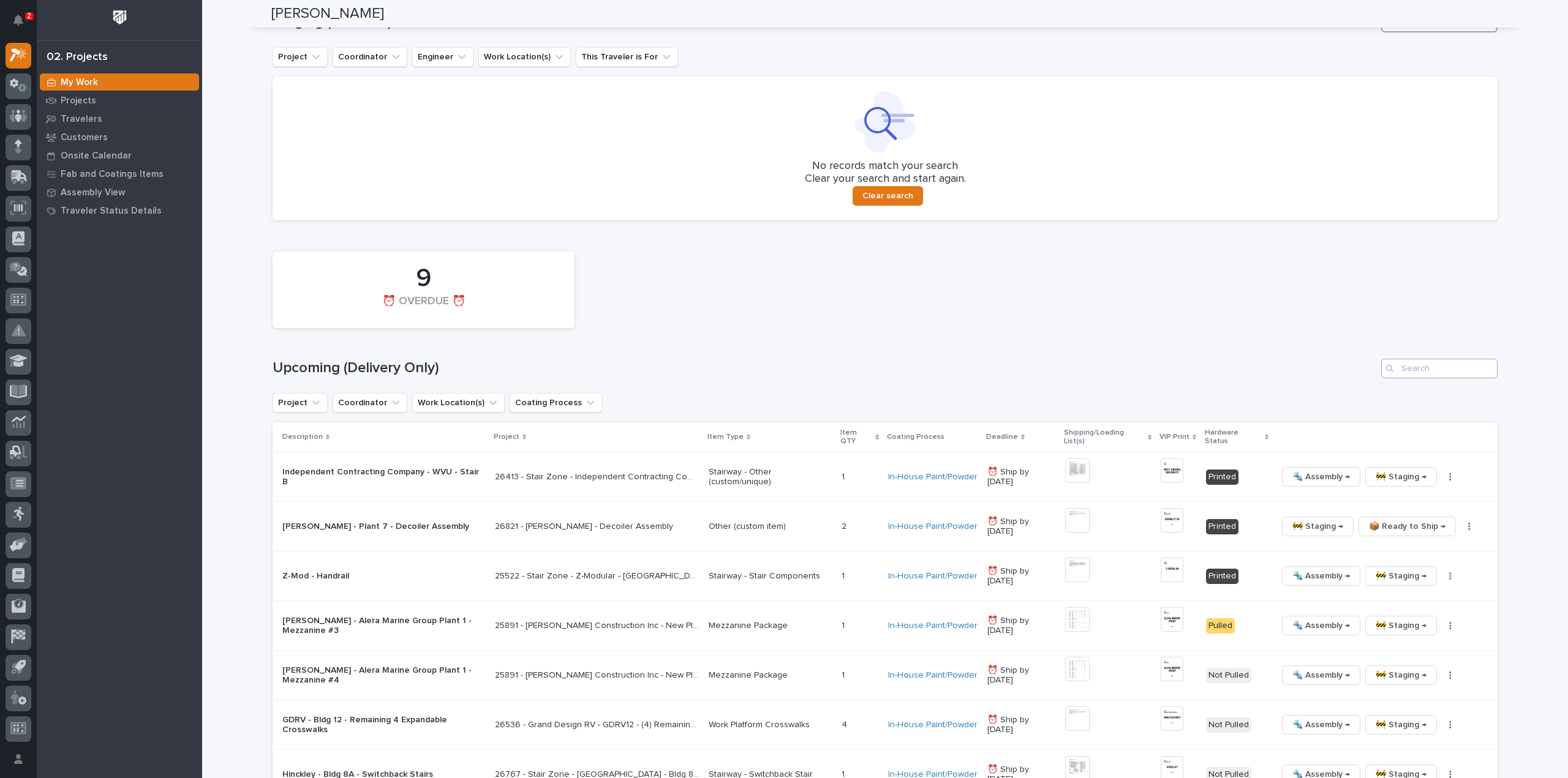
type input "26797"
click at [1417, 373] on input "Search" at bounding box center [1440, 368] width 117 height 20
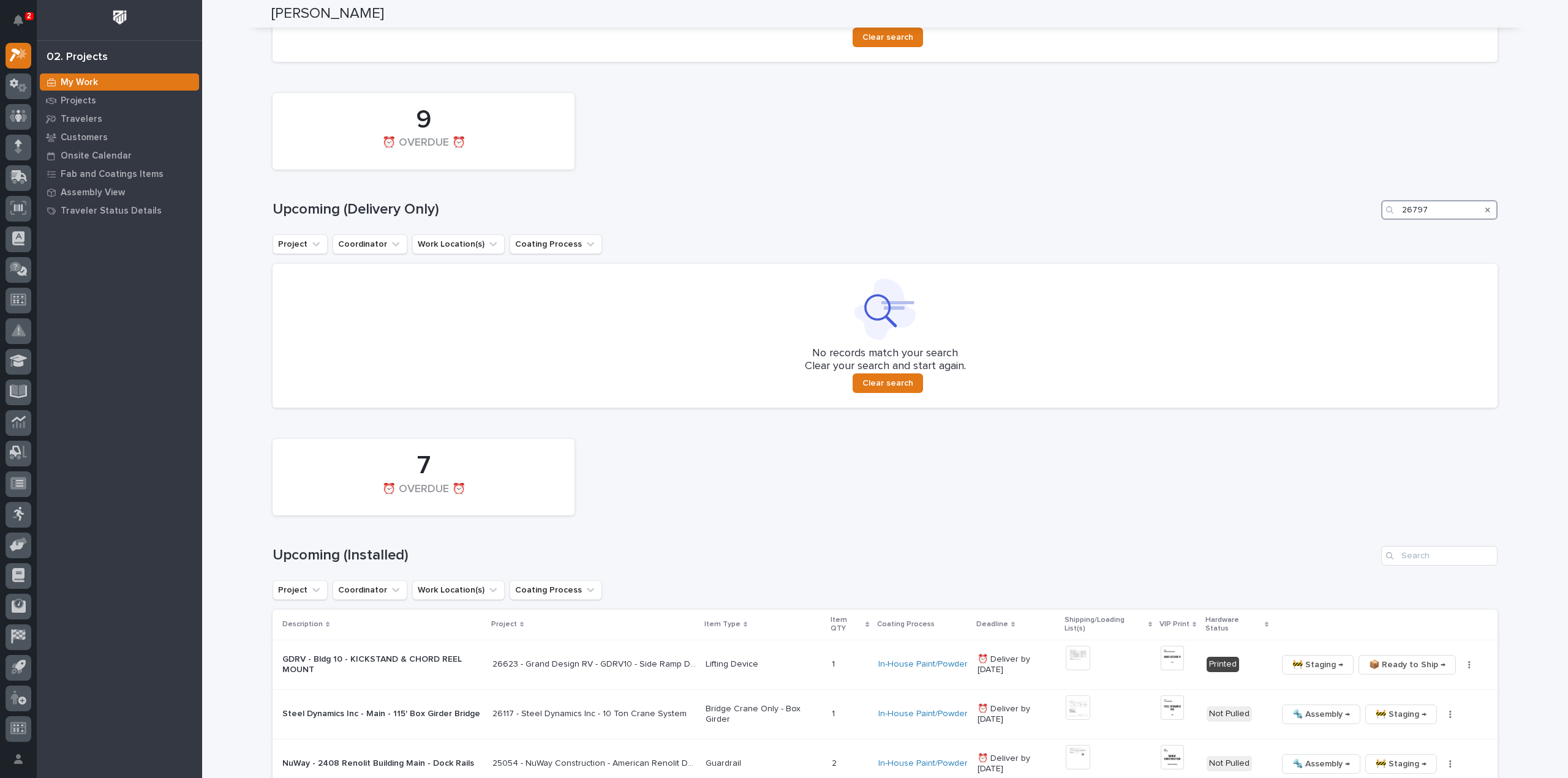
scroll to position [895, 0]
type input "26797"
click at [1399, 558] on input "Search" at bounding box center [1440, 554] width 117 height 20
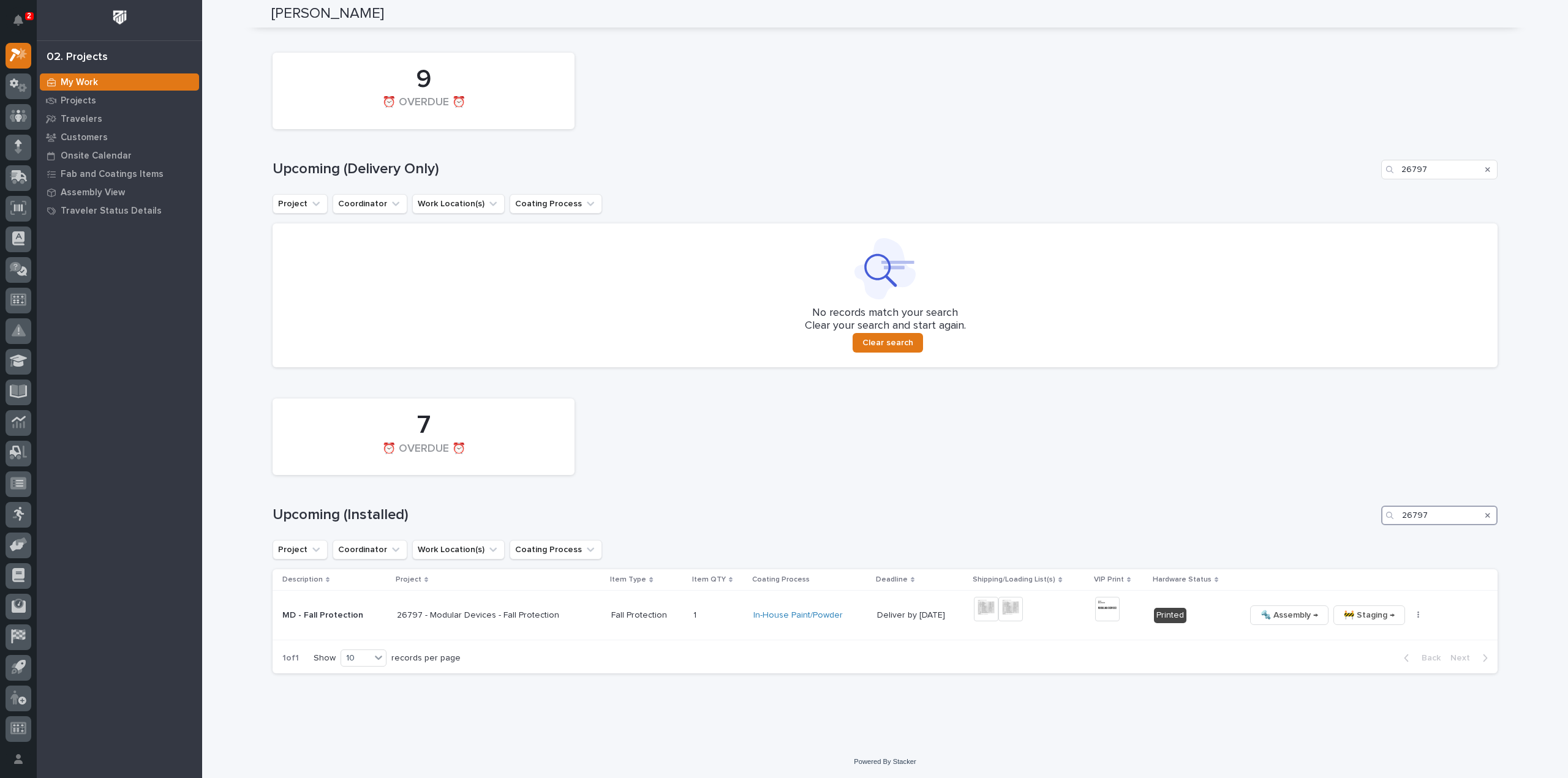
scroll to position [934, 0]
type input "26797"
click at [1103, 613] on img at bounding box center [1107, 608] width 25 height 25
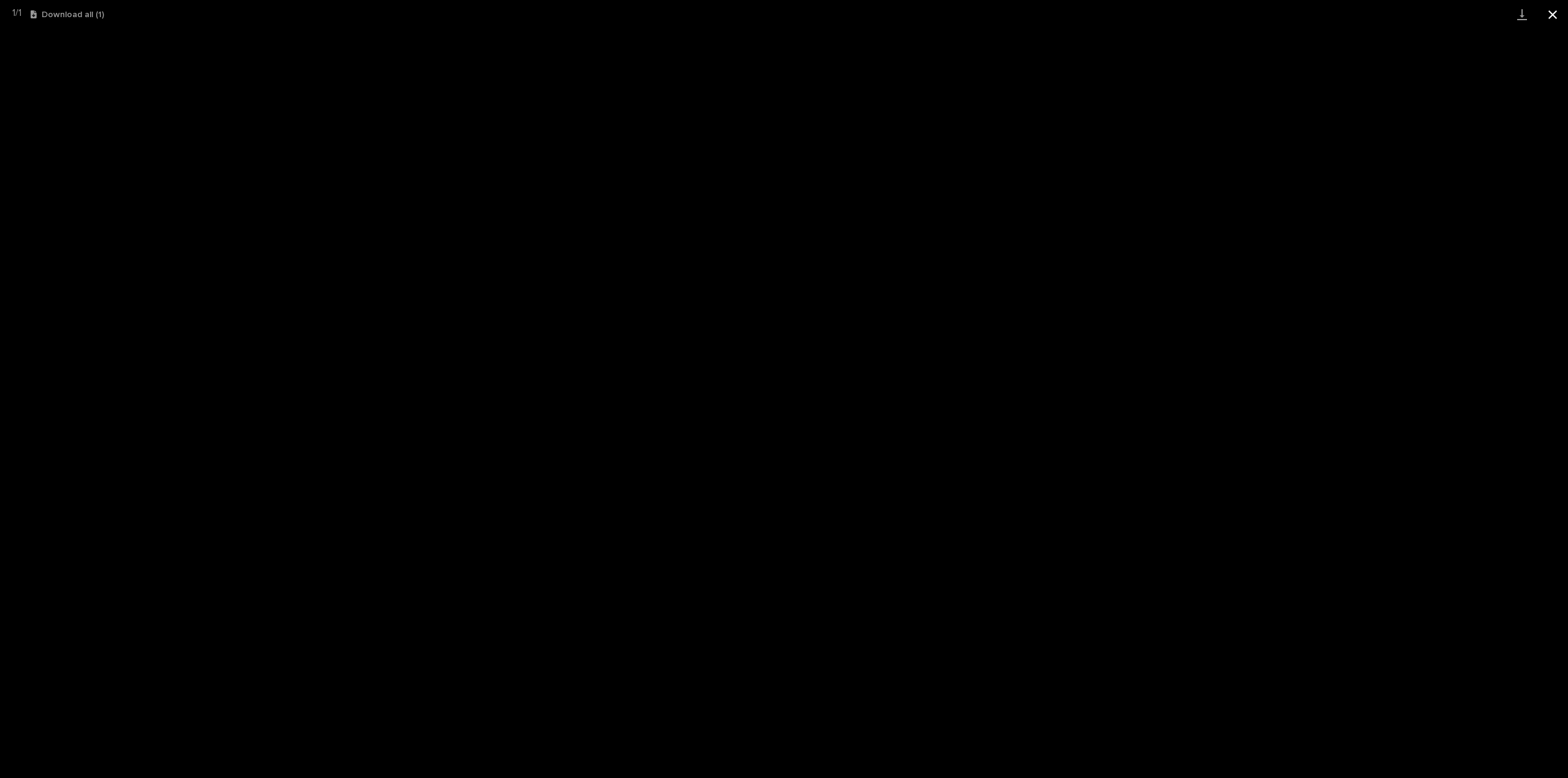
click at [1551, 15] on button "Close gallery" at bounding box center [1552, 14] width 31 height 29
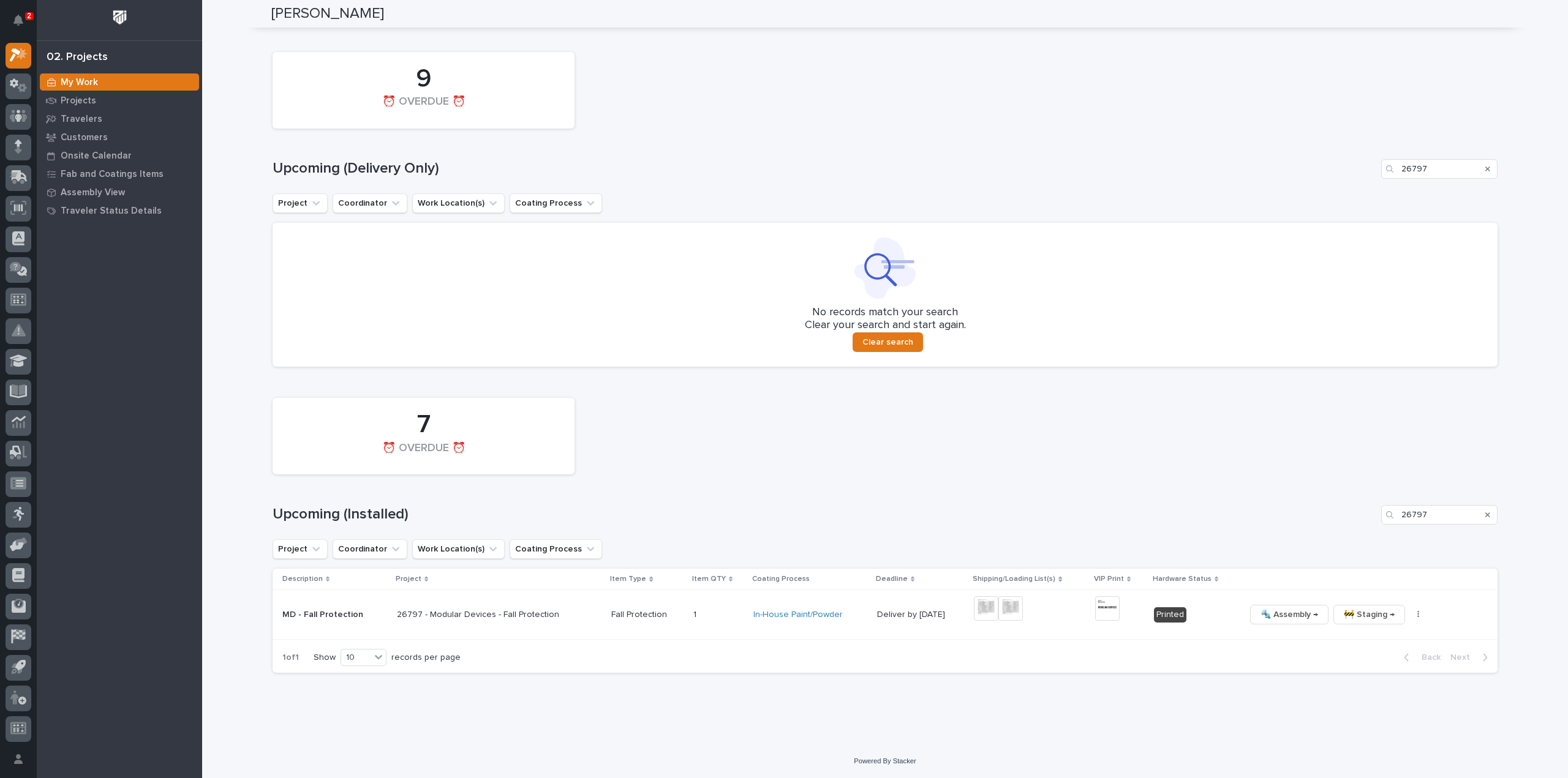
click at [1485, 516] on icon "Search" at bounding box center [1487, 514] width 5 height 7
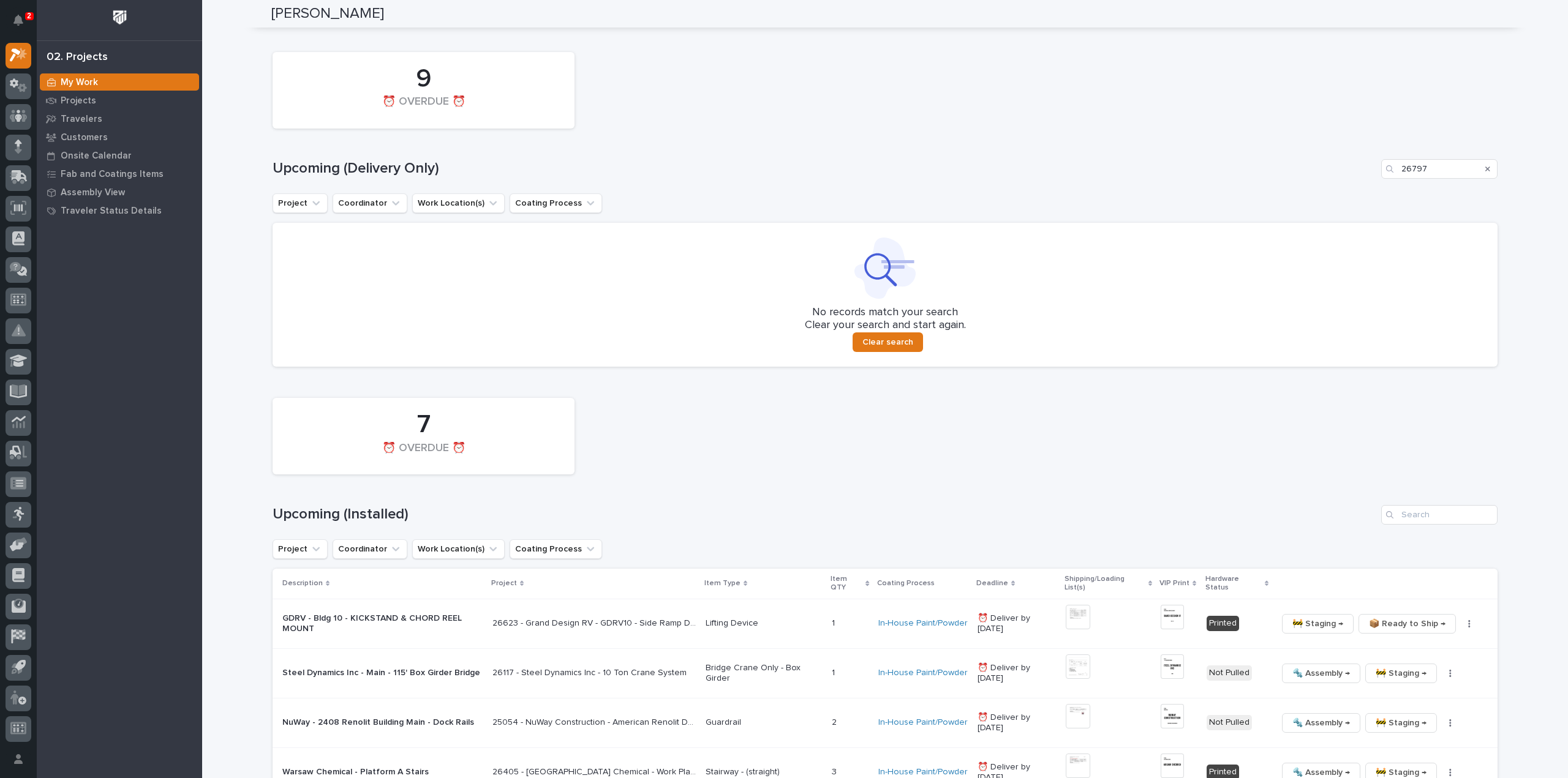
click at [1485, 167] on icon "Search" at bounding box center [1487, 169] width 5 height 5
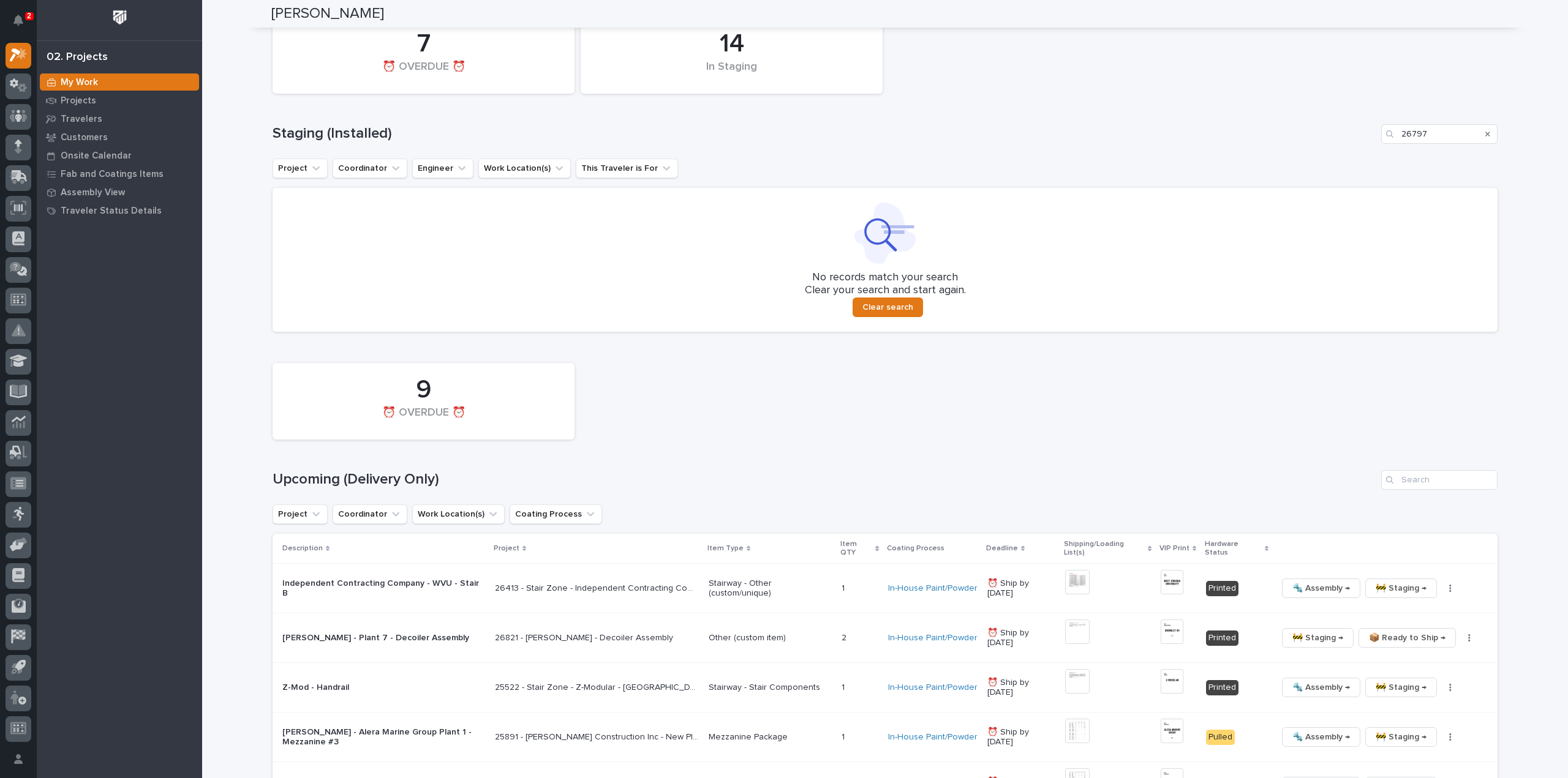
scroll to position [652, 0]
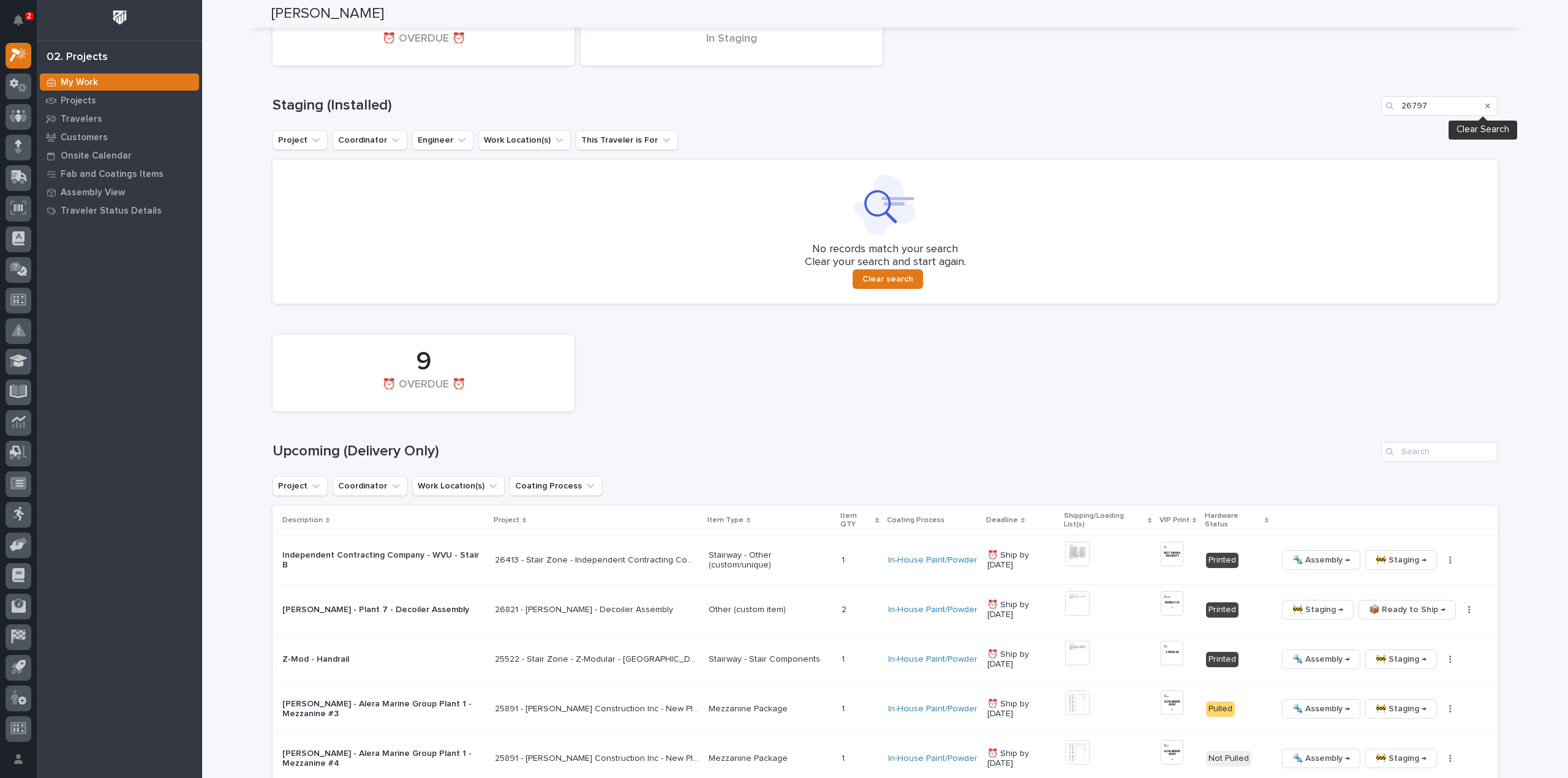
click at [1485, 108] on icon "Search" at bounding box center [1487, 106] width 5 height 7
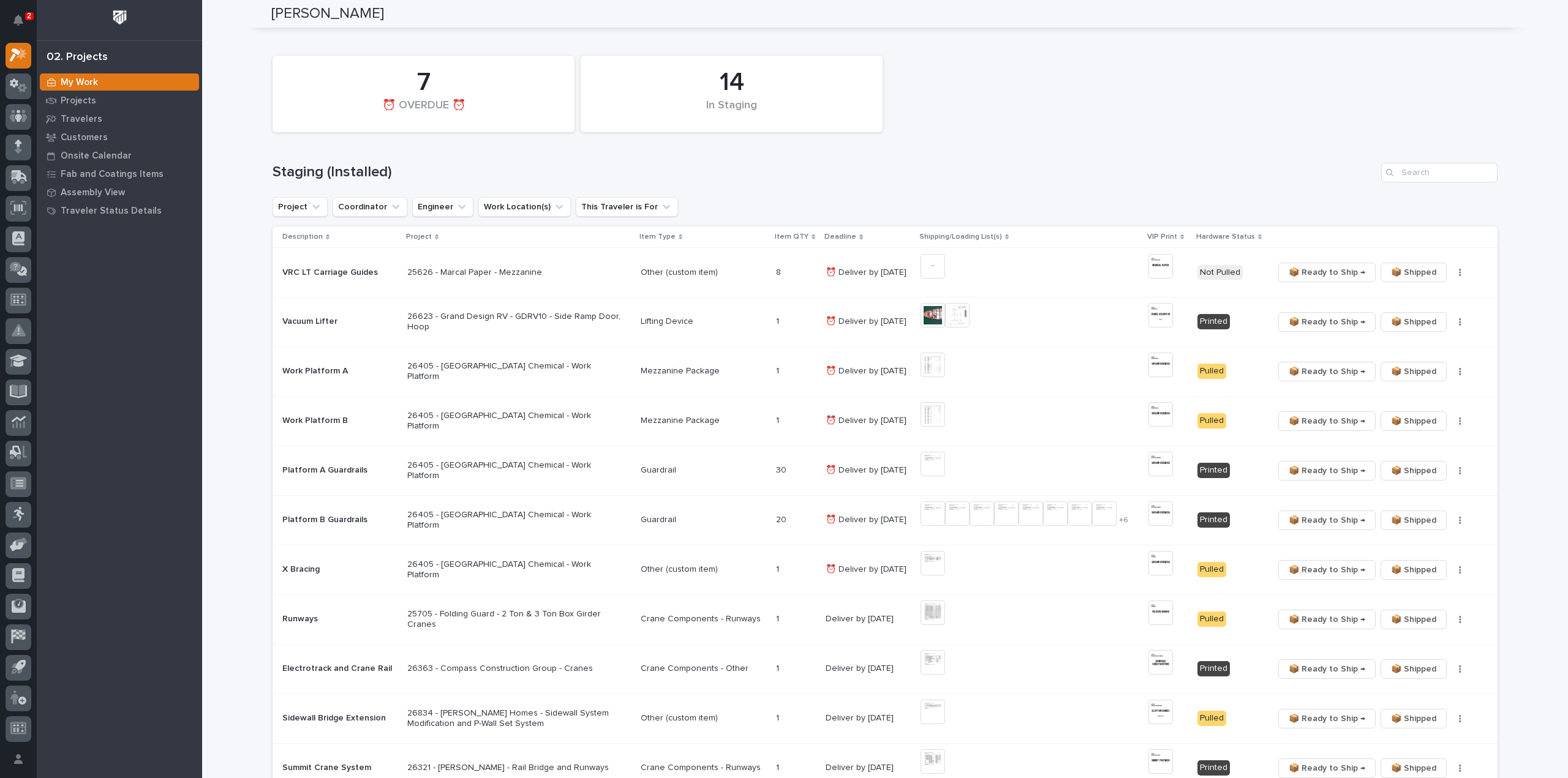
scroll to position [95, 0]
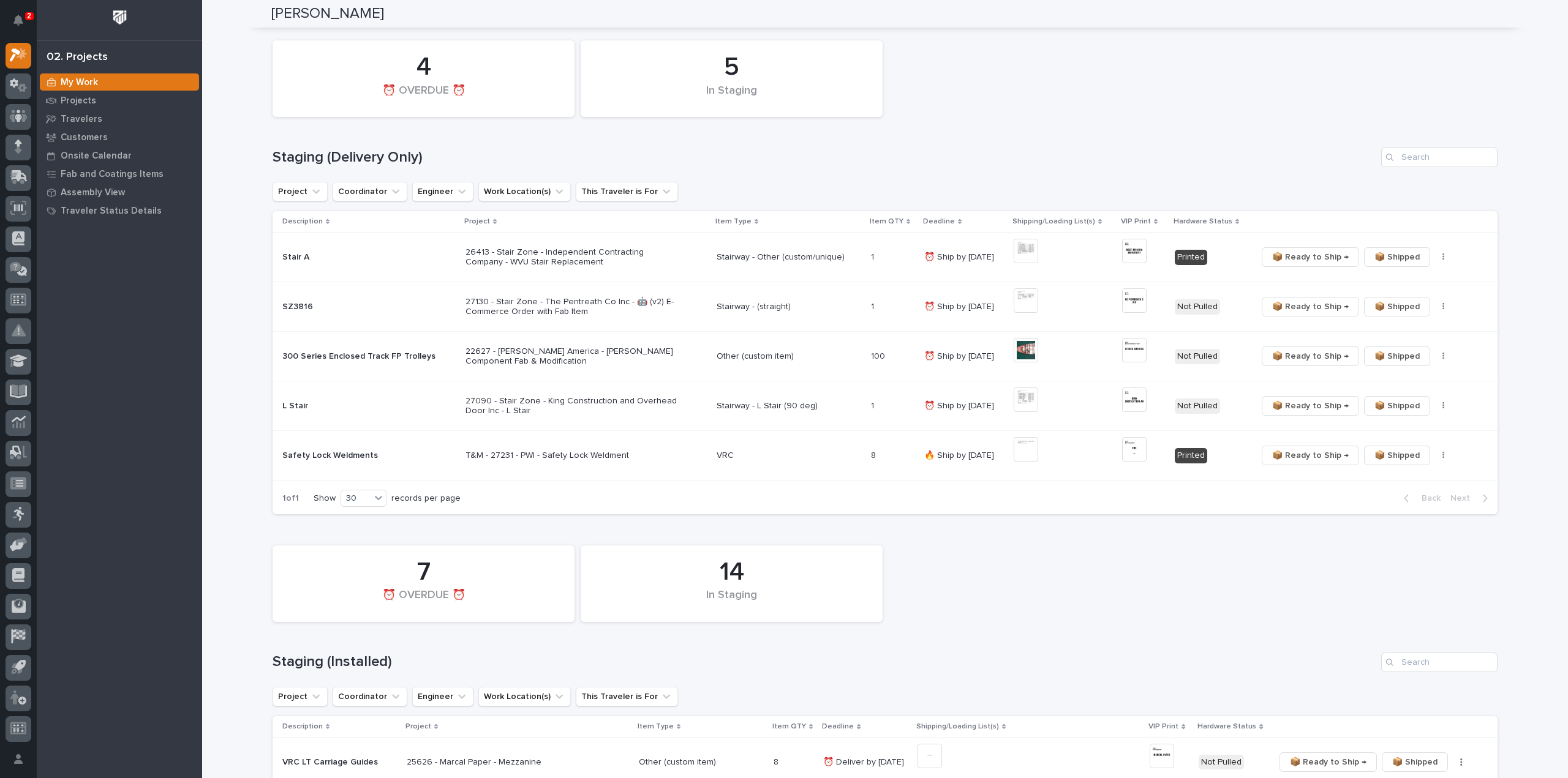
click at [1462, 581] on div "14 In Staging 7 ⏰ OVERDUE ⏰" at bounding box center [885, 584] width 1237 height 89
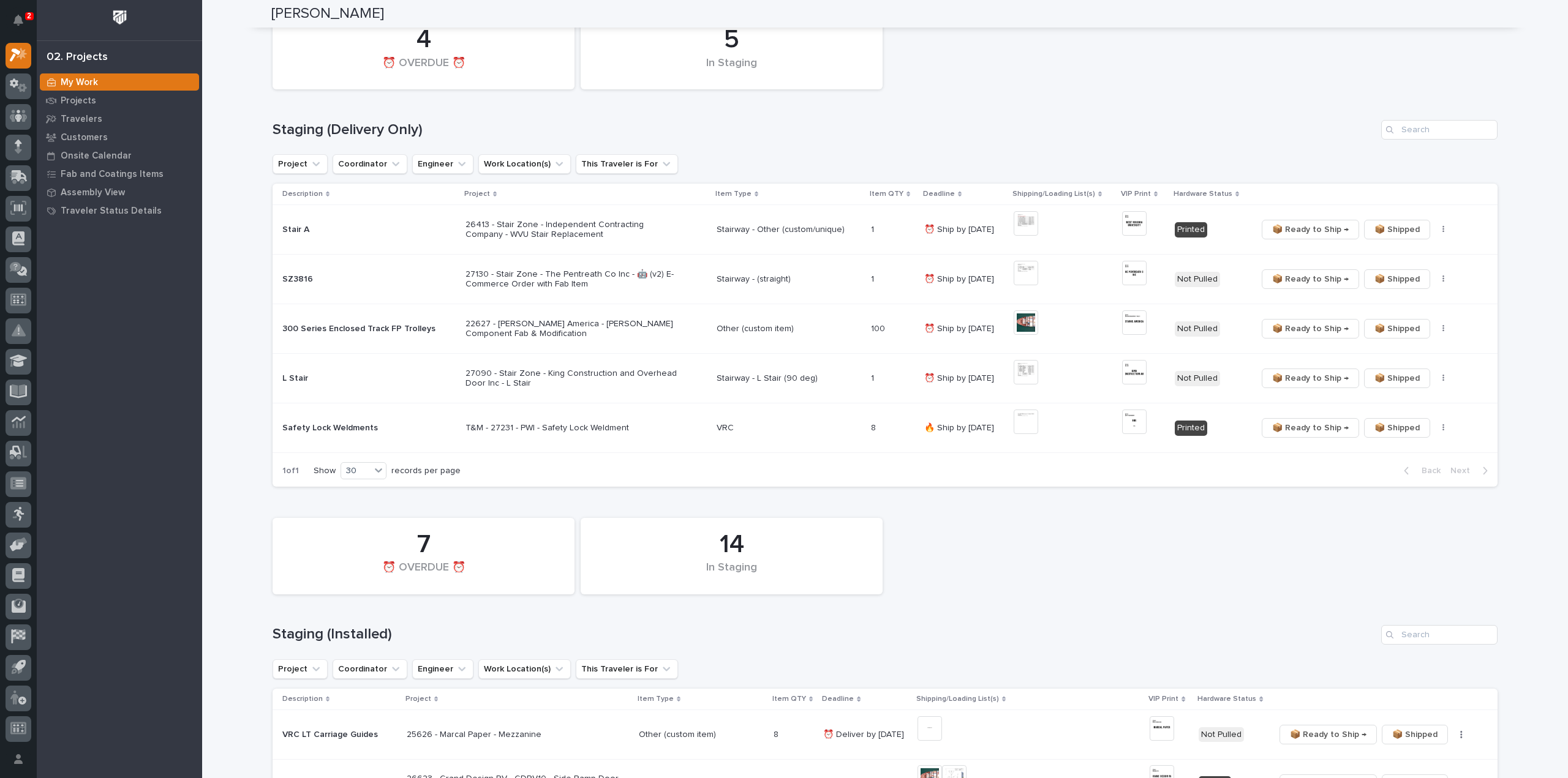
scroll to position [245, 0]
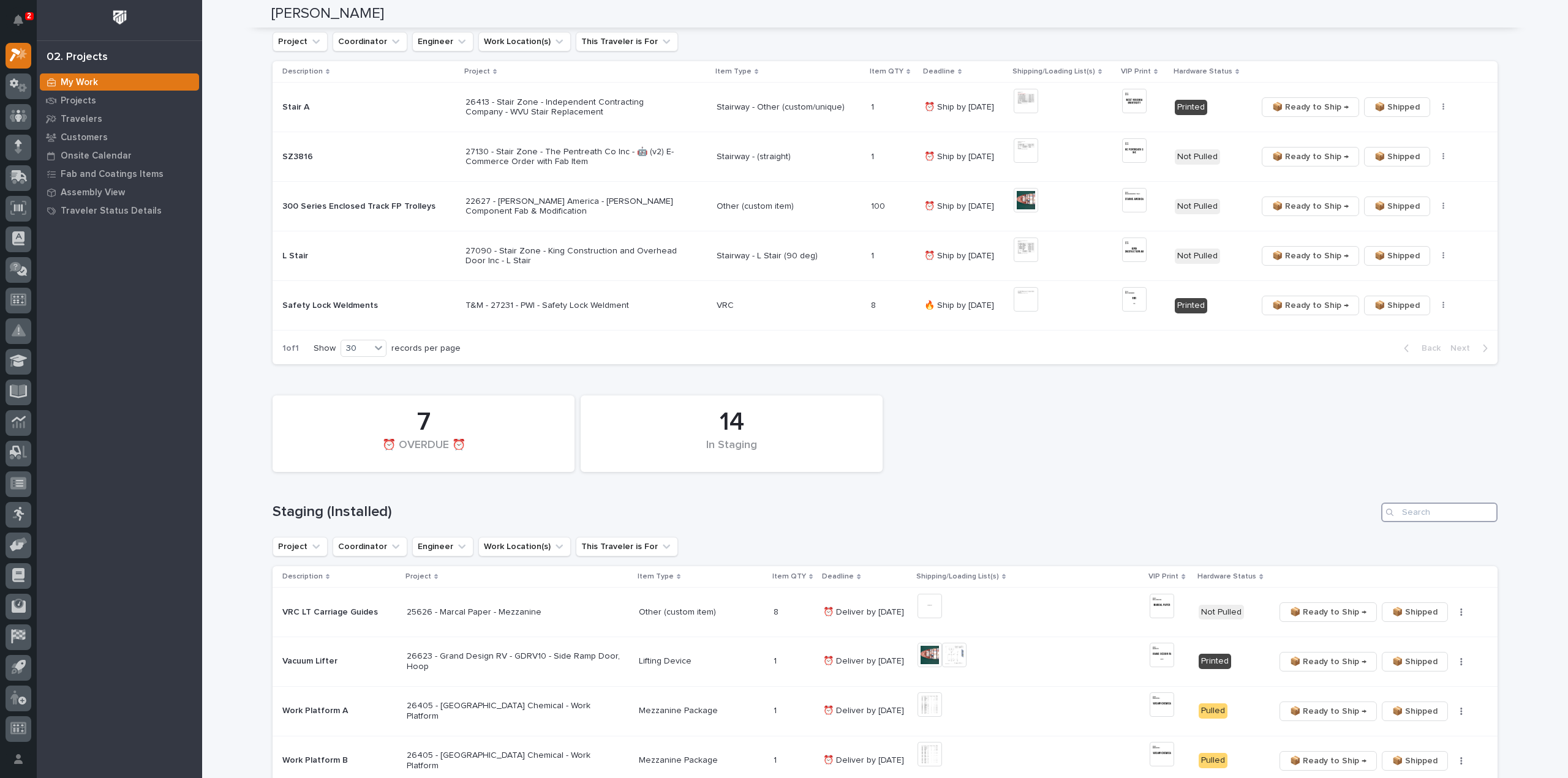
click at [1430, 512] on input "Search" at bounding box center [1440, 512] width 117 height 20
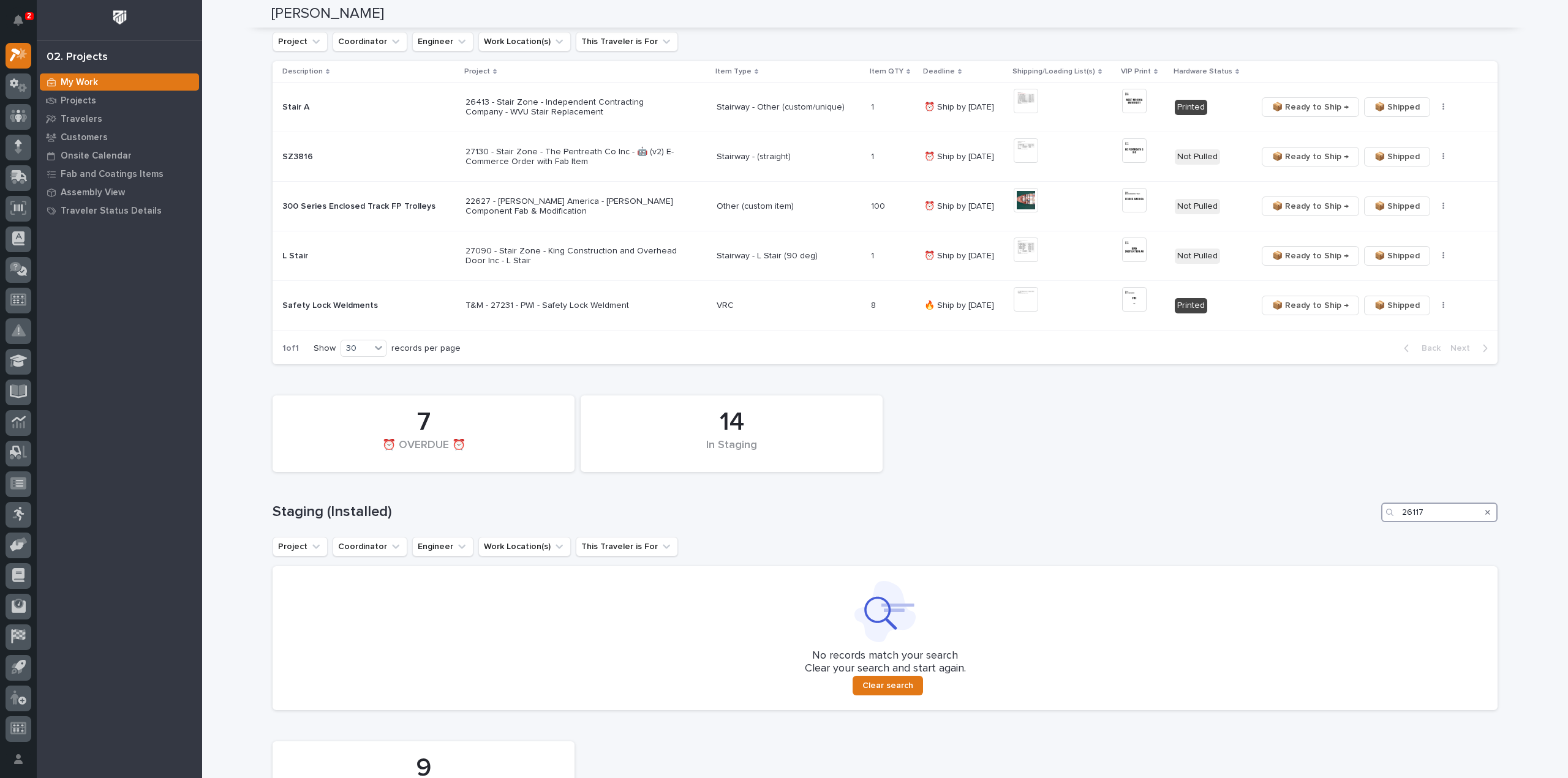
type input "26117"
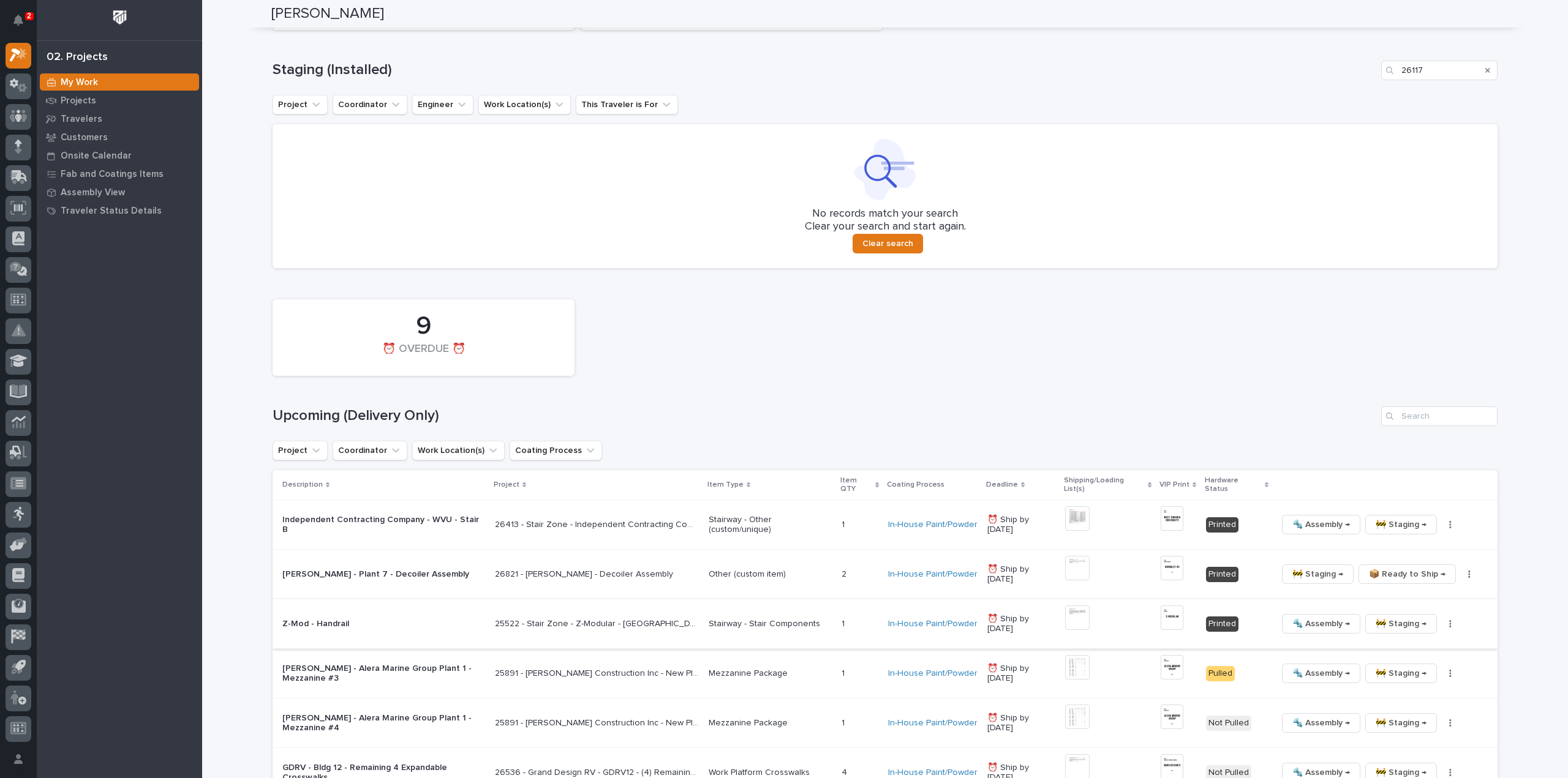
scroll to position [735, 0]
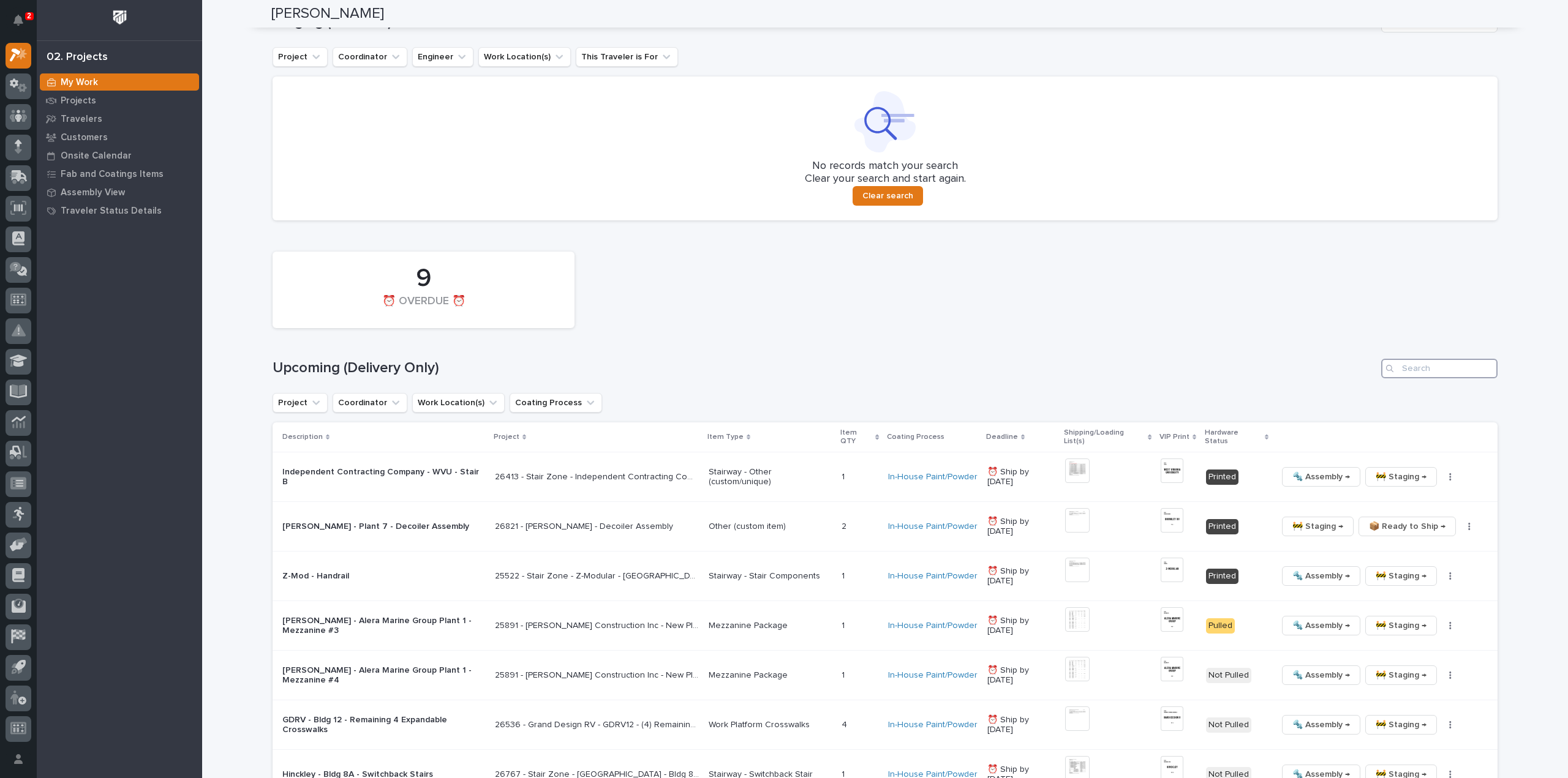
click at [1427, 370] on input "Search" at bounding box center [1440, 368] width 117 height 20
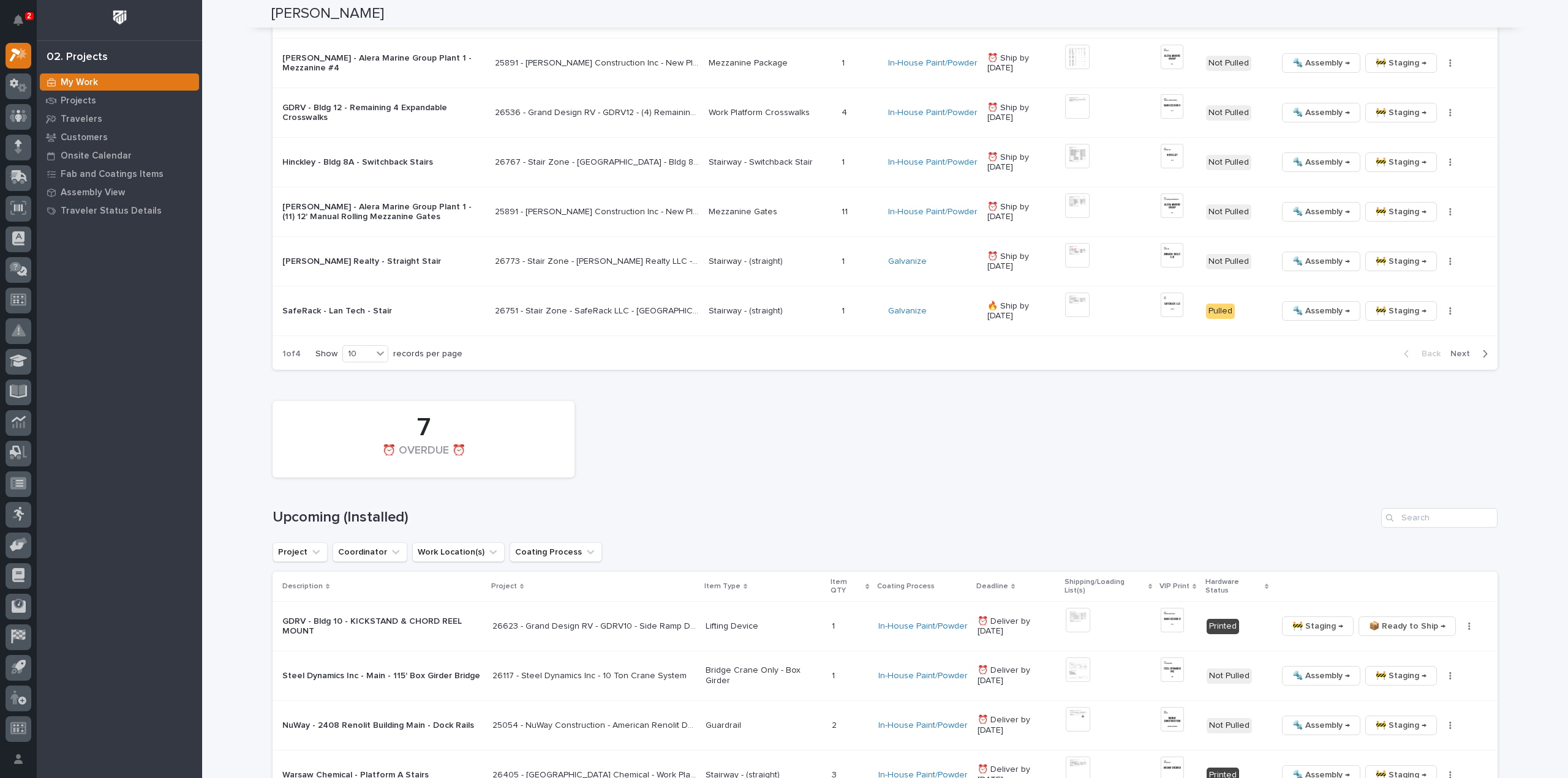
scroll to position [1470, 0]
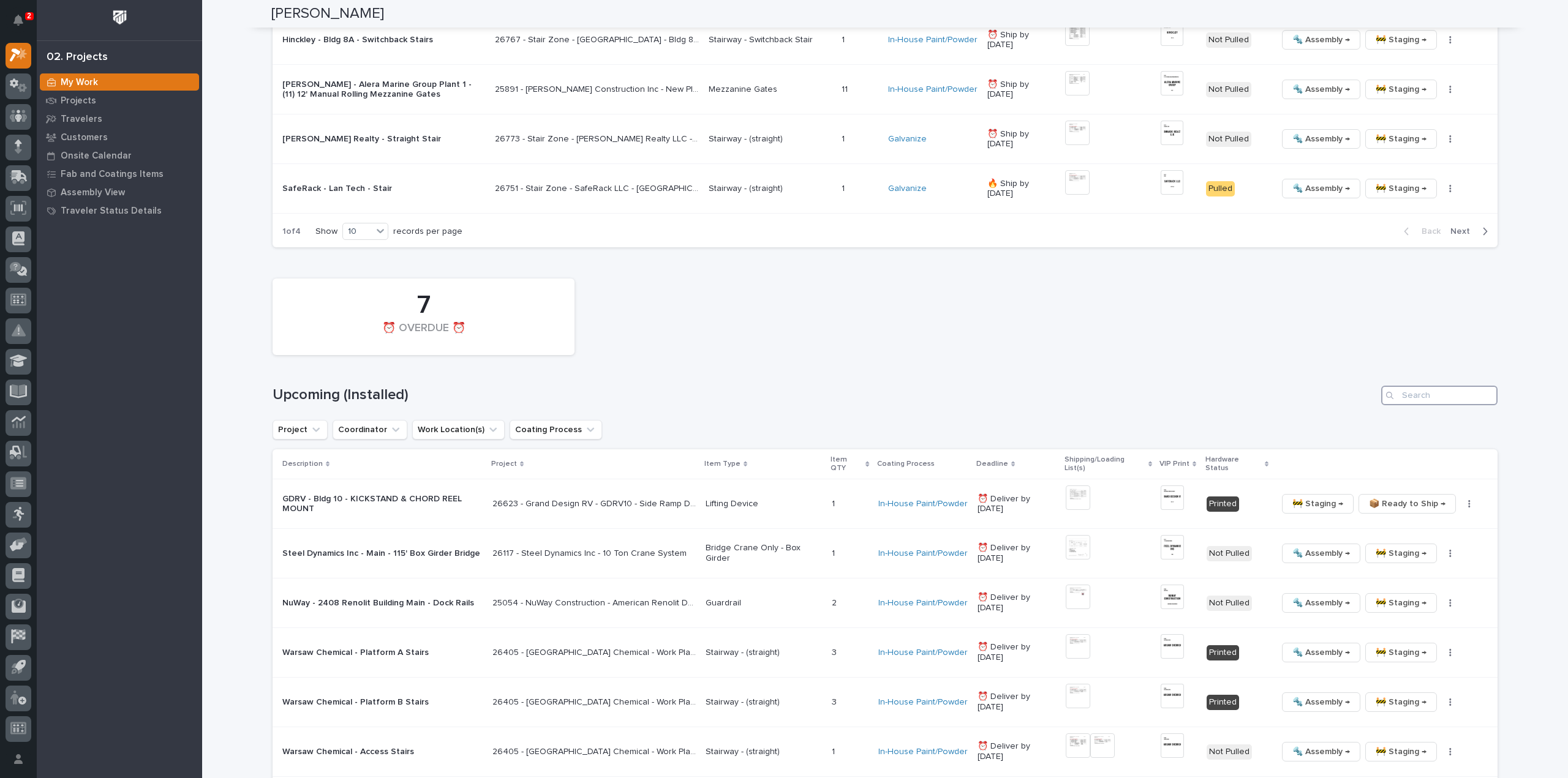
click at [1410, 396] on input "Search" at bounding box center [1440, 396] width 117 height 20
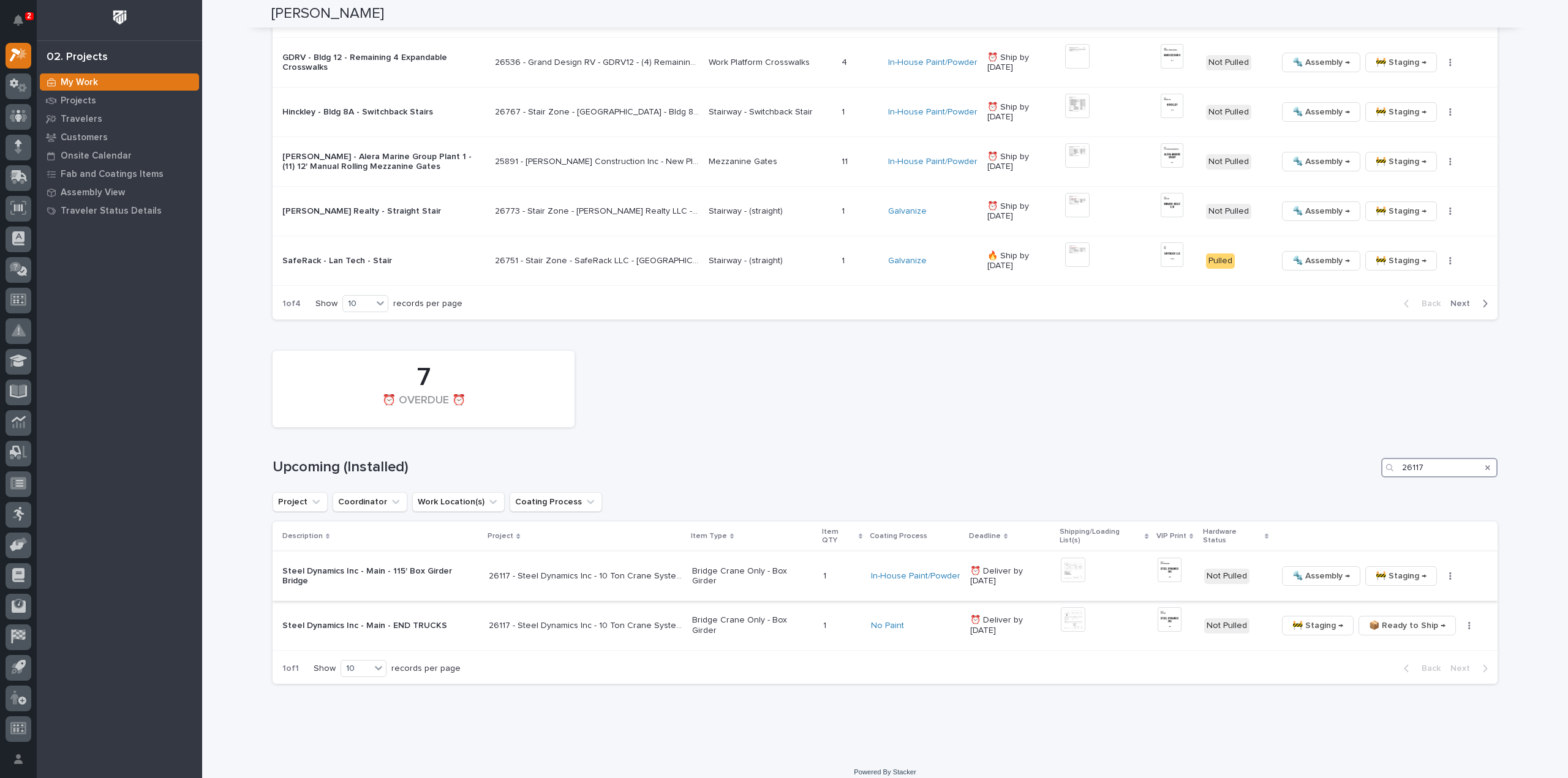
type input "26117"
click at [1060, 561] on img at bounding box center [1072, 570] width 25 height 25
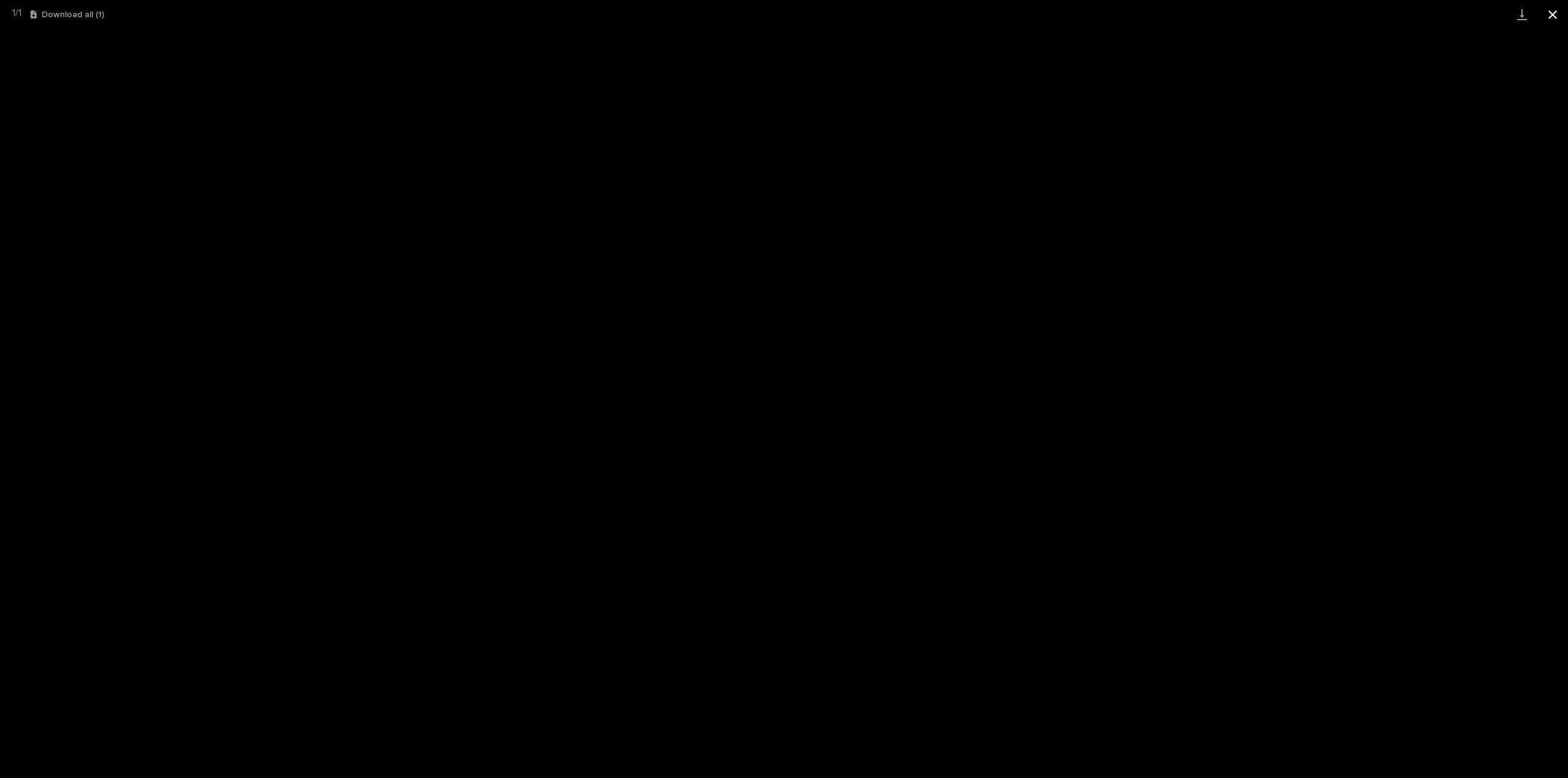
click at [1551, 14] on button "Close gallery" at bounding box center [1552, 14] width 31 height 29
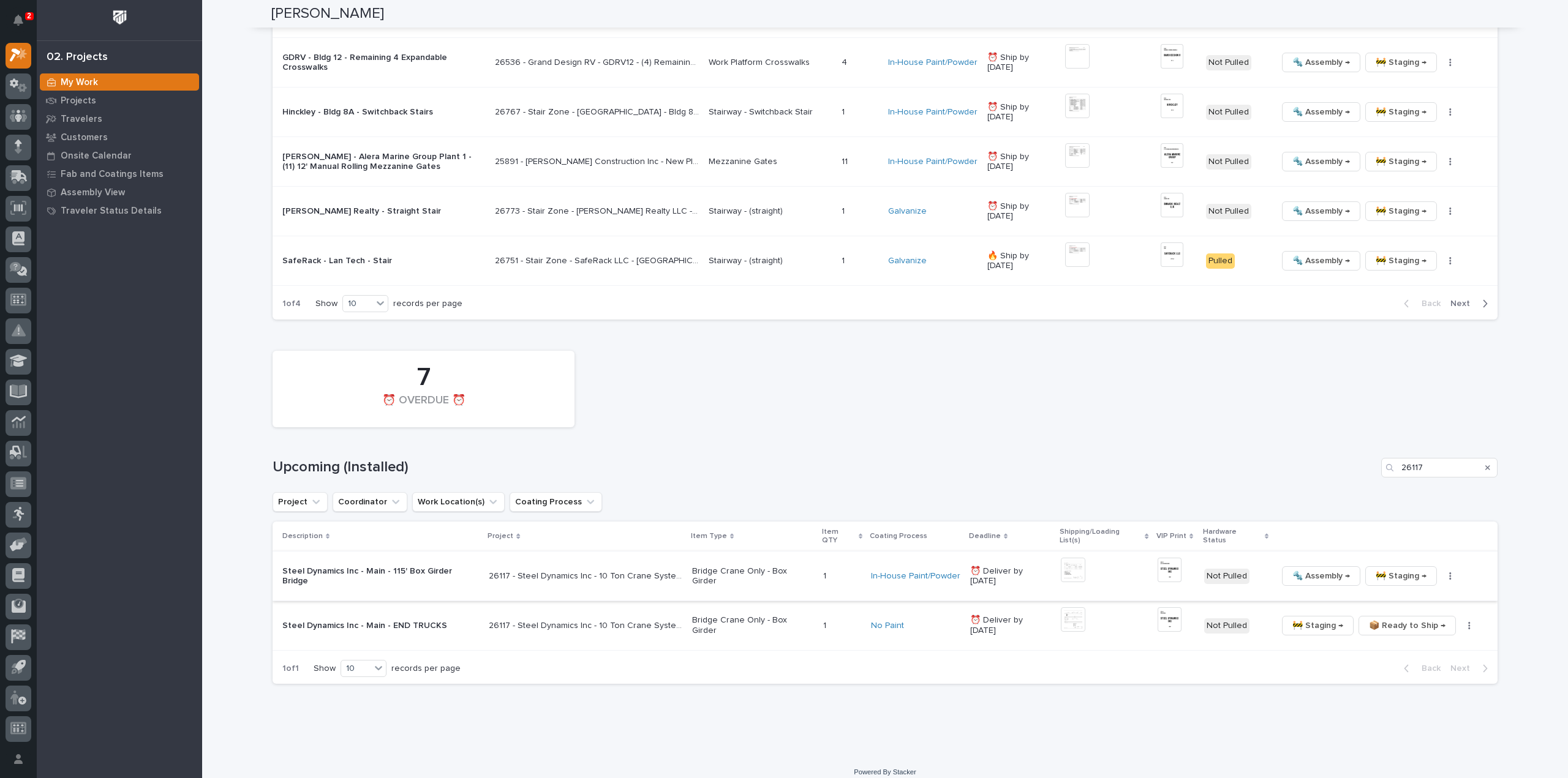
click at [1158, 560] on img at bounding box center [1169, 570] width 25 height 25
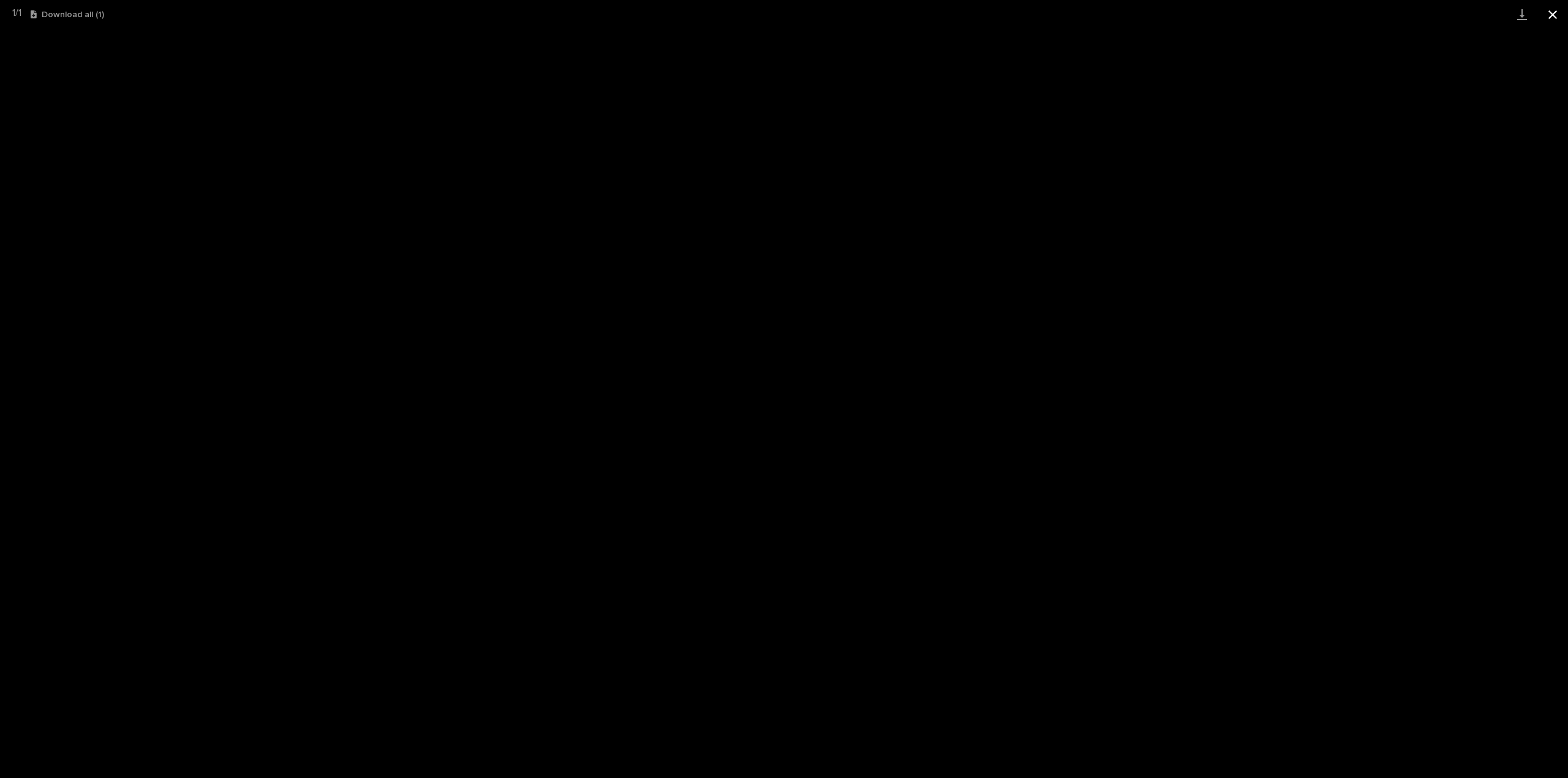
click at [1554, 17] on button "Close gallery" at bounding box center [1552, 14] width 31 height 29
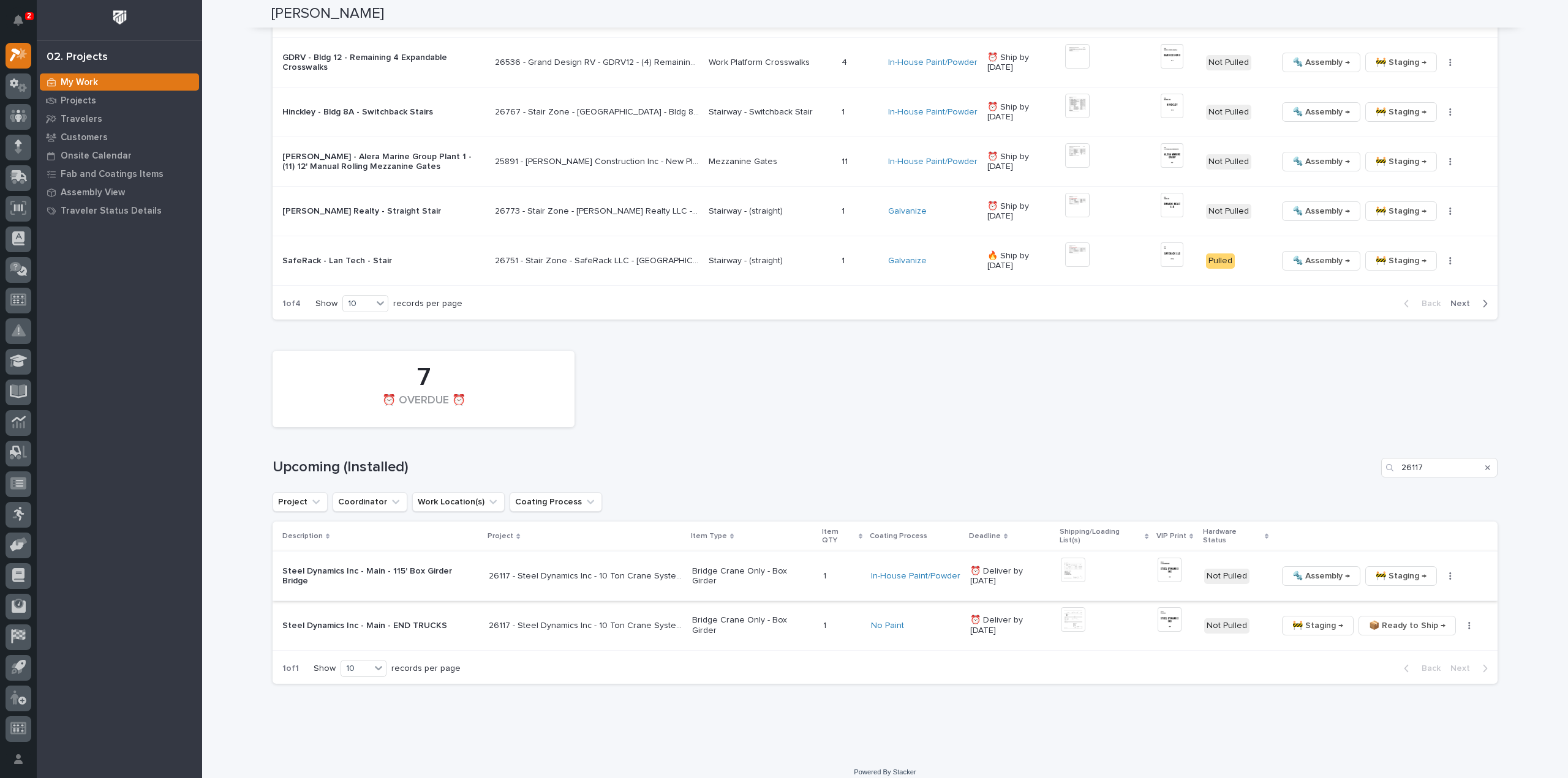
click at [1450, 573] on icon "button" at bounding box center [1450, 576] width 2 height 7
click at [1402, 649] on span "🔩 Hardware" at bounding box center [1392, 650] width 51 height 15
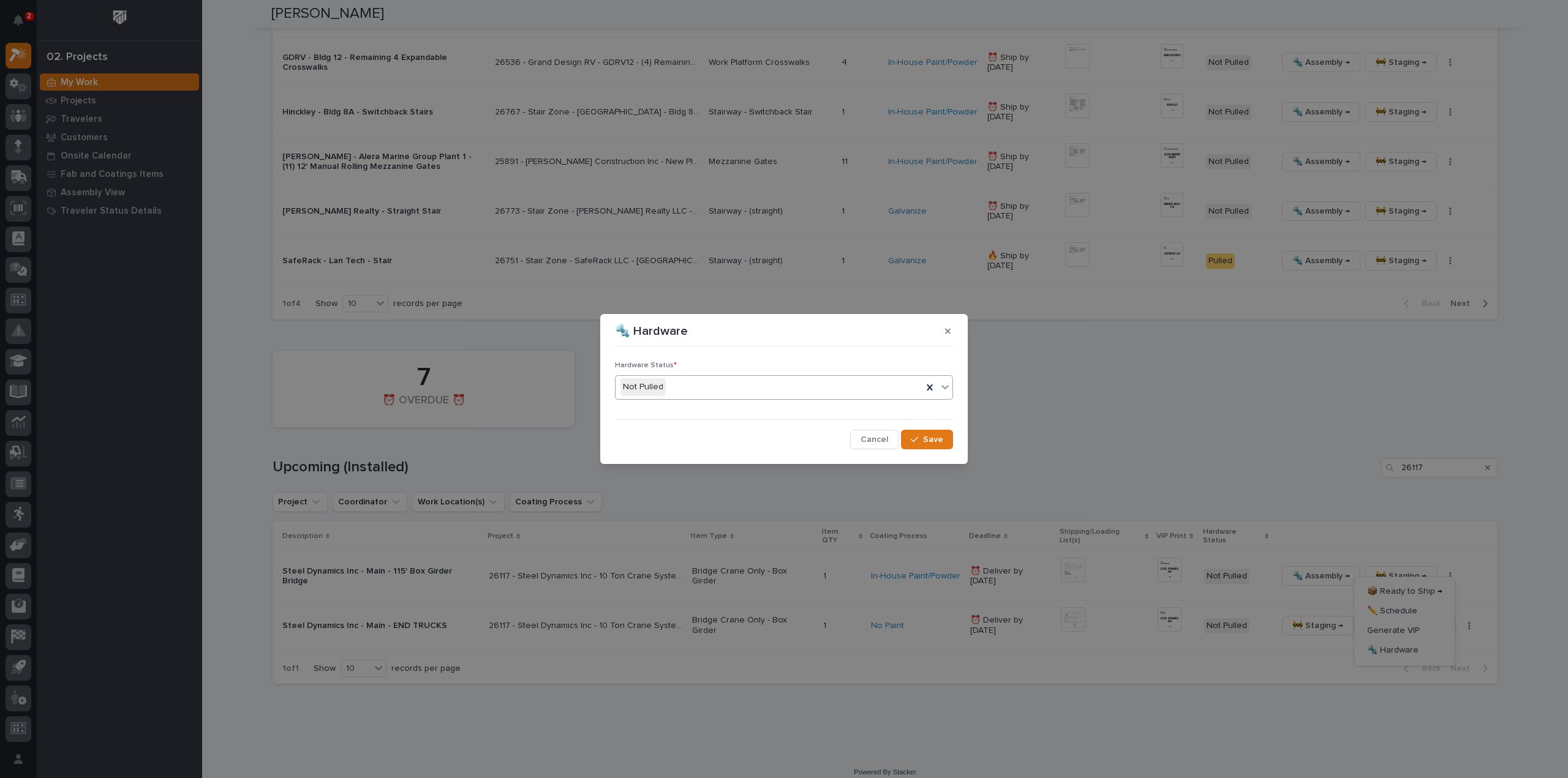
click at [688, 389] on div "Not Pulled" at bounding box center [768, 387] width 307 height 20
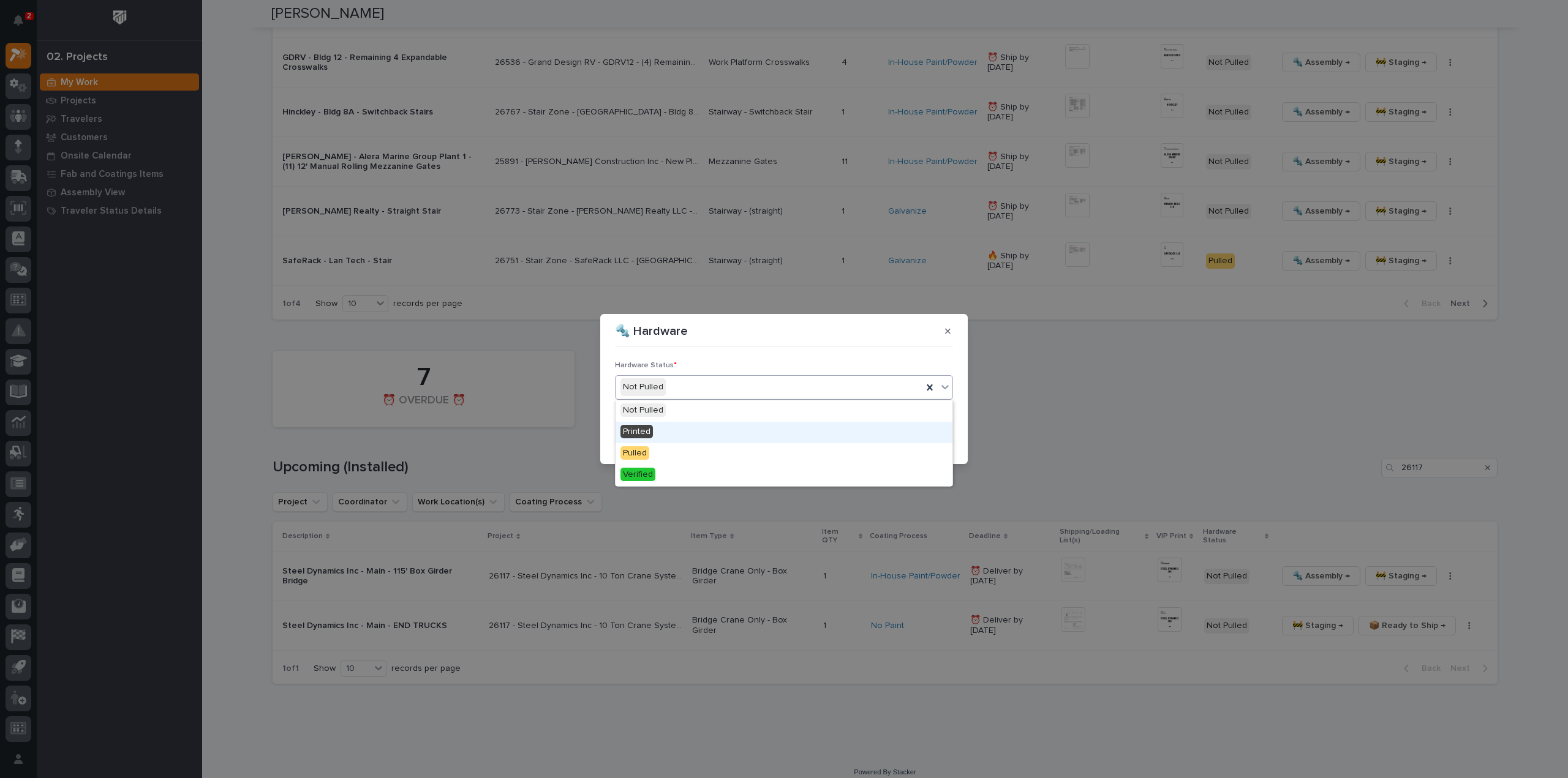
click at [678, 434] on div "Printed" at bounding box center [783, 432] width 337 height 22
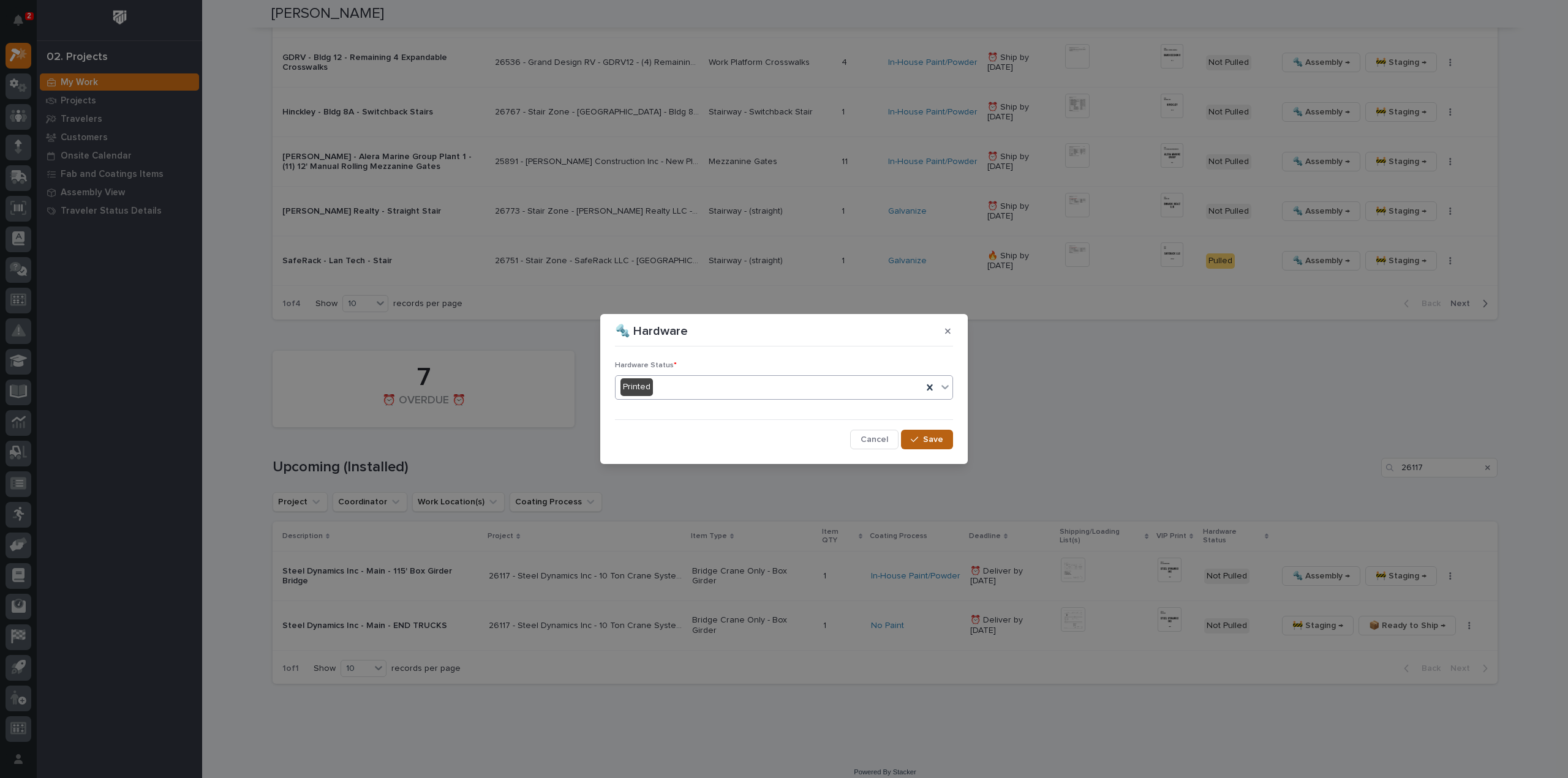
click at [925, 436] on span "Save" at bounding box center [933, 439] width 20 height 11
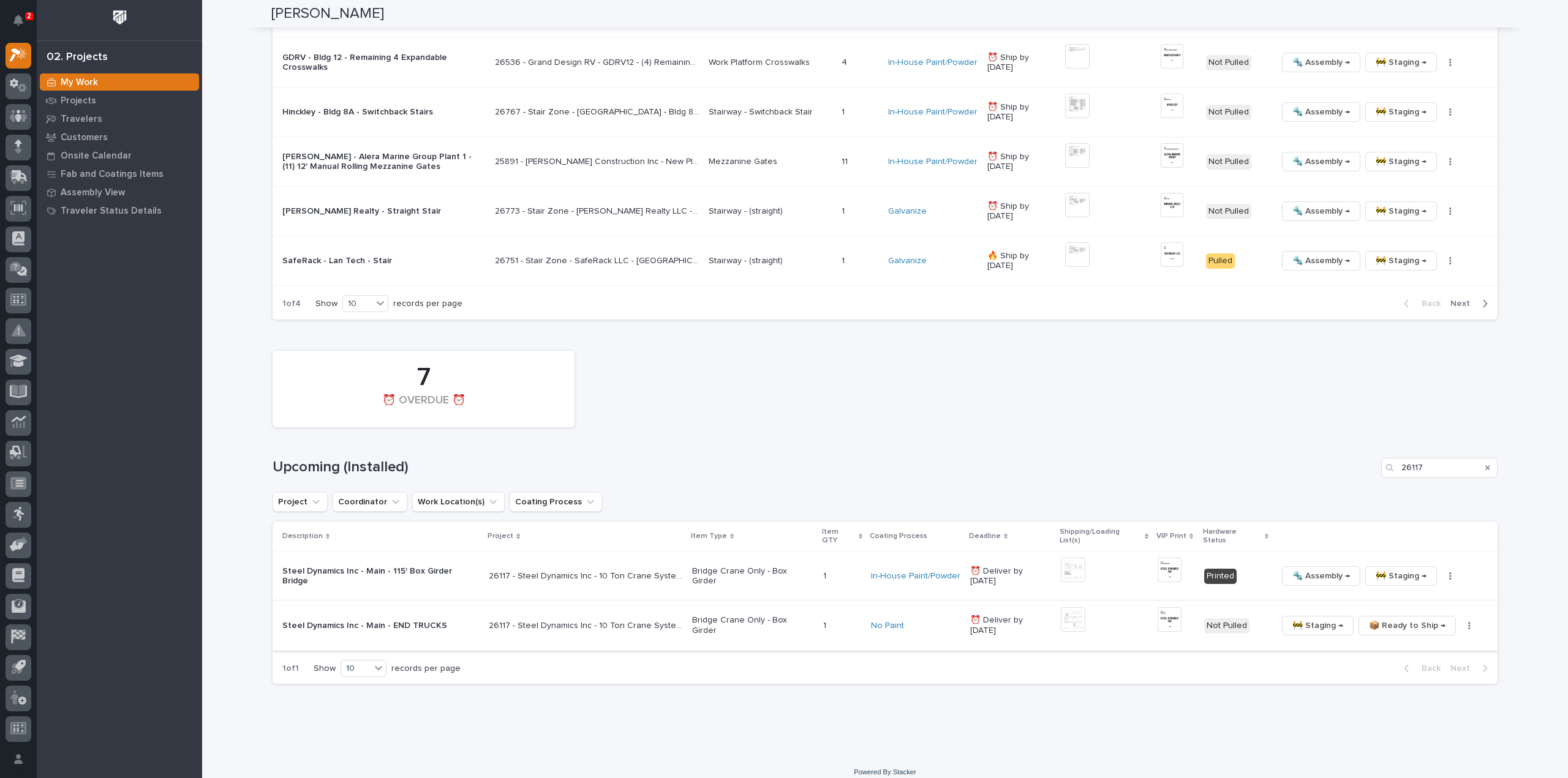
click at [1060, 612] on img at bounding box center [1072, 619] width 25 height 25
click at [1074, 616] on img at bounding box center [1072, 619] width 25 height 25
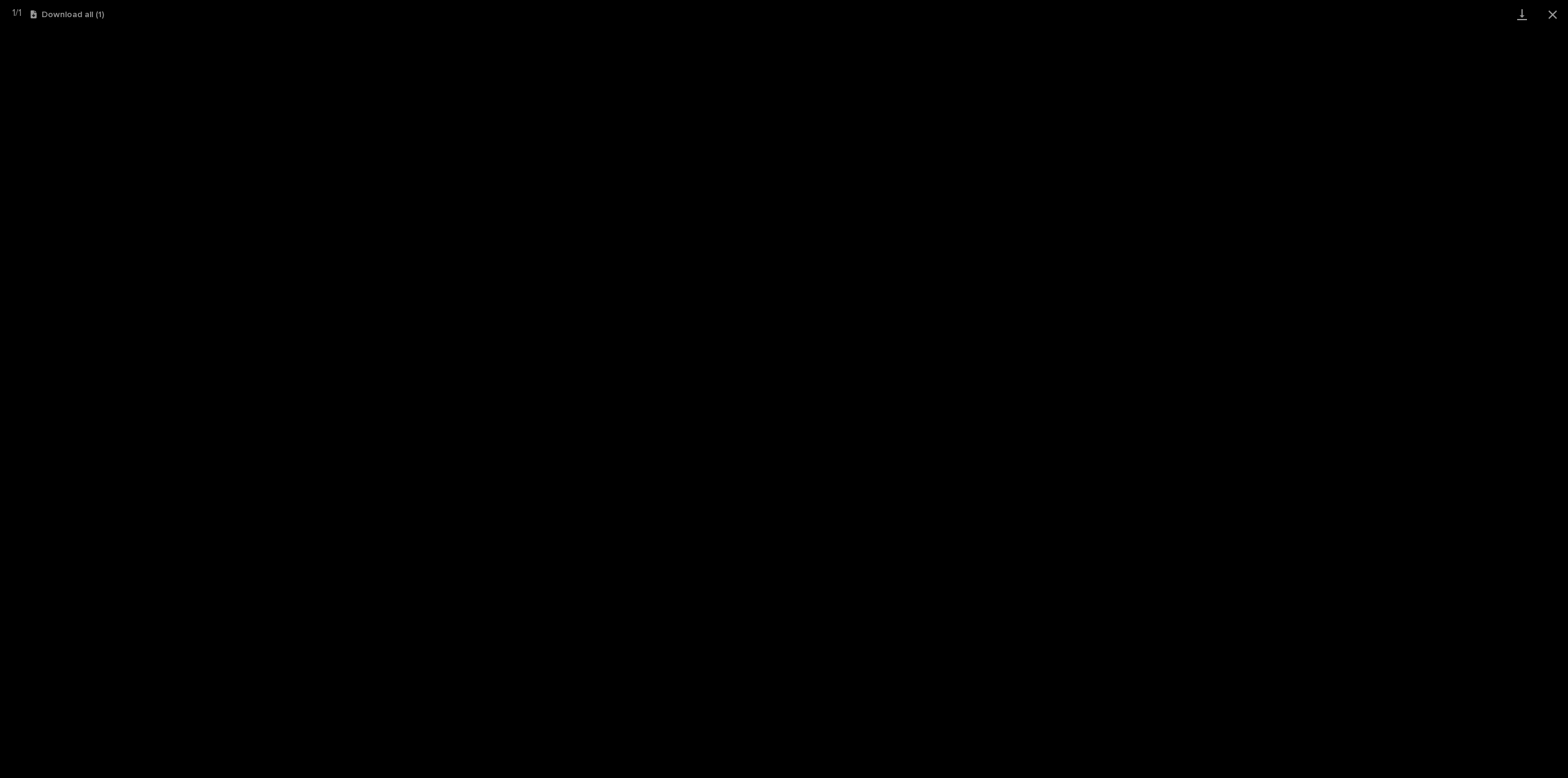
scroll to position [27, 0]
click at [1551, 14] on button "Close gallery" at bounding box center [1552, 14] width 31 height 29
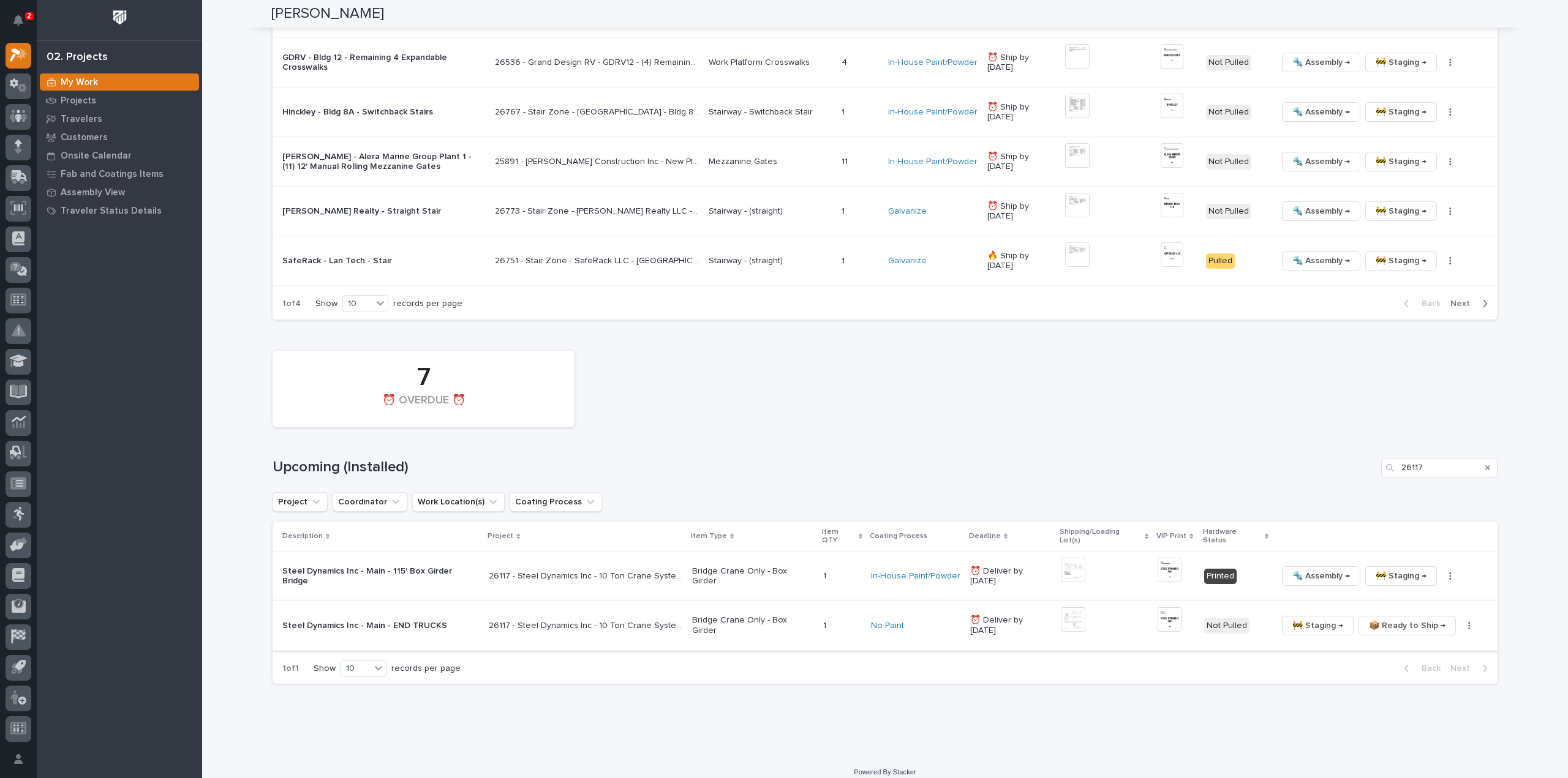
click at [1161, 614] on img at bounding box center [1169, 619] width 25 height 25
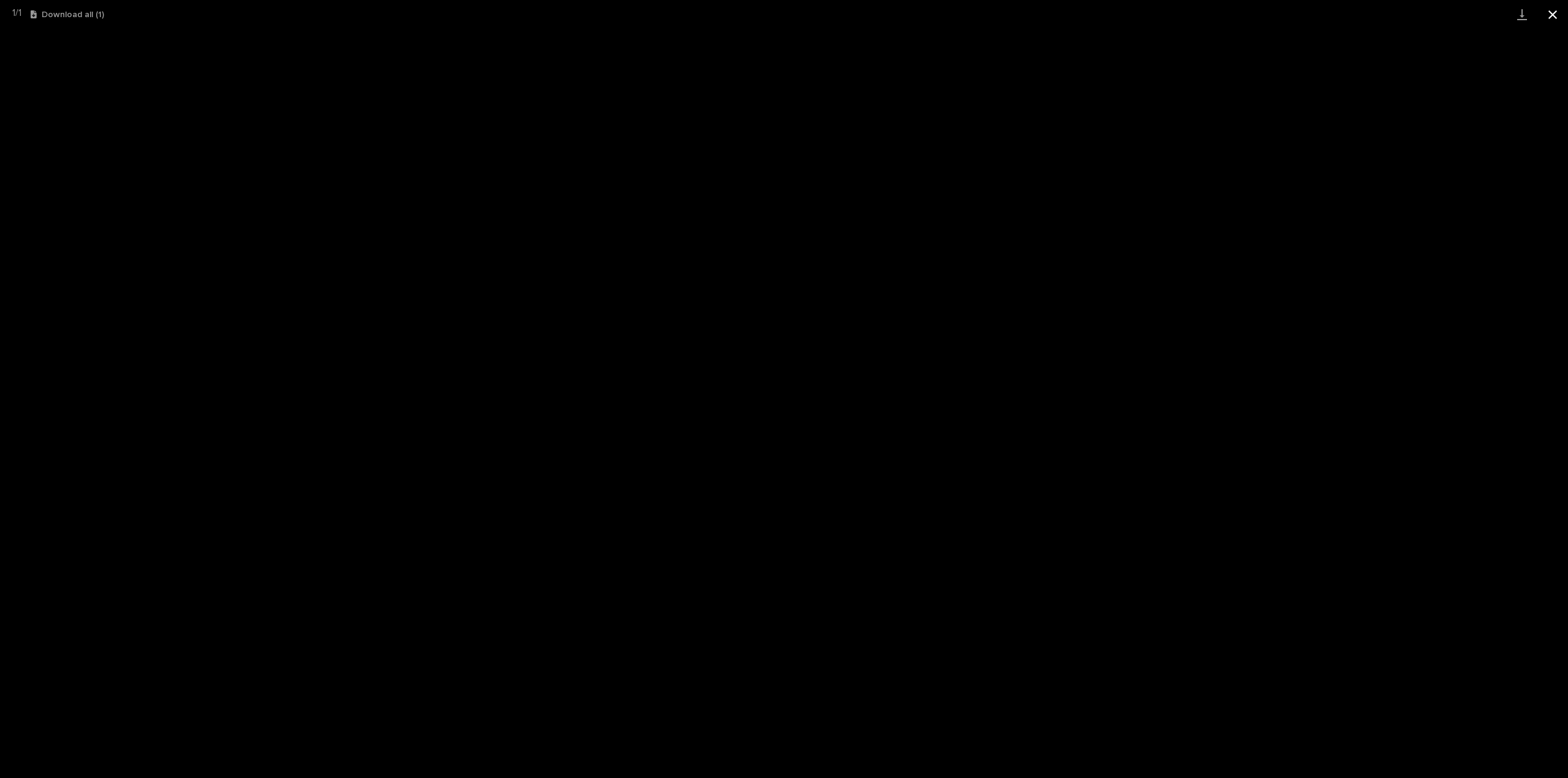
click at [1554, 17] on button "Close gallery" at bounding box center [1552, 14] width 31 height 29
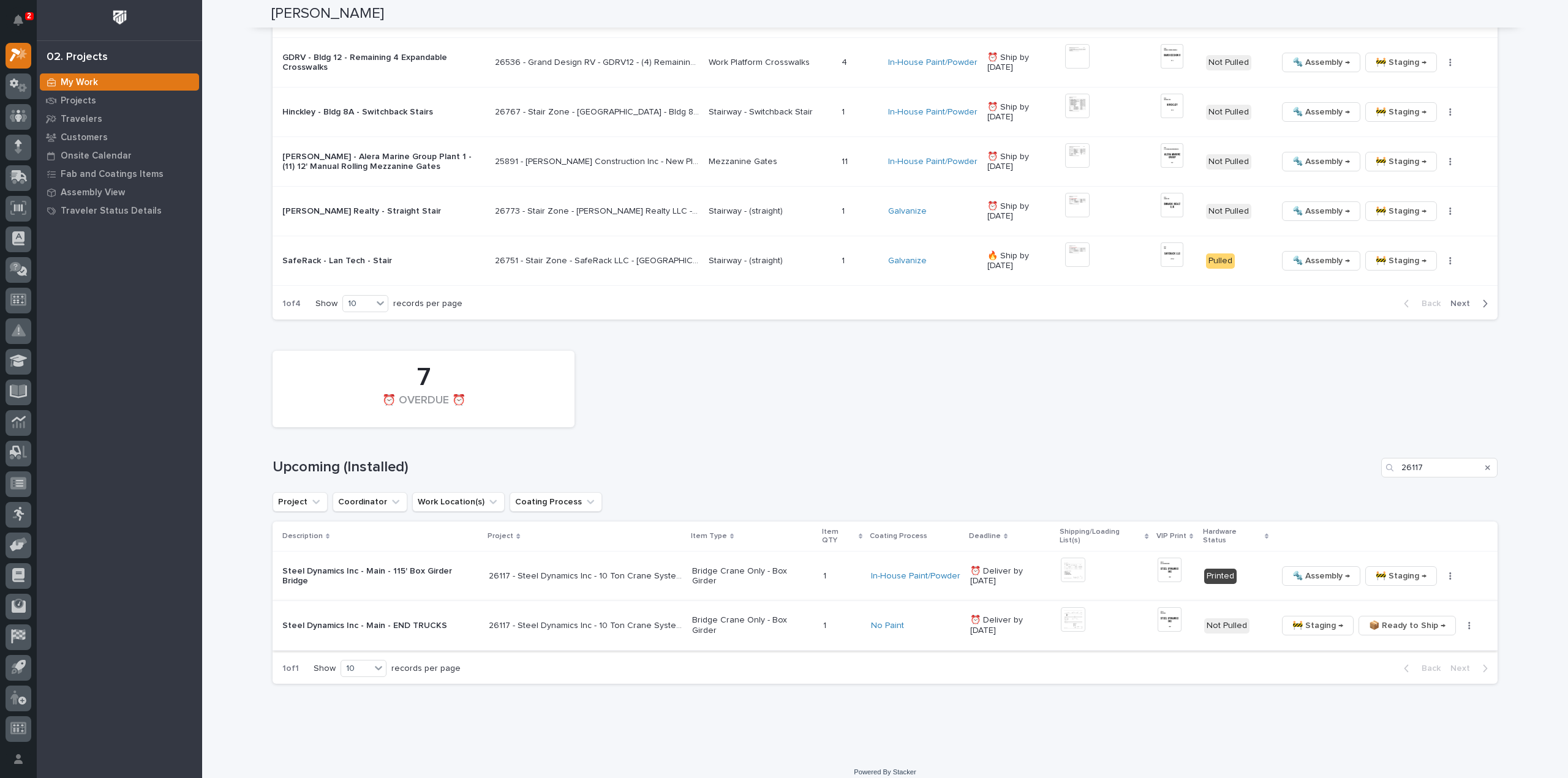
click at [1468, 622] on icon "button" at bounding box center [1469, 626] width 2 height 9
click at [1419, 680] on span "🔩 Hardware" at bounding box center [1418, 680] width 51 height 15
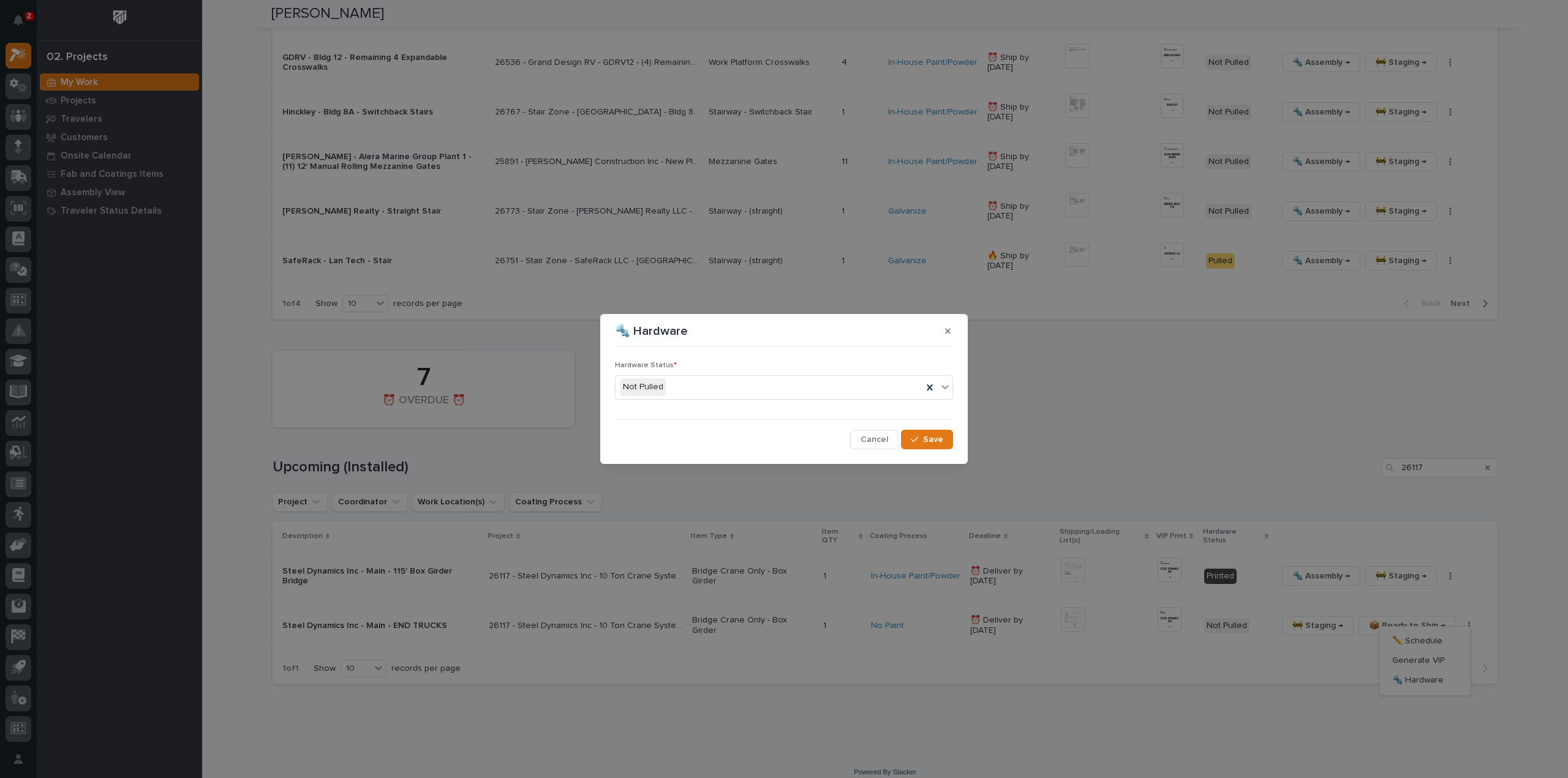
click at [718, 390] on div "Not Pulled" at bounding box center [768, 387] width 307 height 20
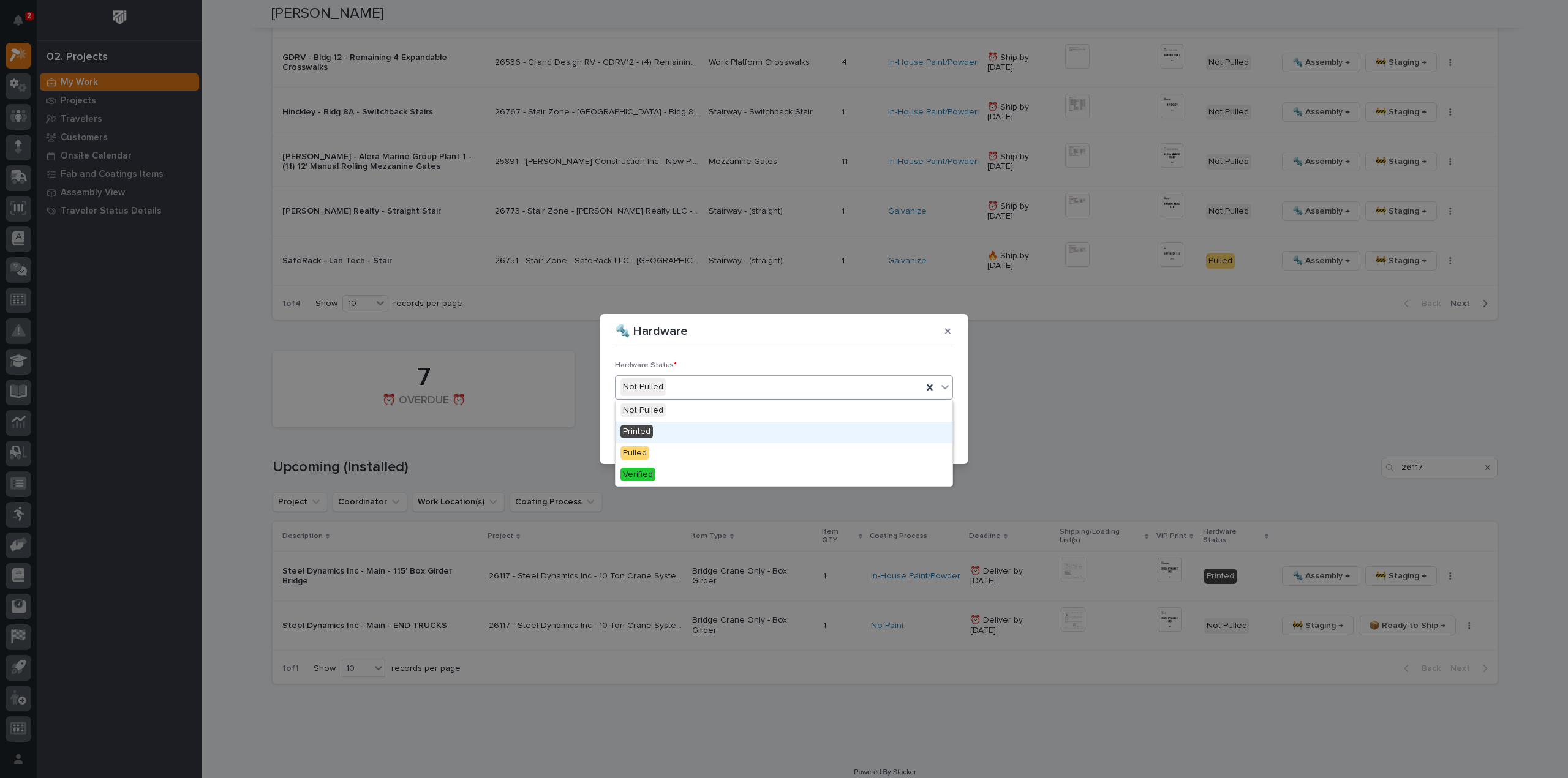
click at [694, 428] on div "Printed" at bounding box center [783, 432] width 337 height 22
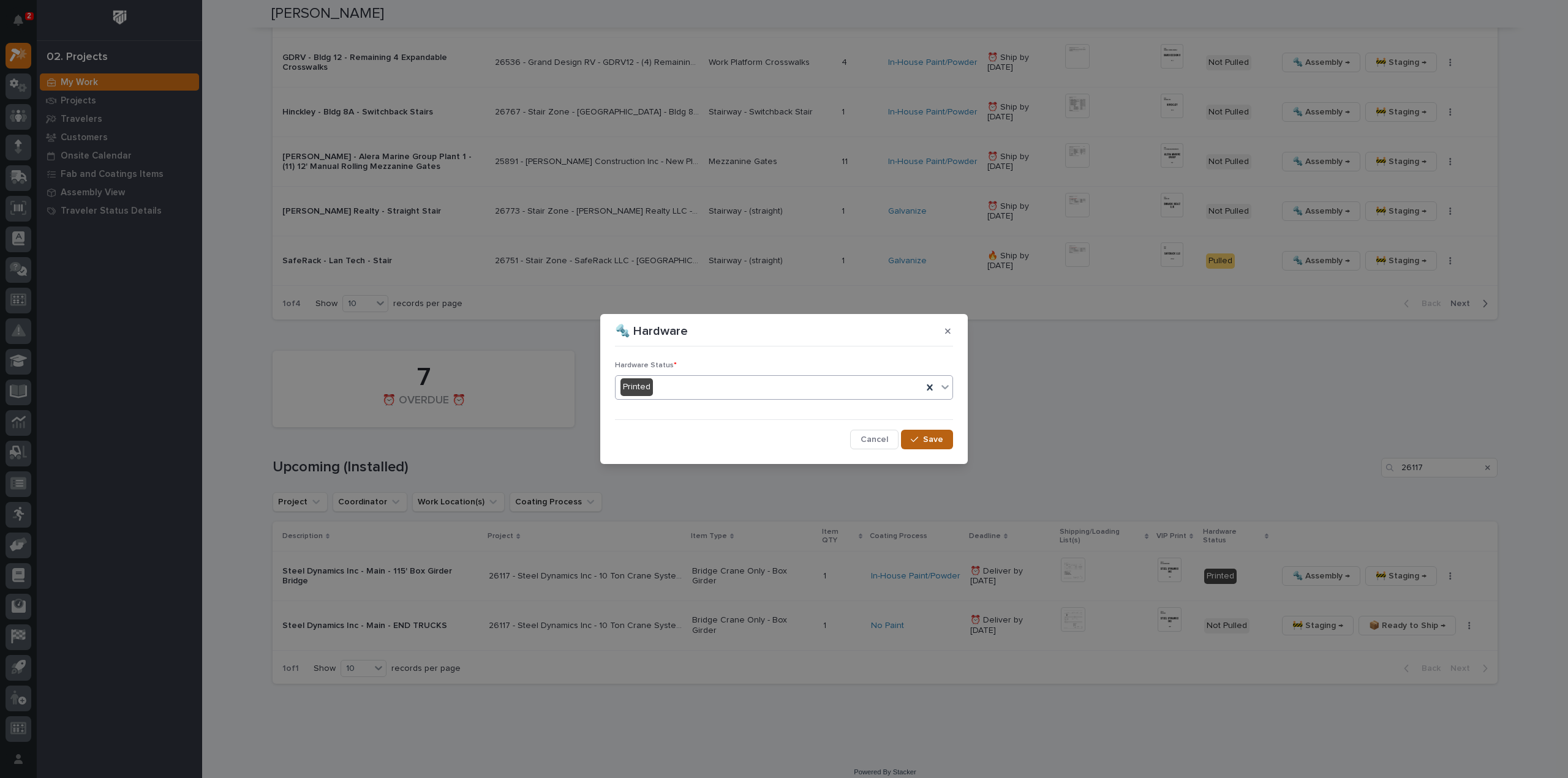
click at [940, 442] on span "Save" at bounding box center [933, 439] width 20 height 11
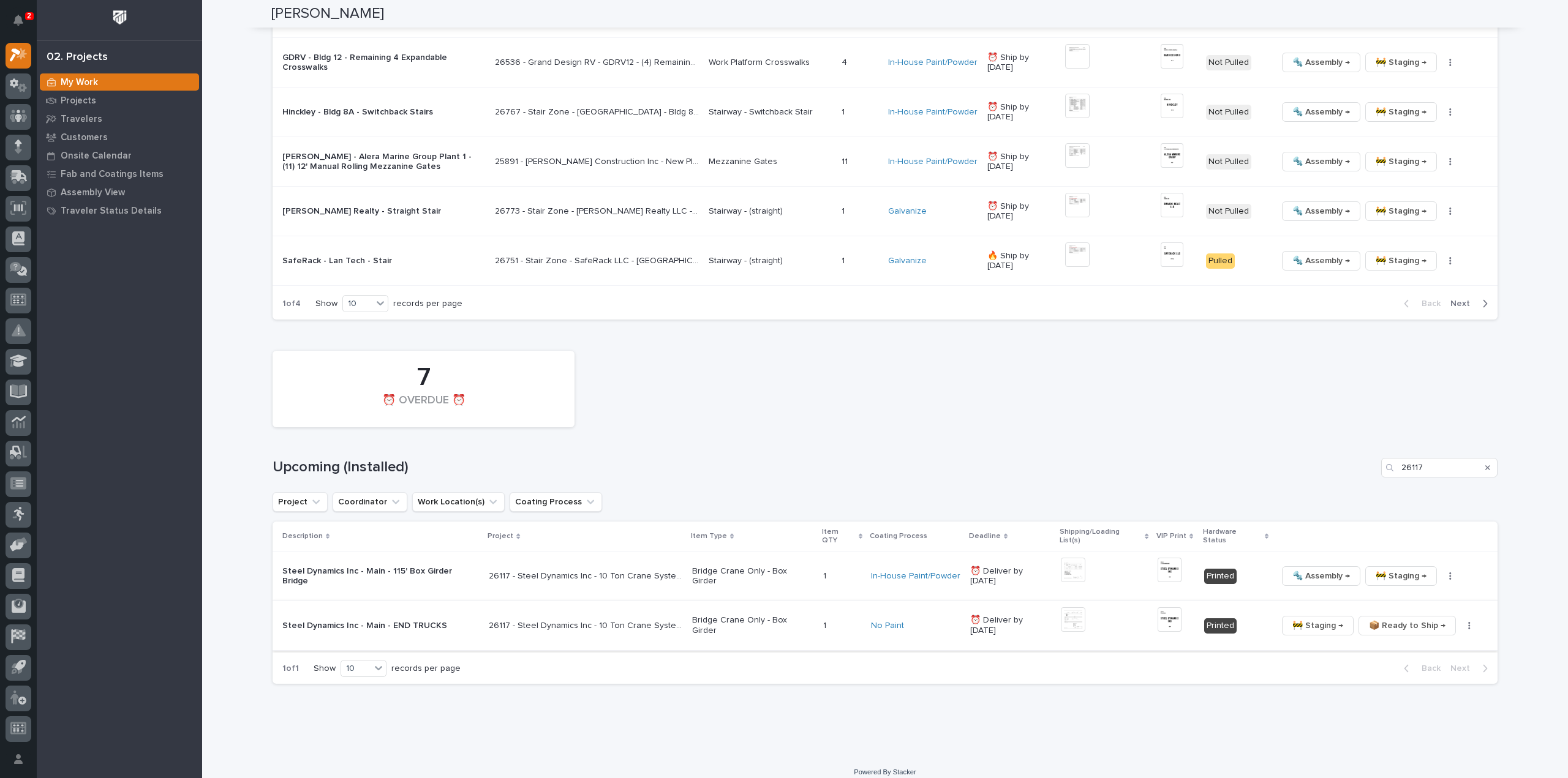
click at [1063, 612] on img at bounding box center [1072, 619] width 25 height 25
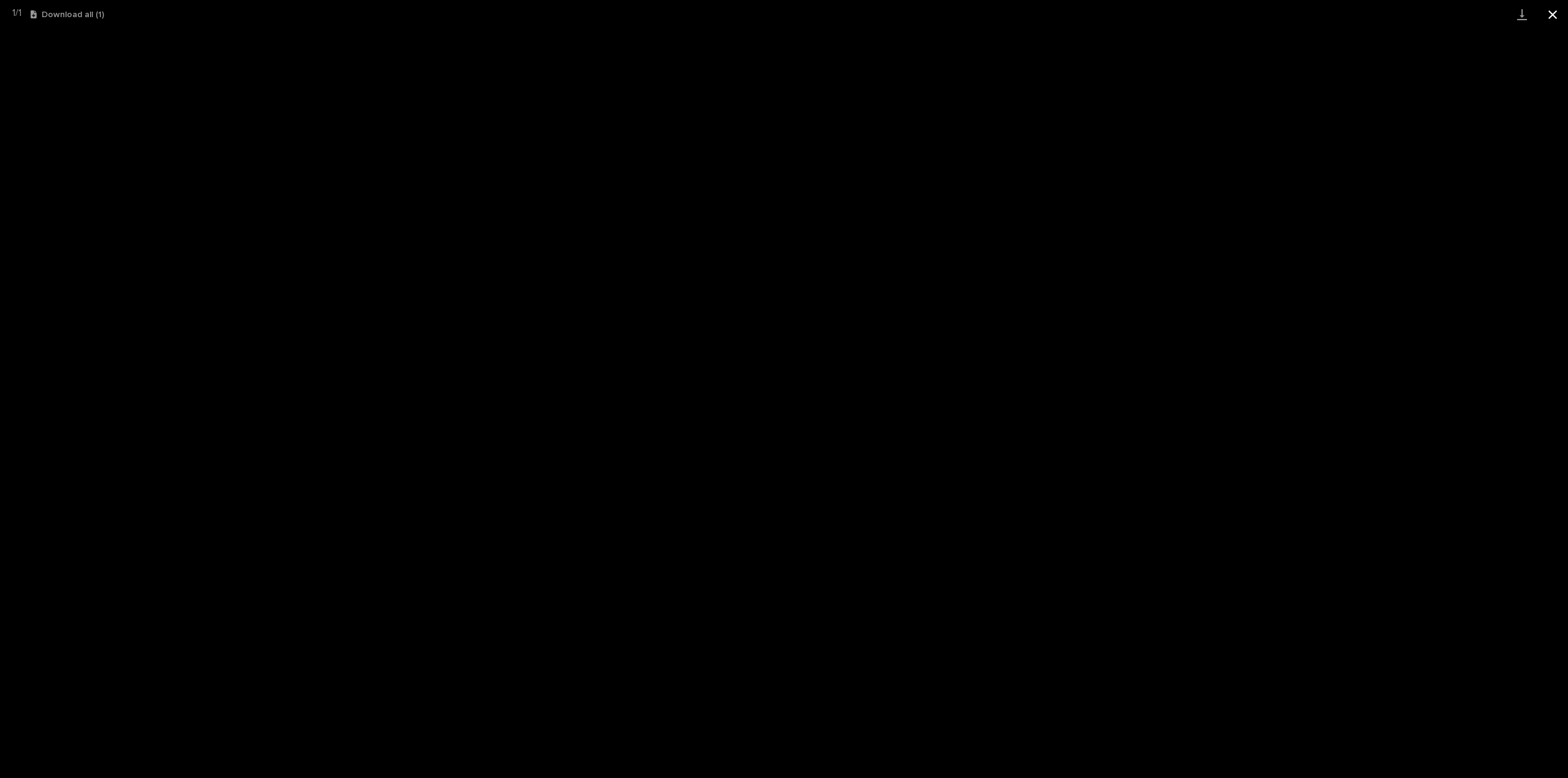
click at [1555, 16] on button "Close gallery" at bounding box center [1552, 14] width 31 height 29
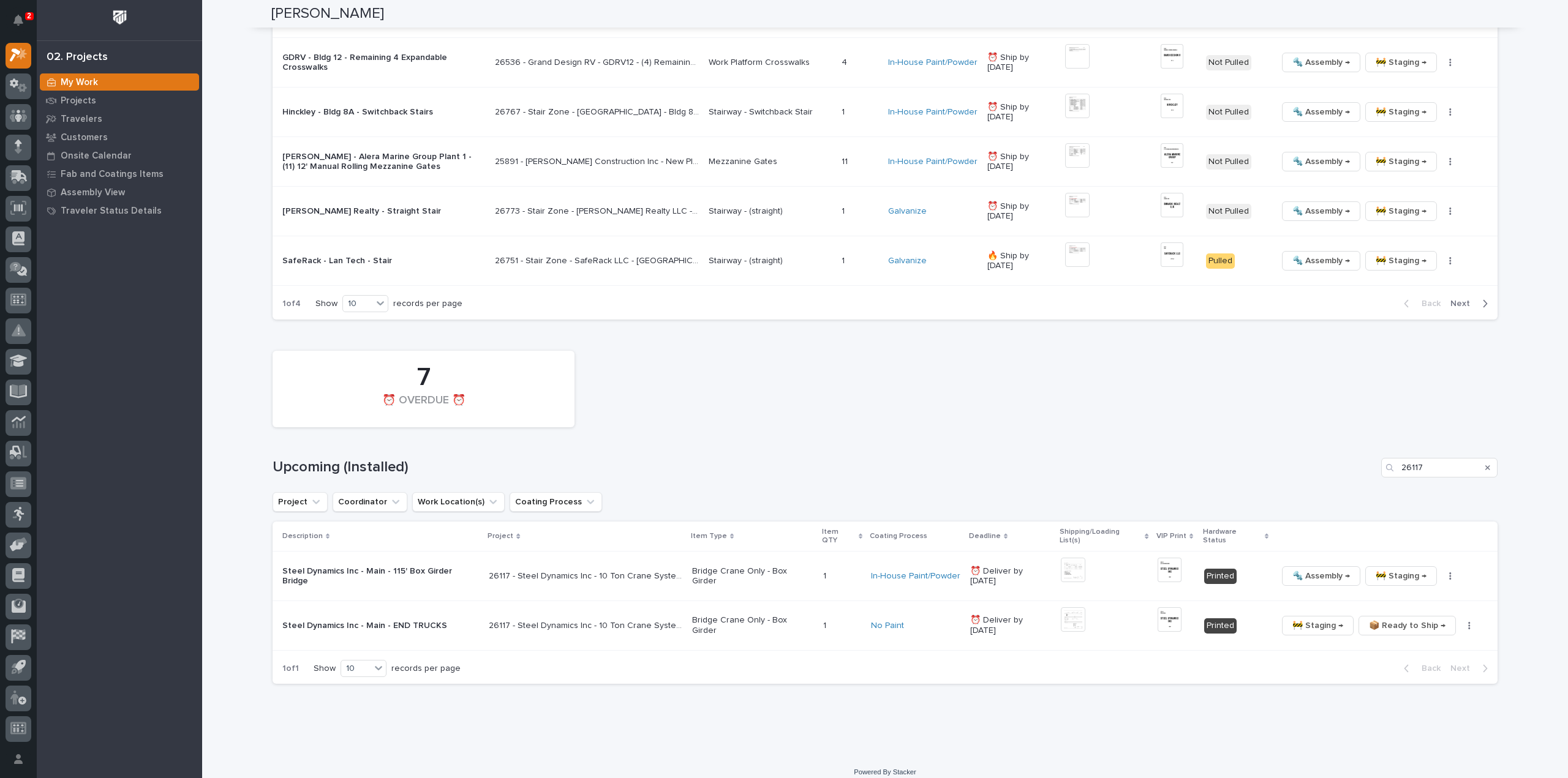
click at [1478, 464] on div "Search" at bounding box center [1488, 468] width 20 height 20
click at [1485, 465] on icon "Search" at bounding box center [1487, 467] width 5 height 5
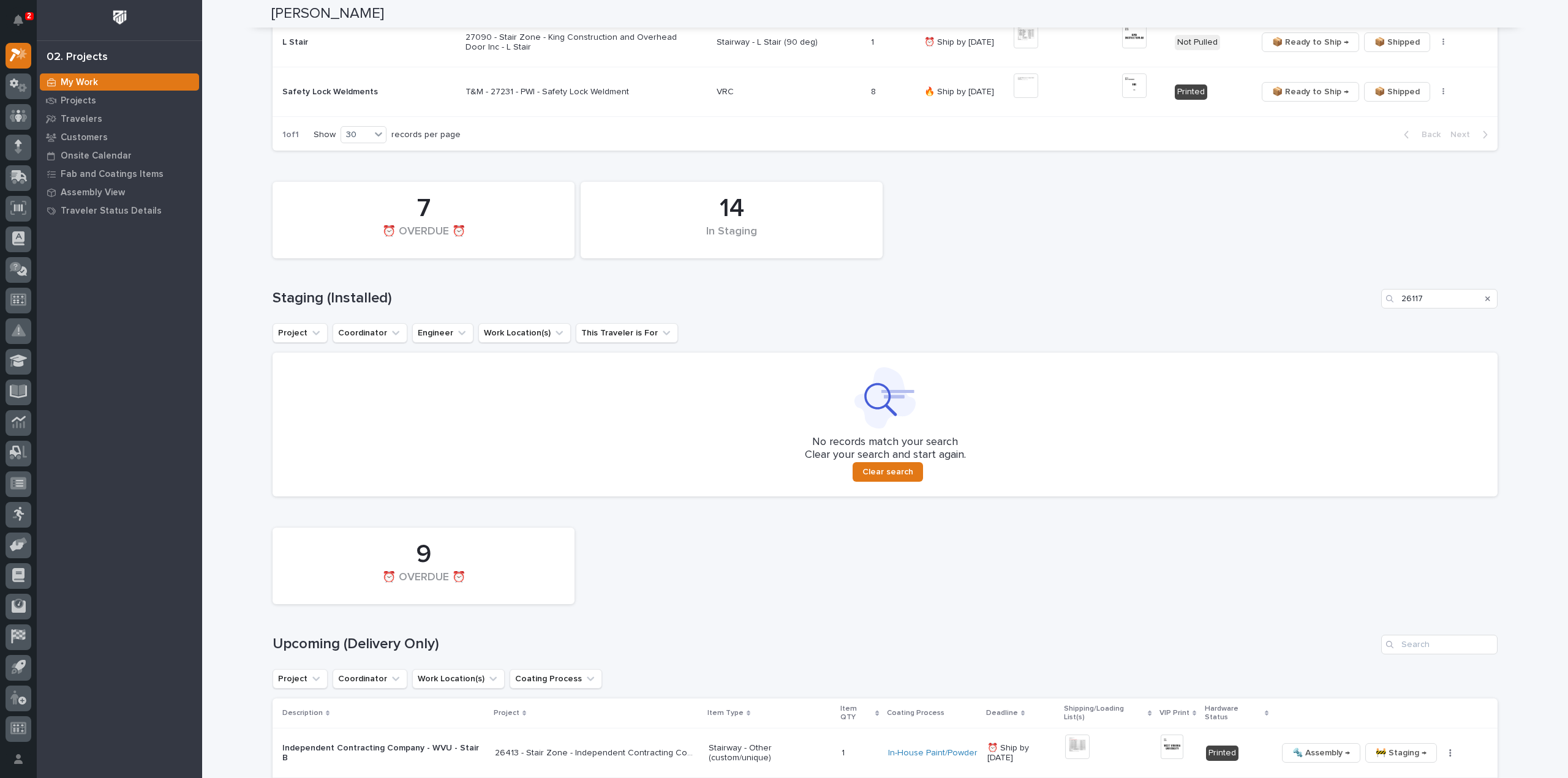
scroll to position [418, 0]
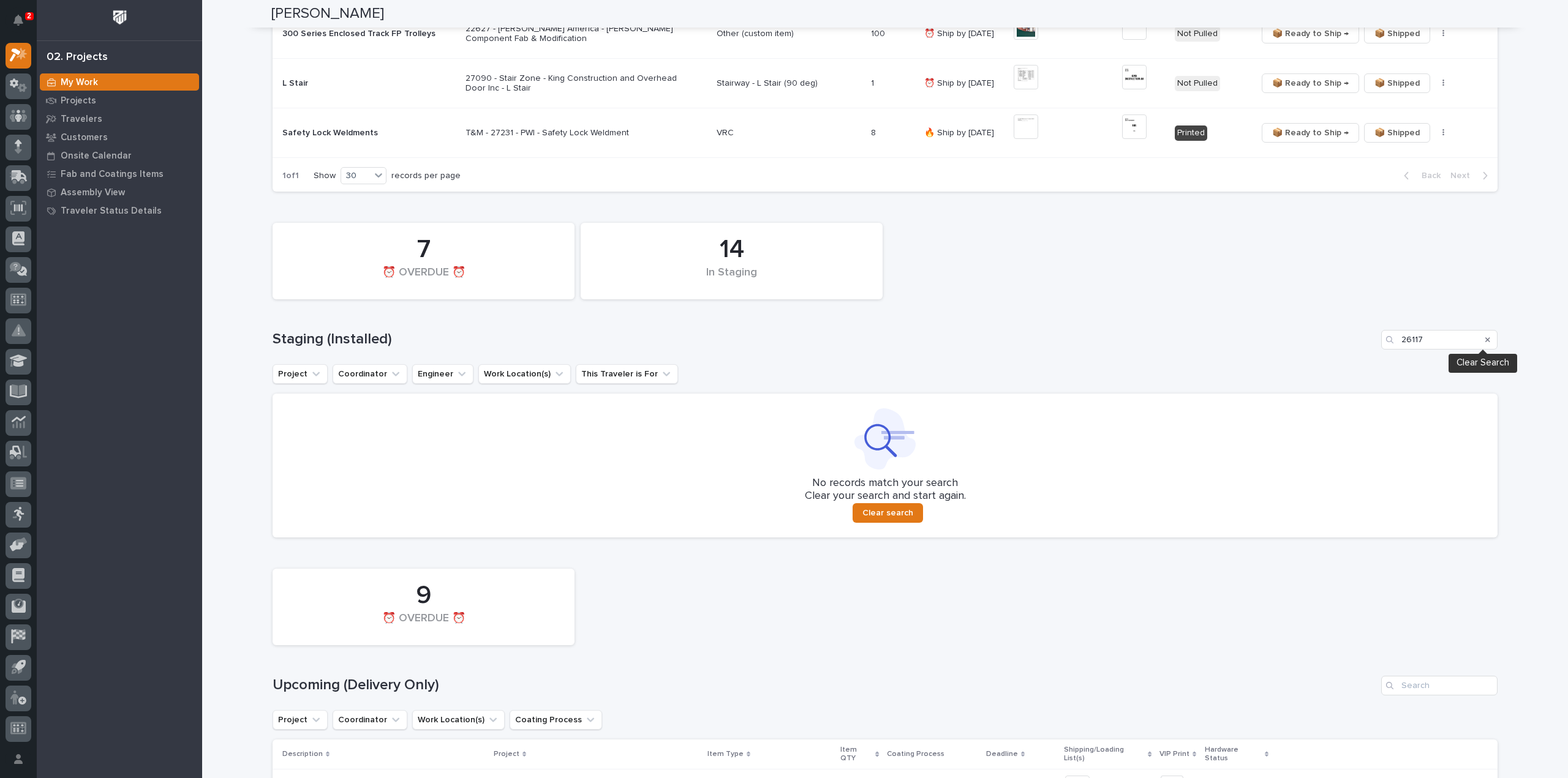
click at [1485, 338] on icon "Search" at bounding box center [1487, 340] width 5 height 5
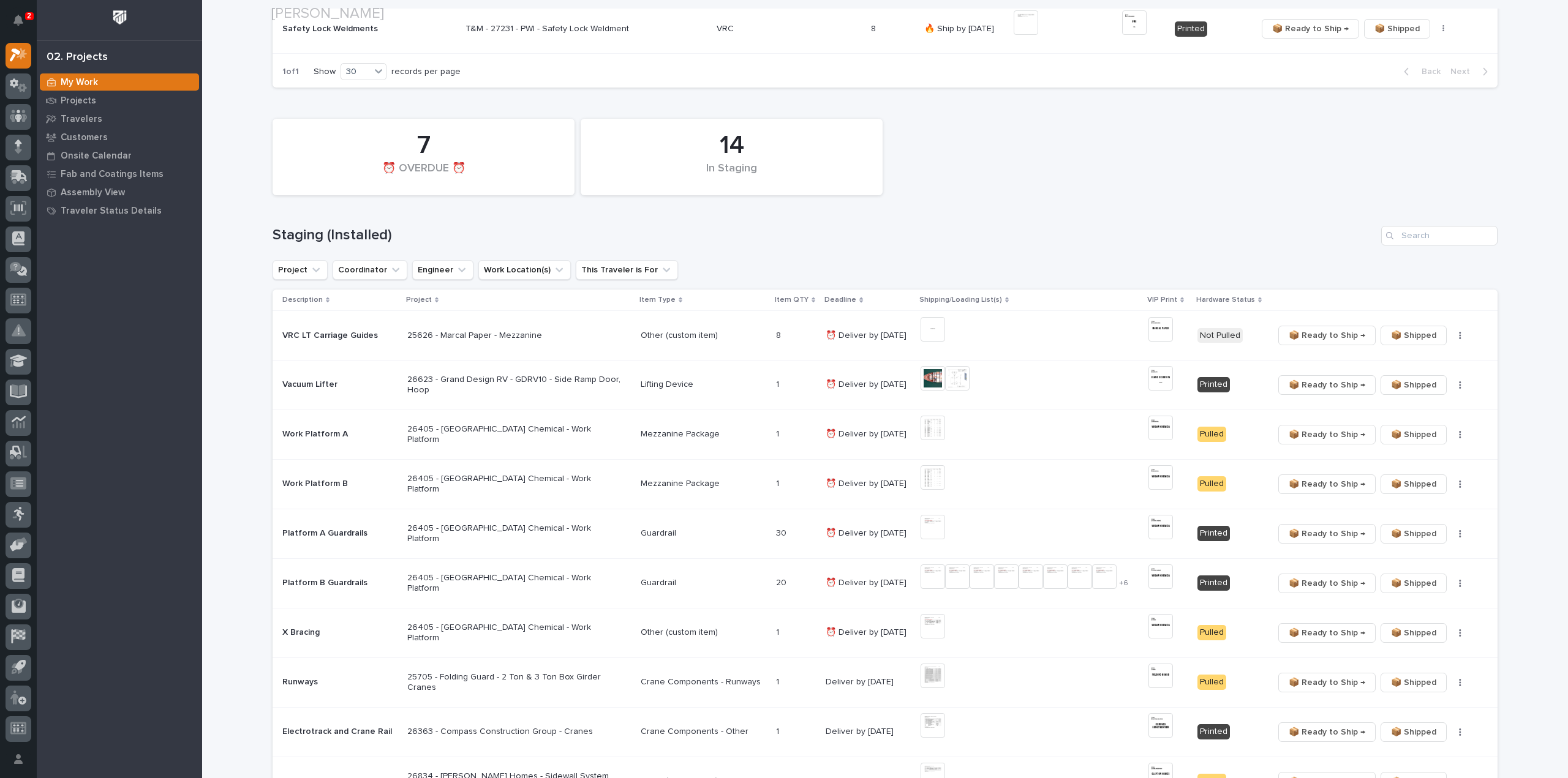
scroll to position [540, 0]
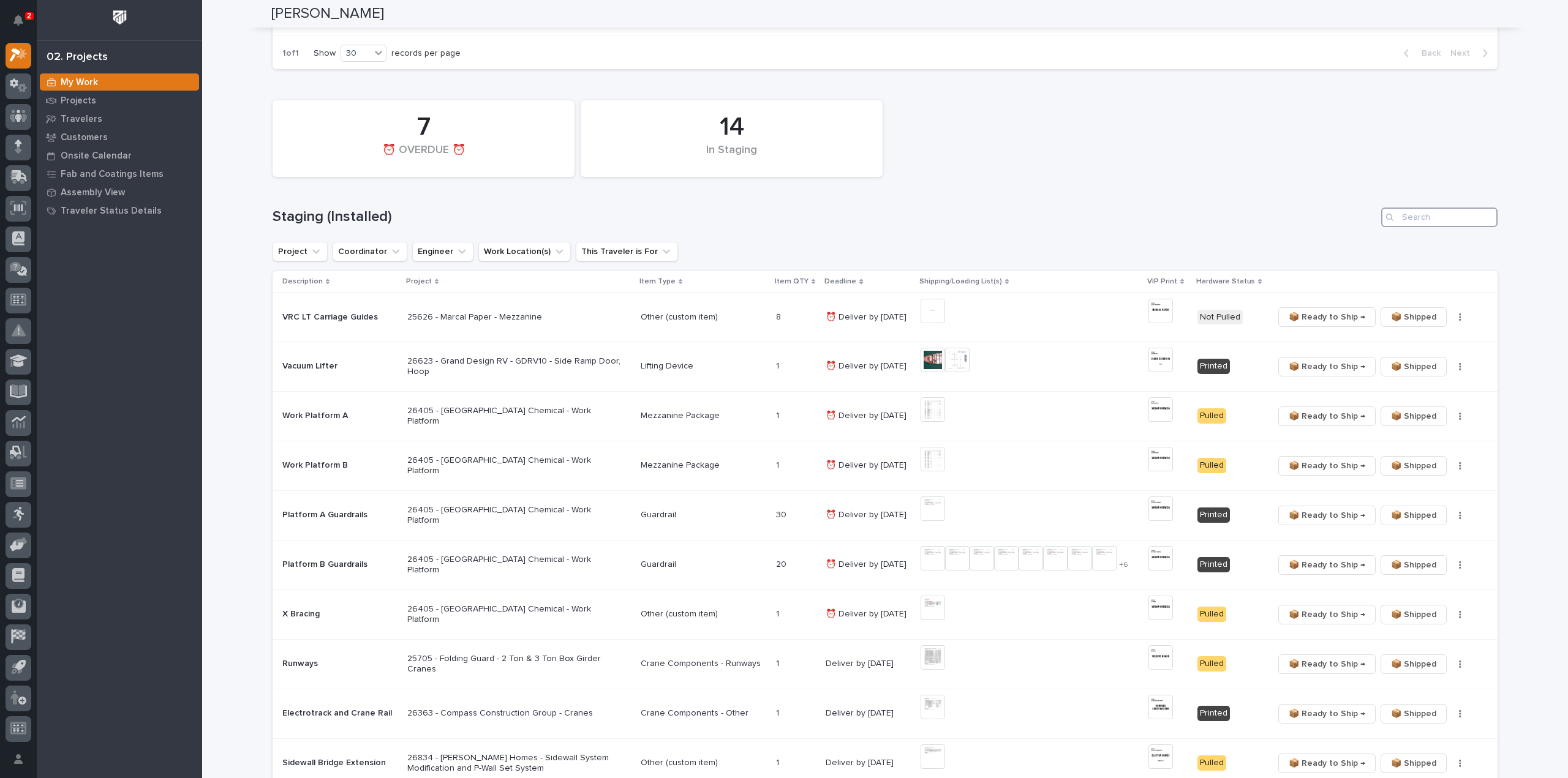
click at [1436, 216] on input "Search" at bounding box center [1440, 217] width 117 height 20
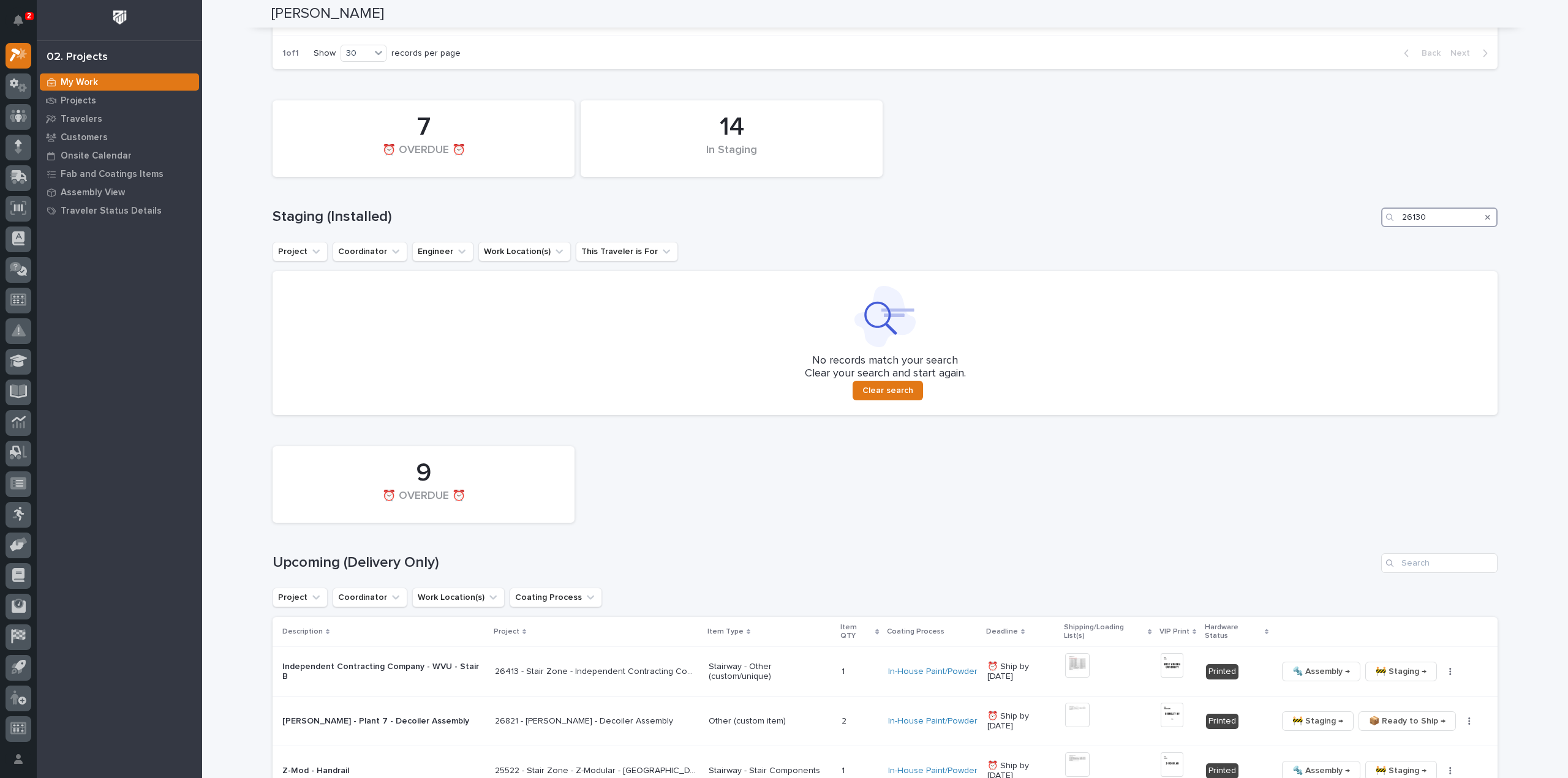
scroll to position [662, 0]
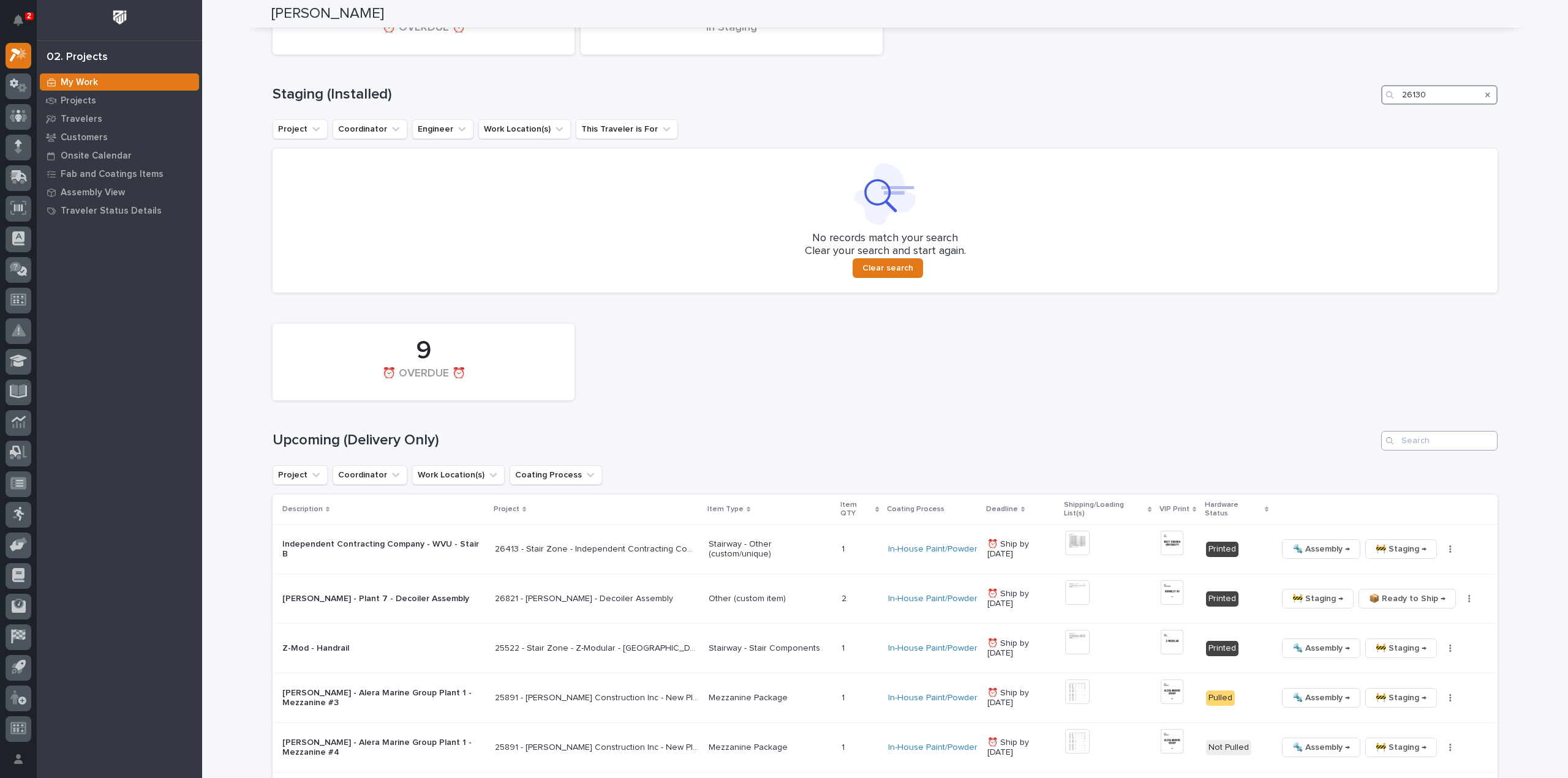
type input "26130"
click at [1452, 446] on input "Search" at bounding box center [1440, 441] width 117 height 20
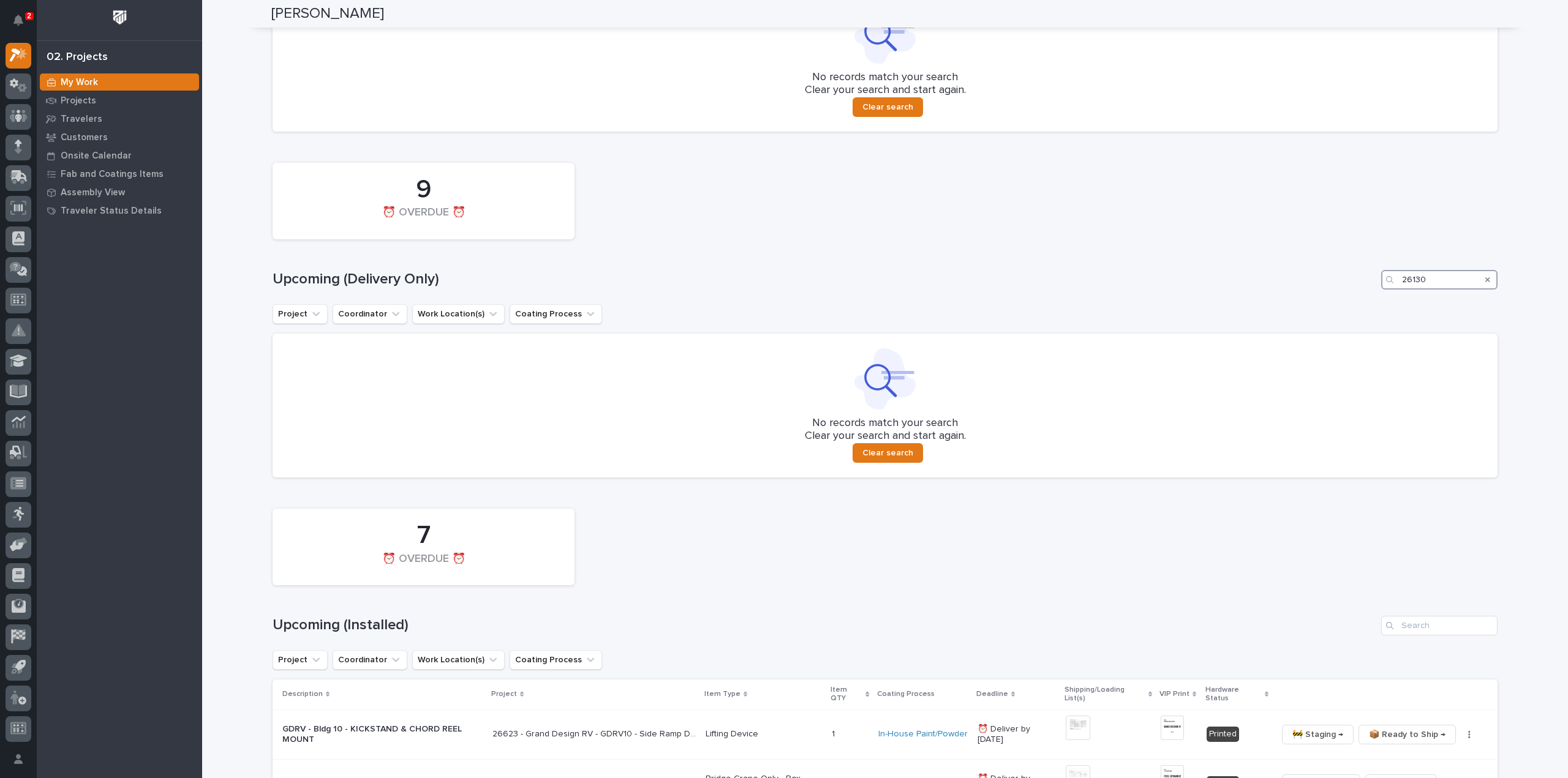
scroll to position [946, 0]
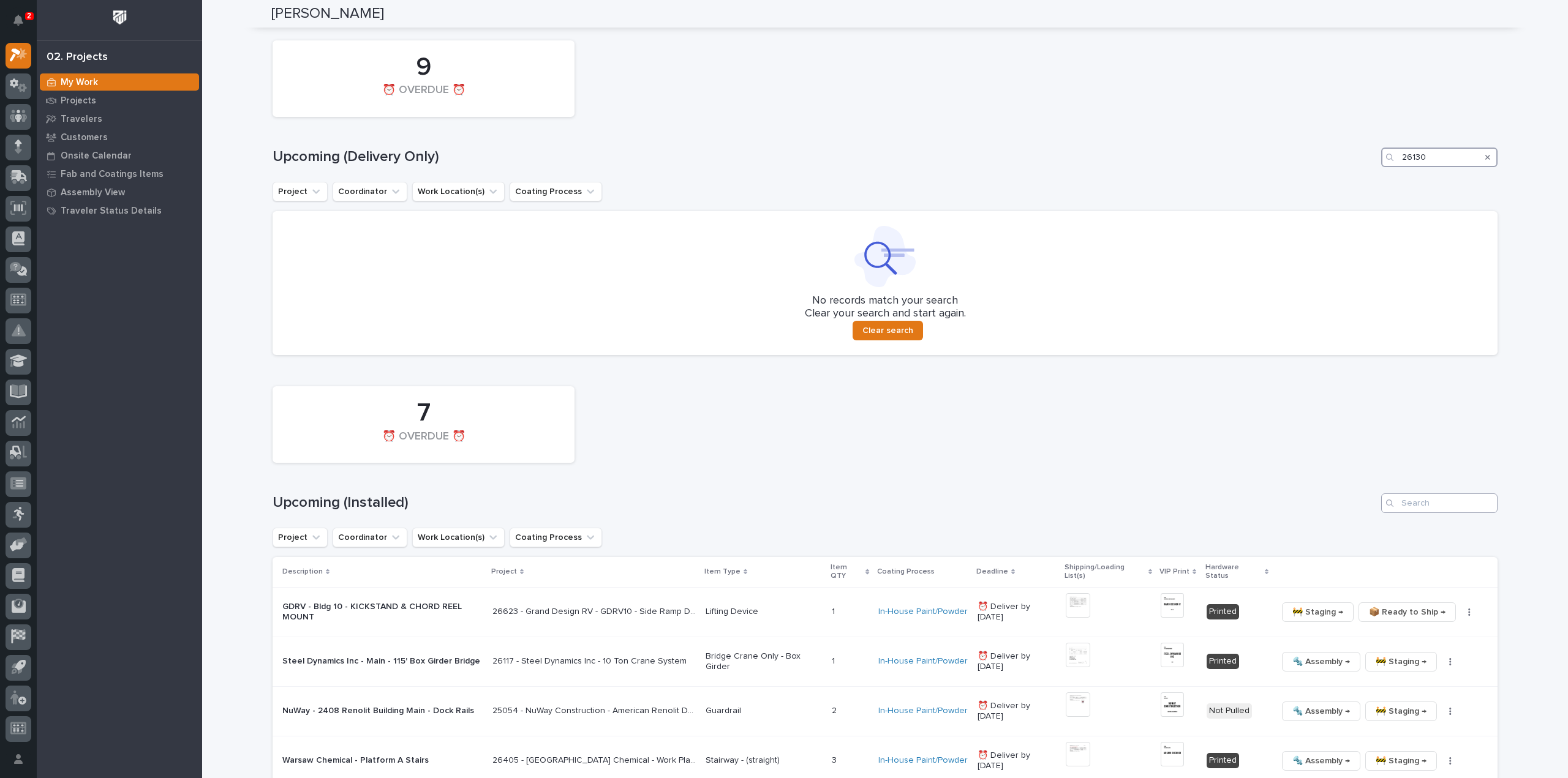
type input "26130"
click at [1435, 507] on input "Search" at bounding box center [1440, 504] width 117 height 20
type input "26130"
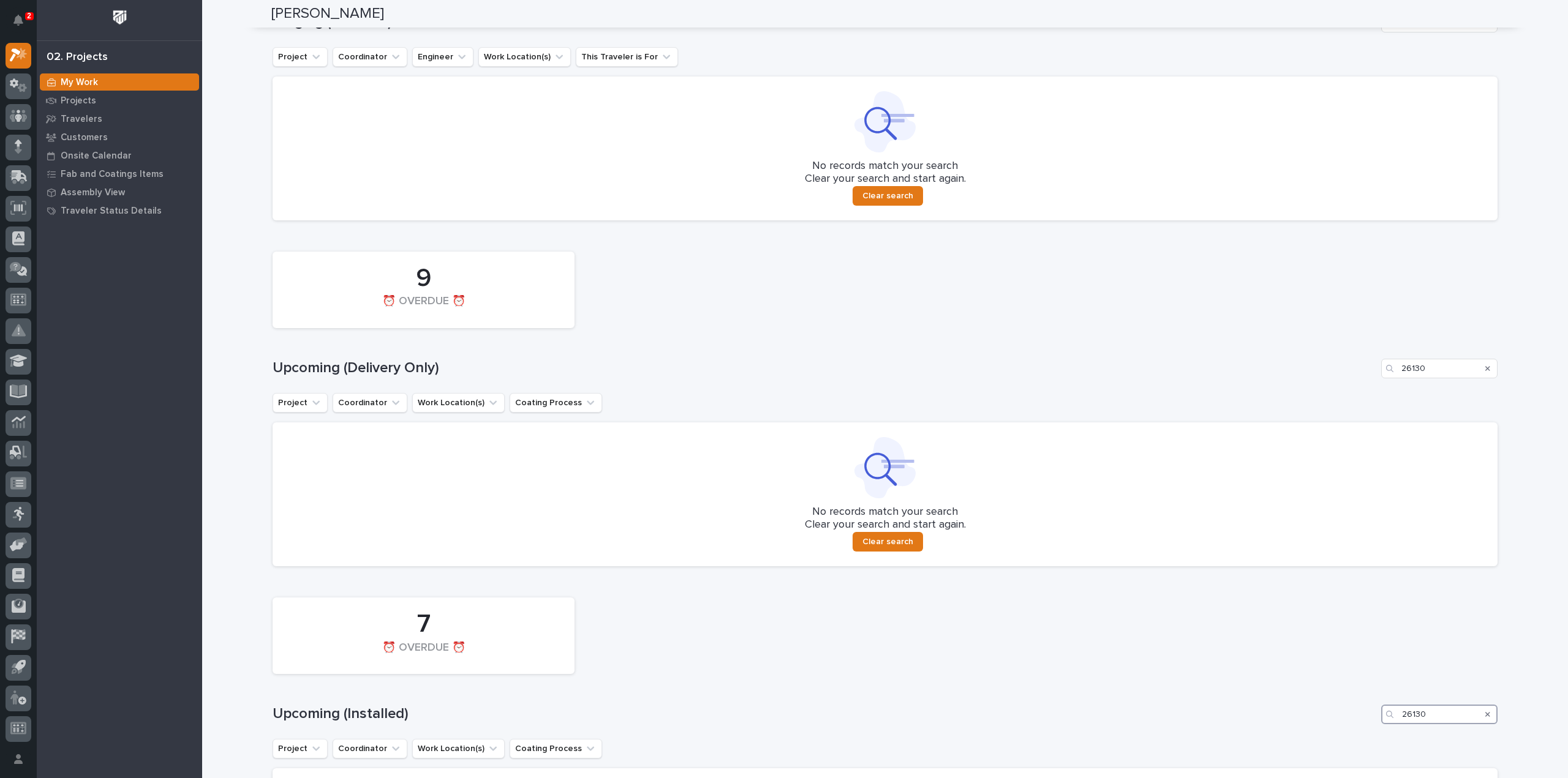
scroll to position [739, 0]
drag, startPoint x: 1393, startPoint y: 734, endPoint x: 1373, endPoint y: 736, distance: 20.1
click at [1373, 736] on div "7 ⏰ OVERDUE ⏰ Upcoming (Installed) 26130 Project Coordinator Work Location(s) C…" at bounding box center [885, 747] width 1224 height 321
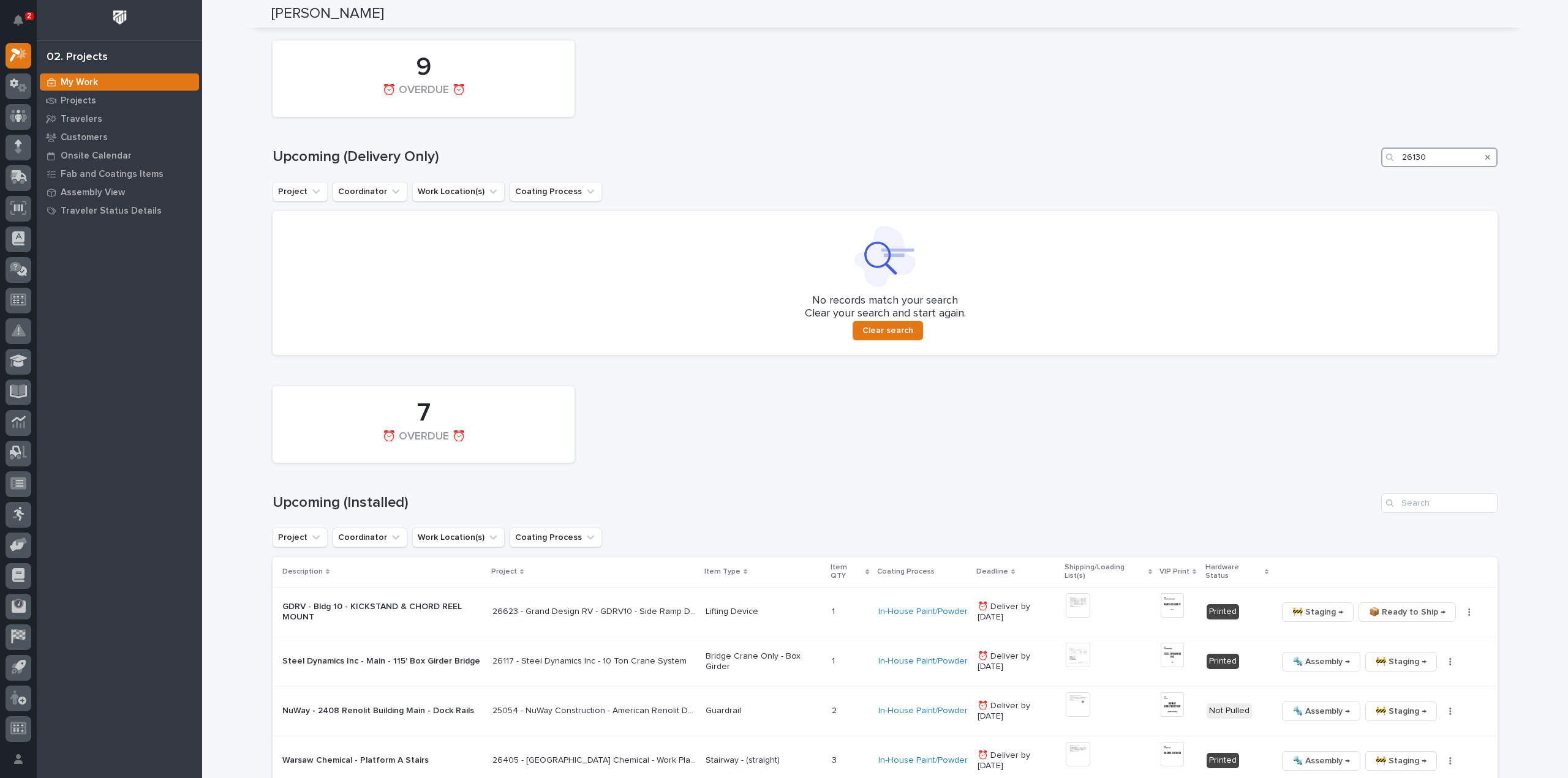
drag, startPoint x: 1424, startPoint y: 153, endPoint x: 1366, endPoint y: 174, distance: 61.7
click at [1366, 174] on div "9 ⏰ OVERDUE ⏰ Upcoming (Delivery Only) 26130 Project Coordinator Work Location(…" at bounding box center [885, 194] width 1224 height 321
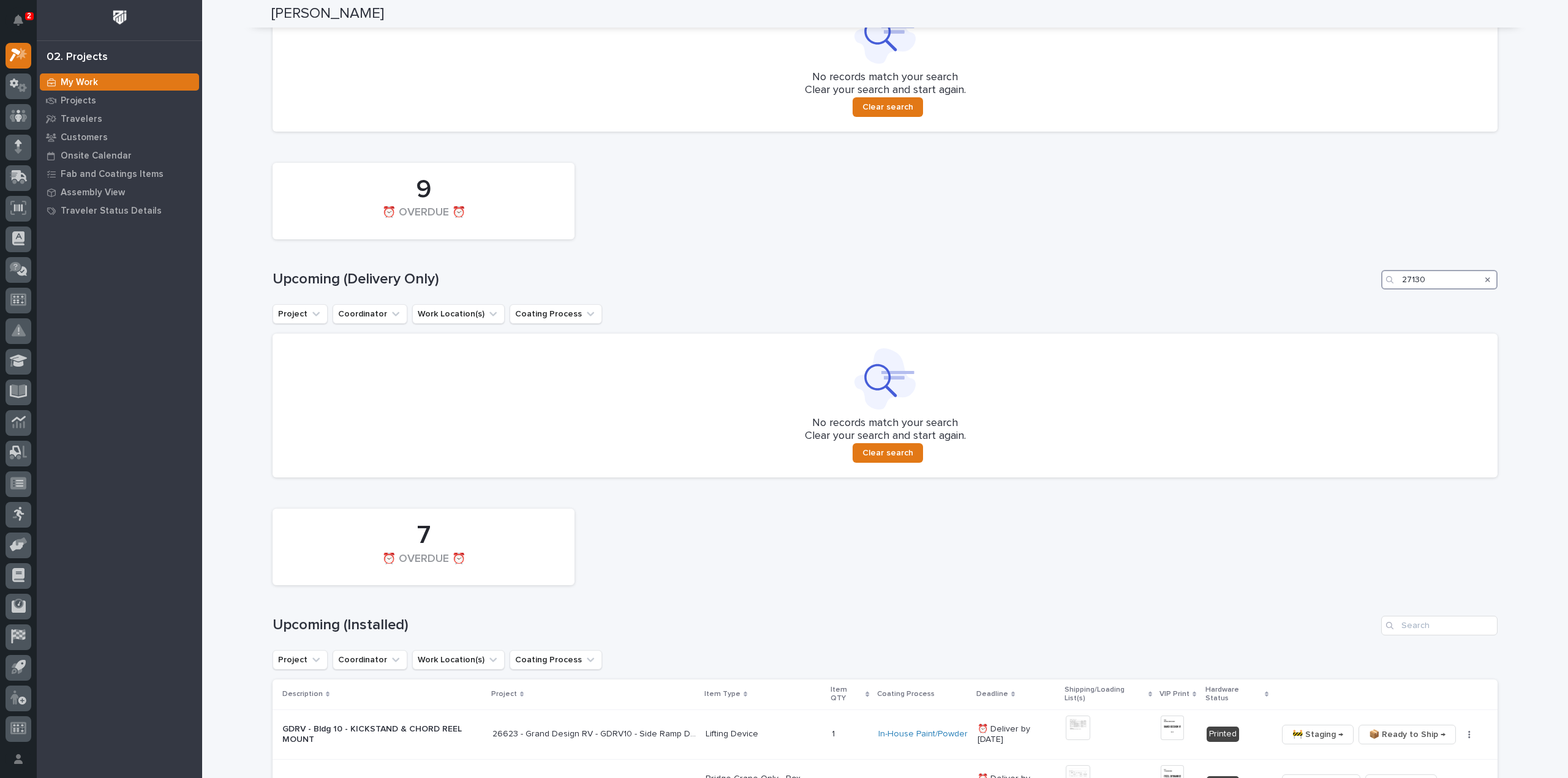
scroll to position [701, 0]
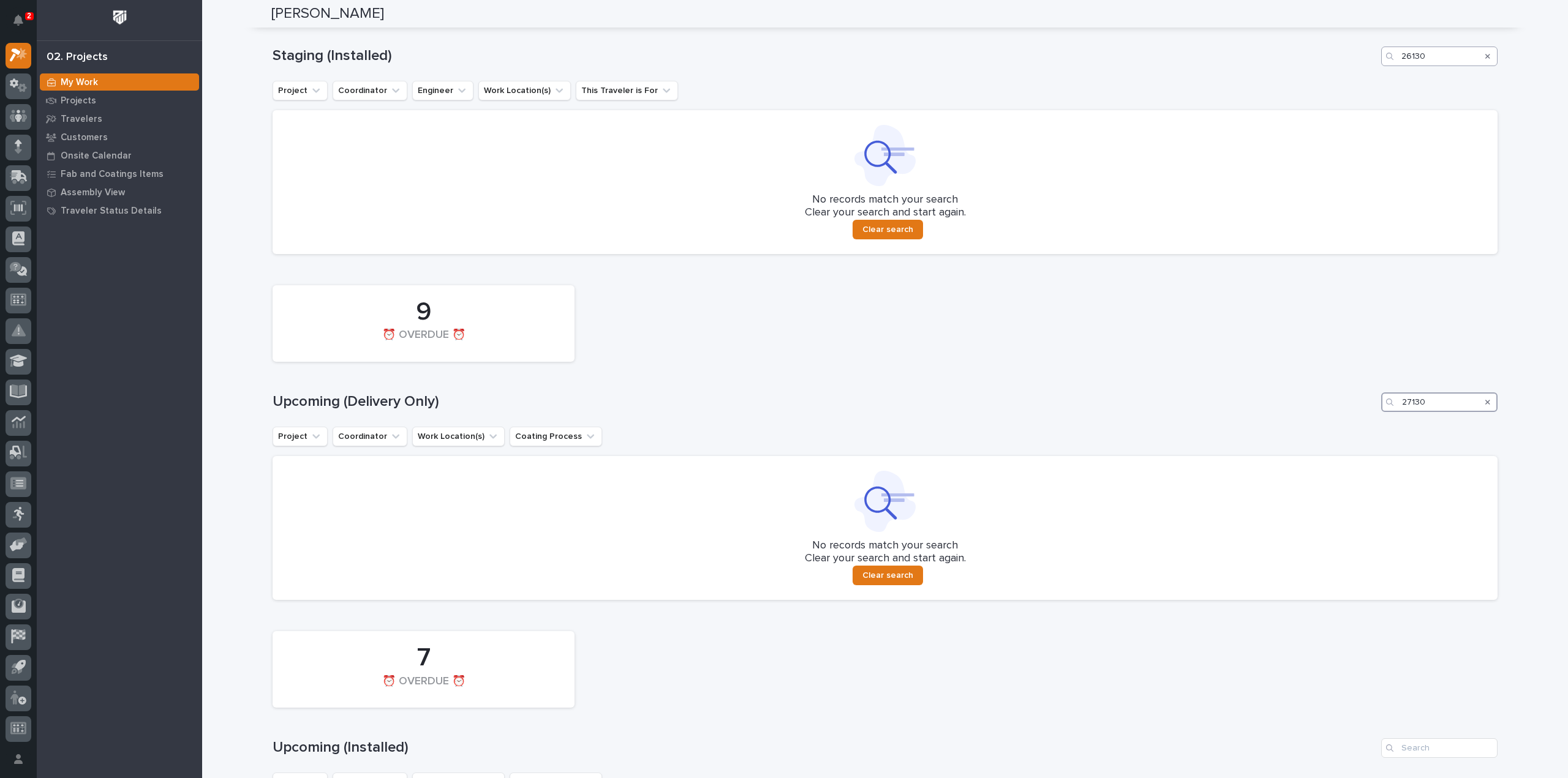
type input "27130"
drag, startPoint x: 1431, startPoint y: 58, endPoint x: 1371, endPoint y: 72, distance: 61.6
click at [1371, 72] on div "14 In Staging 7 ⏰ OVERDUE ⏰ Staging (Installed) 26130 Project Coordinator Engin…" at bounding box center [885, 93] width 1224 height 321
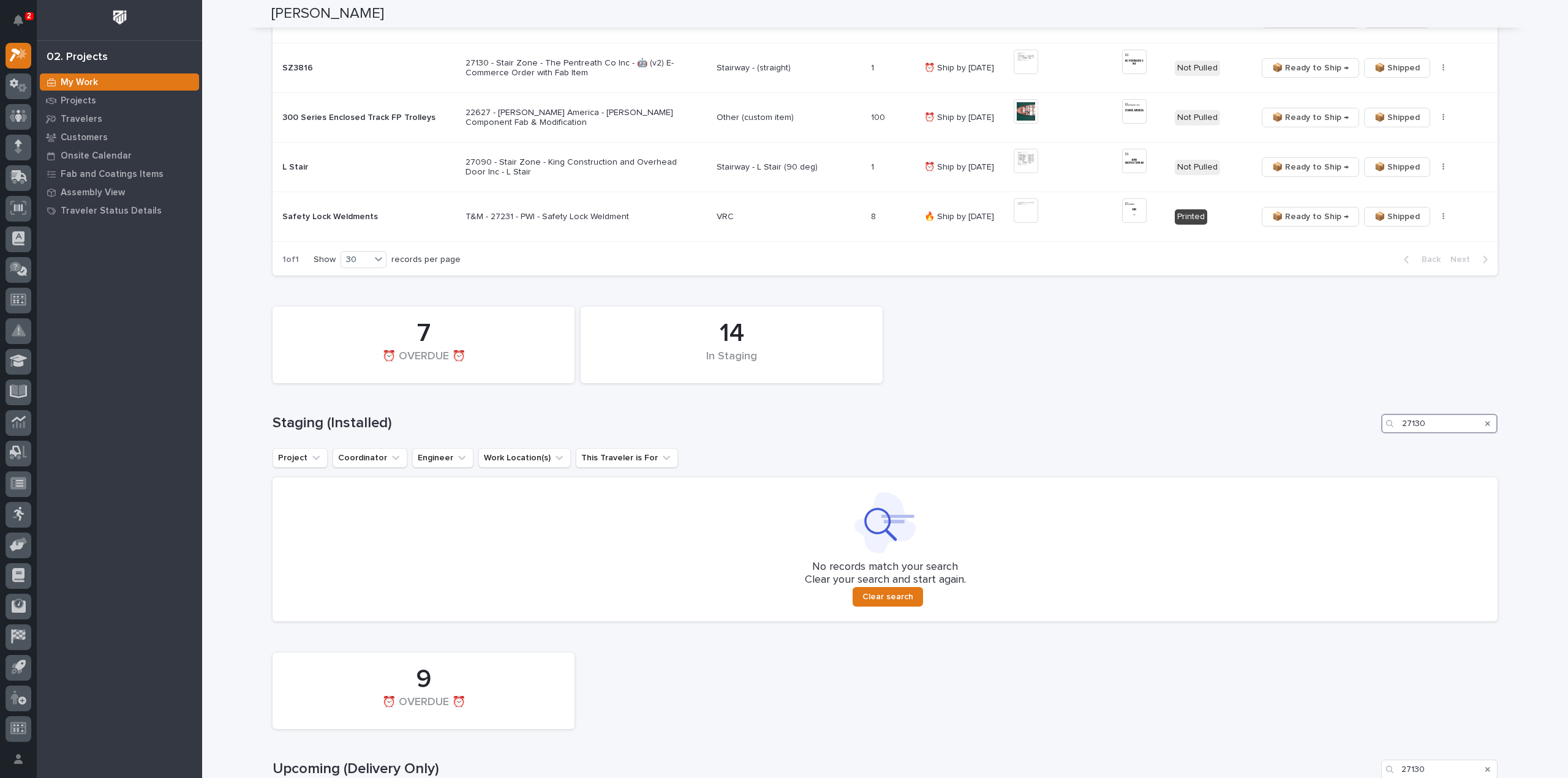
scroll to position [211, 0]
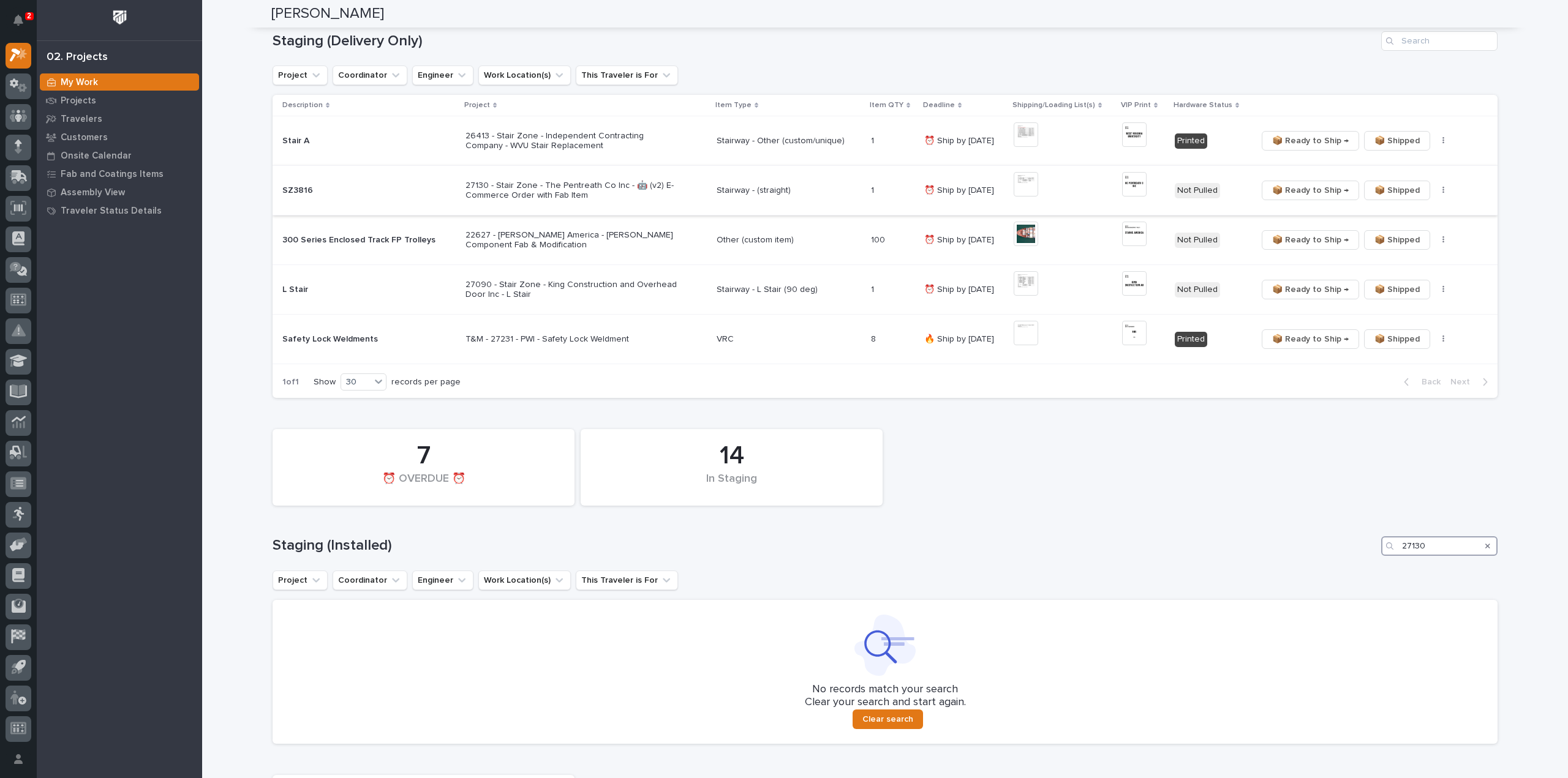
type input "27130"
click at [1025, 185] on img at bounding box center [1025, 184] width 25 height 25
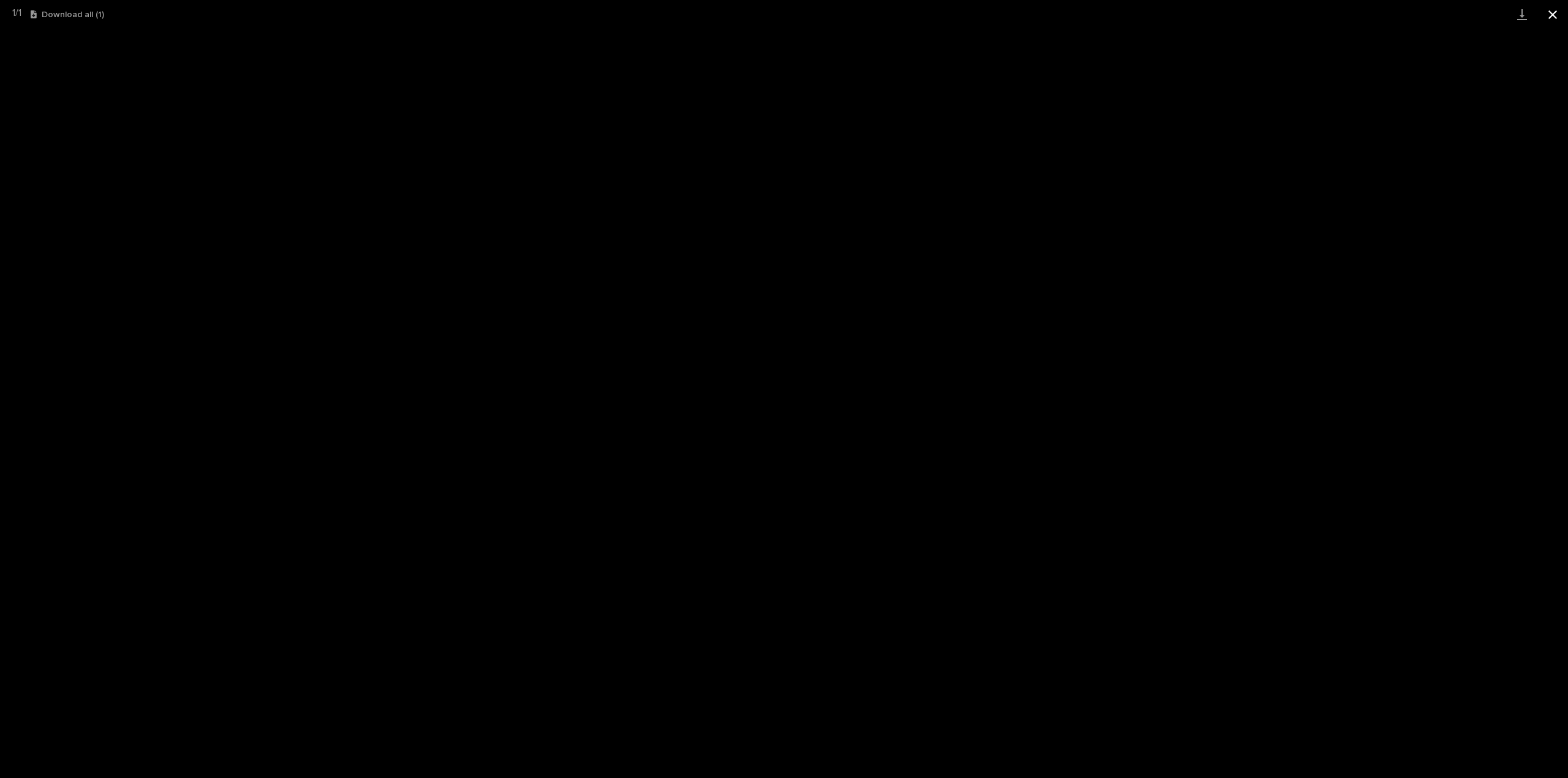
click at [1555, 16] on button "Close gallery" at bounding box center [1552, 14] width 31 height 29
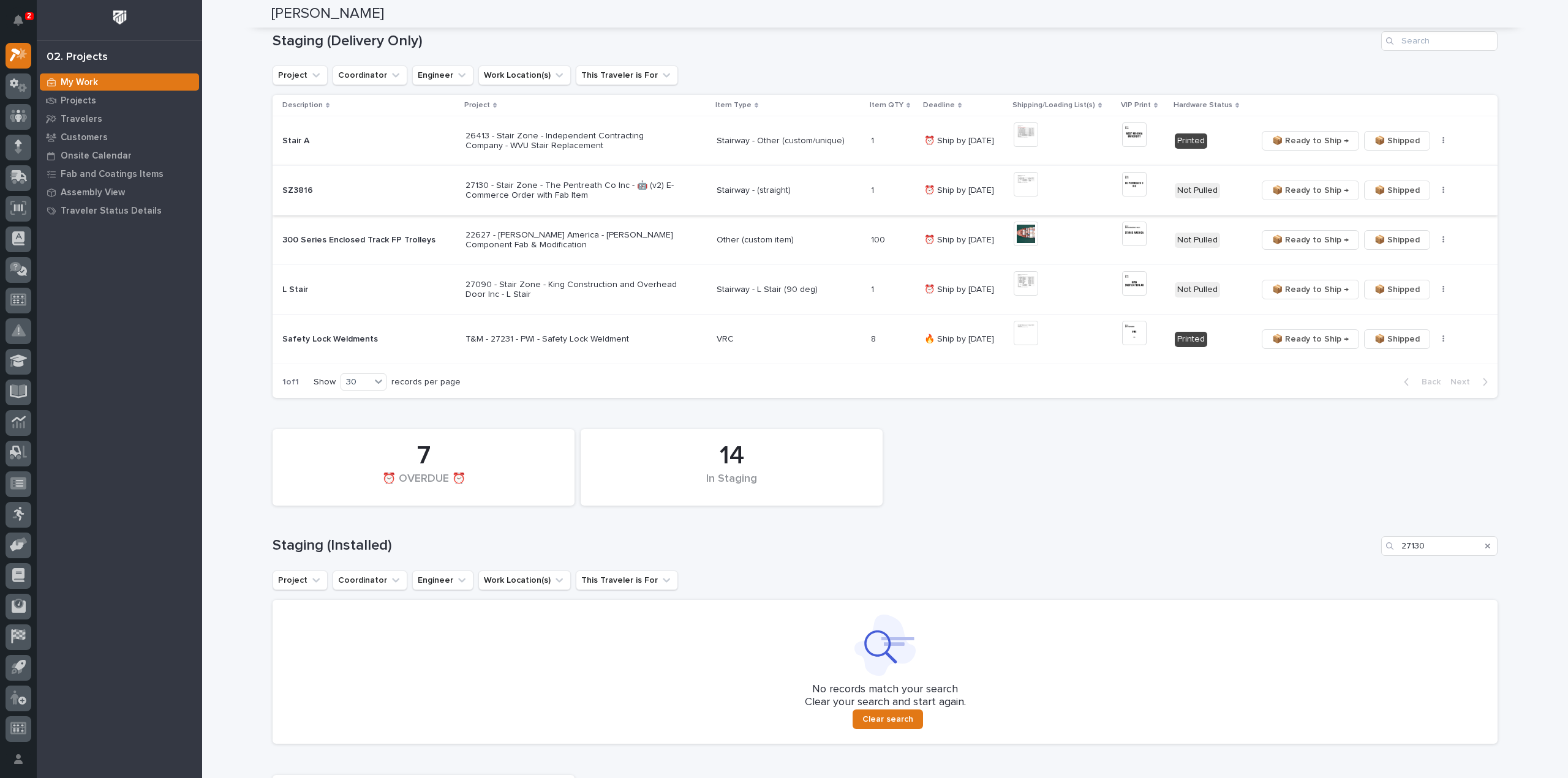
click at [1128, 180] on img at bounding box center [1134, 184] width 25 height 25
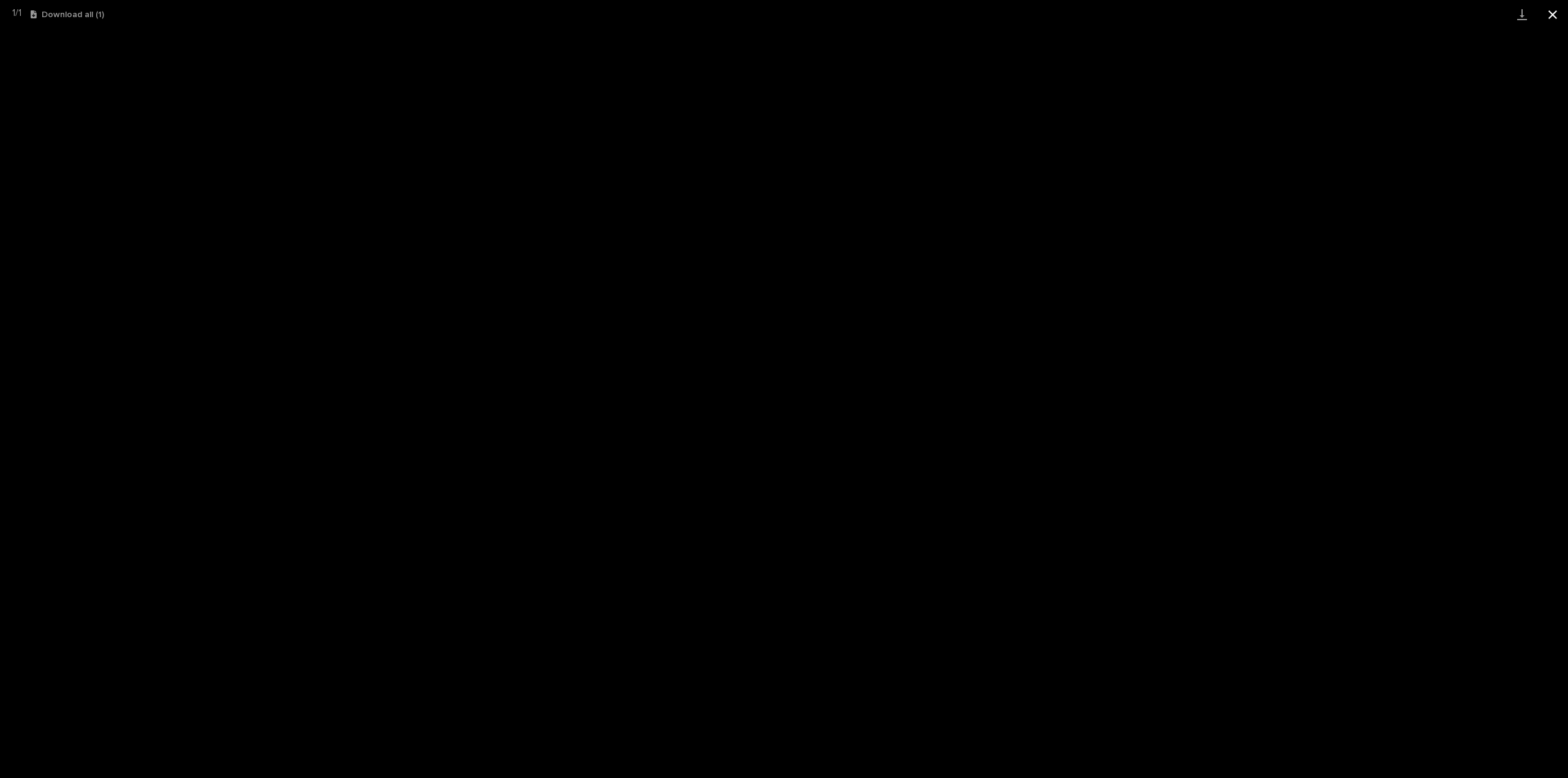
click at [1552, 13] on button "Close gallery" at bounding box center [1552, 14] width 31 height 29
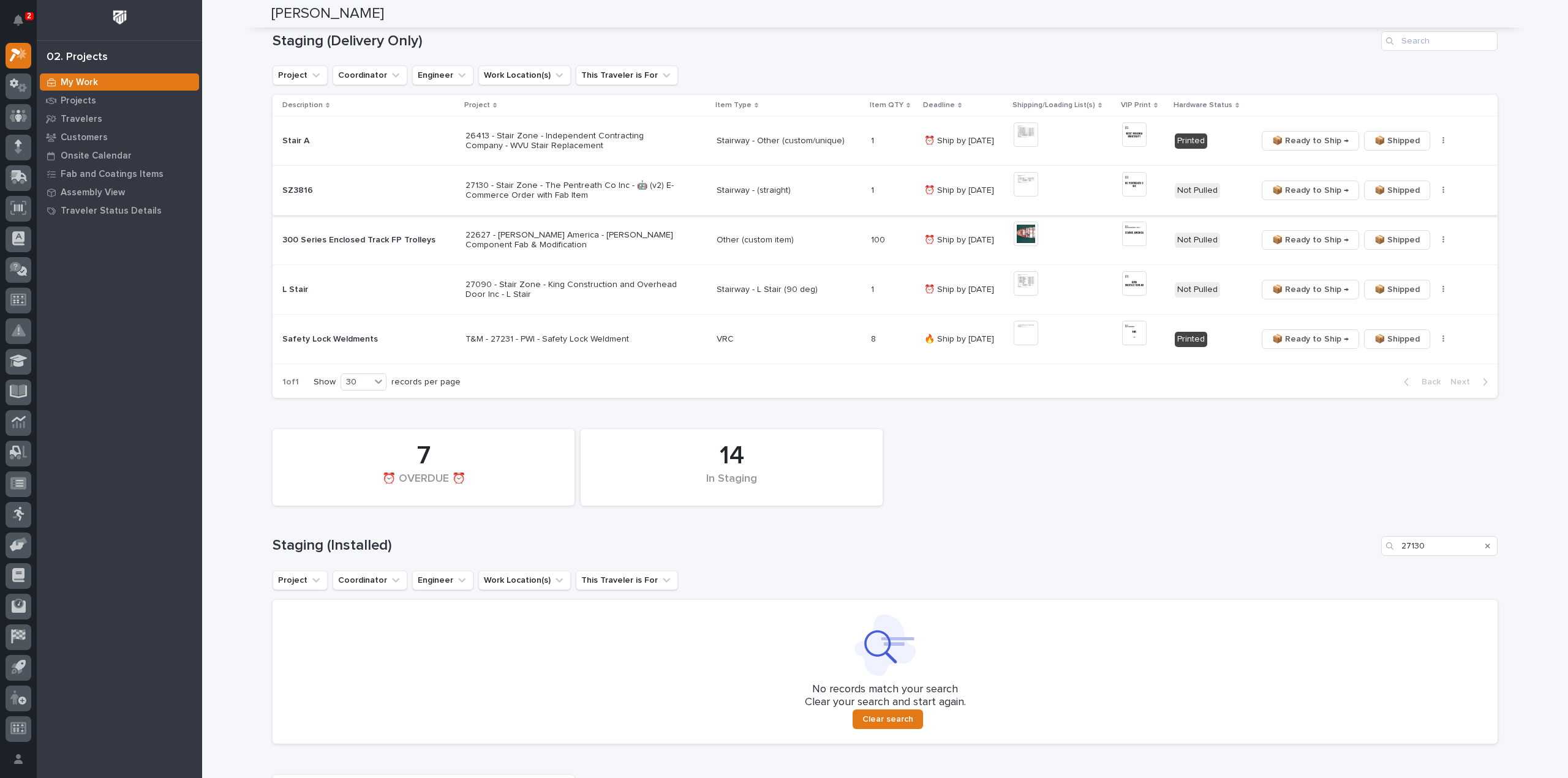
click at [1443, 190] on icon "button" at bounding box center [1444, 191] width 2 height 9
click at [1401, 233] on span "🔩 Hardware" at bounding box center [1393, 234] width 51 height 15
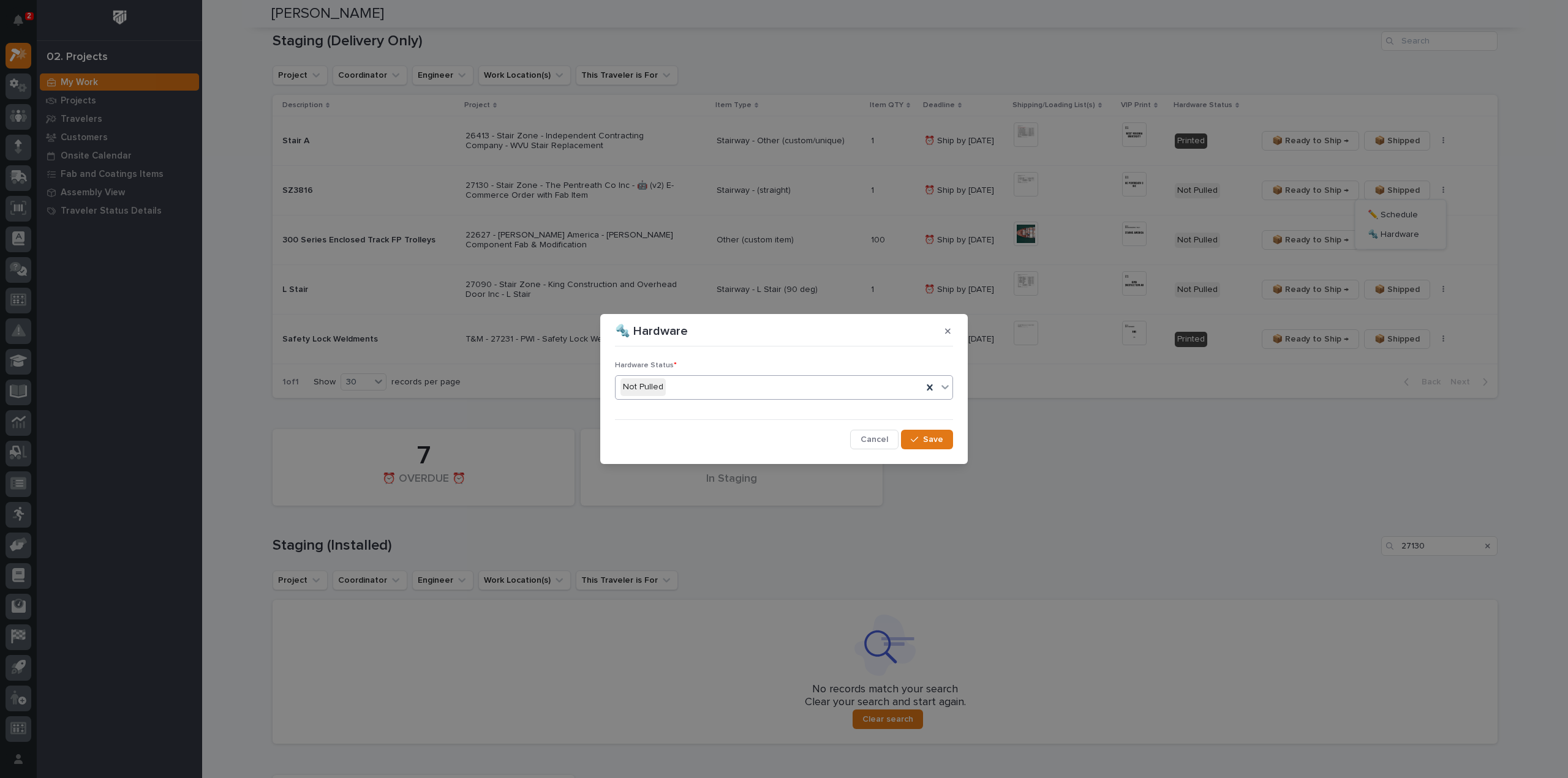
click at [702, 393] on div "Not Pulled" at bounding box center [768, 387] width 307 height 20
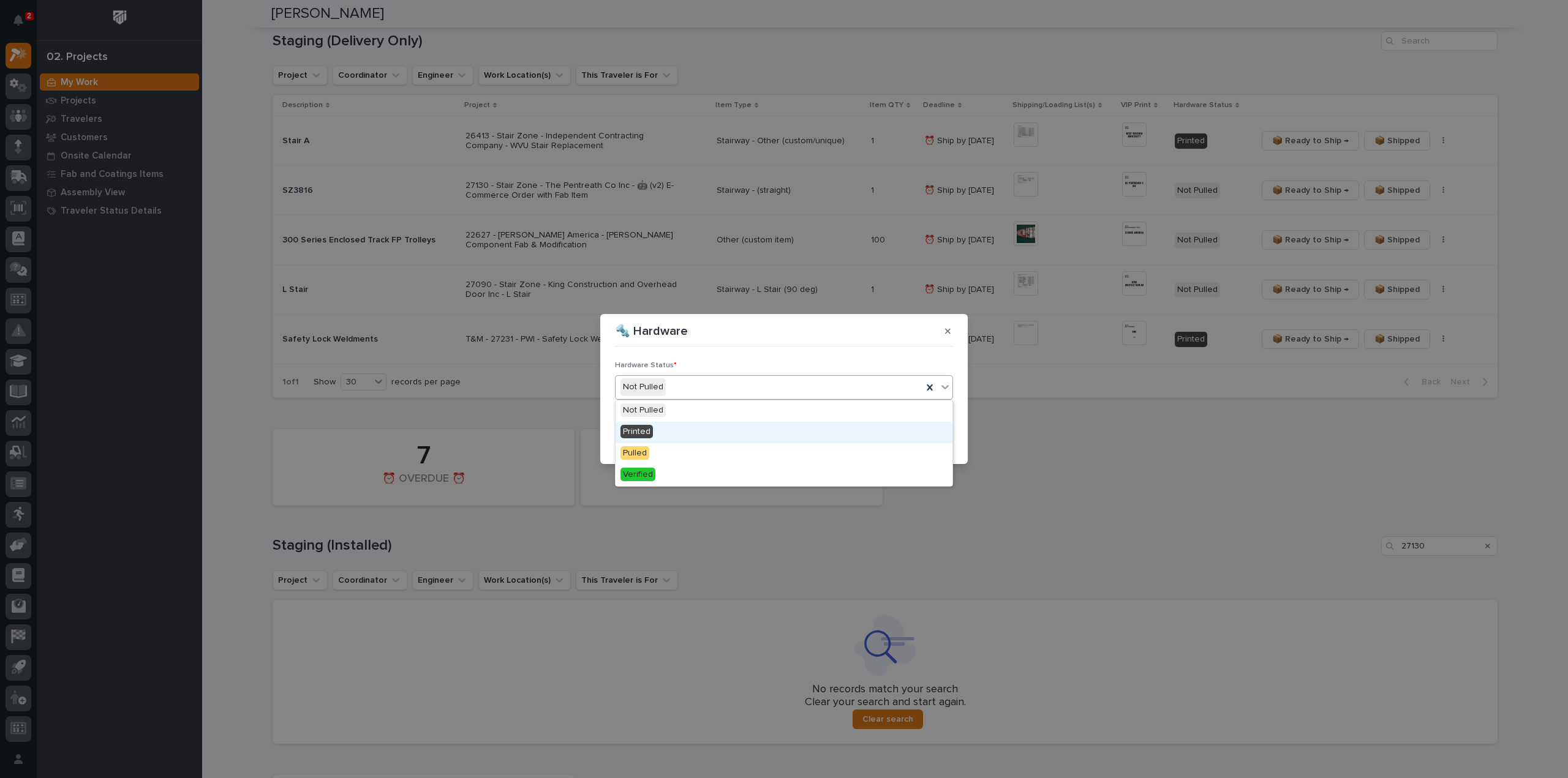
click at [695, 429] on div "Printed" at bounding box center [783, 432] width 337 height 22
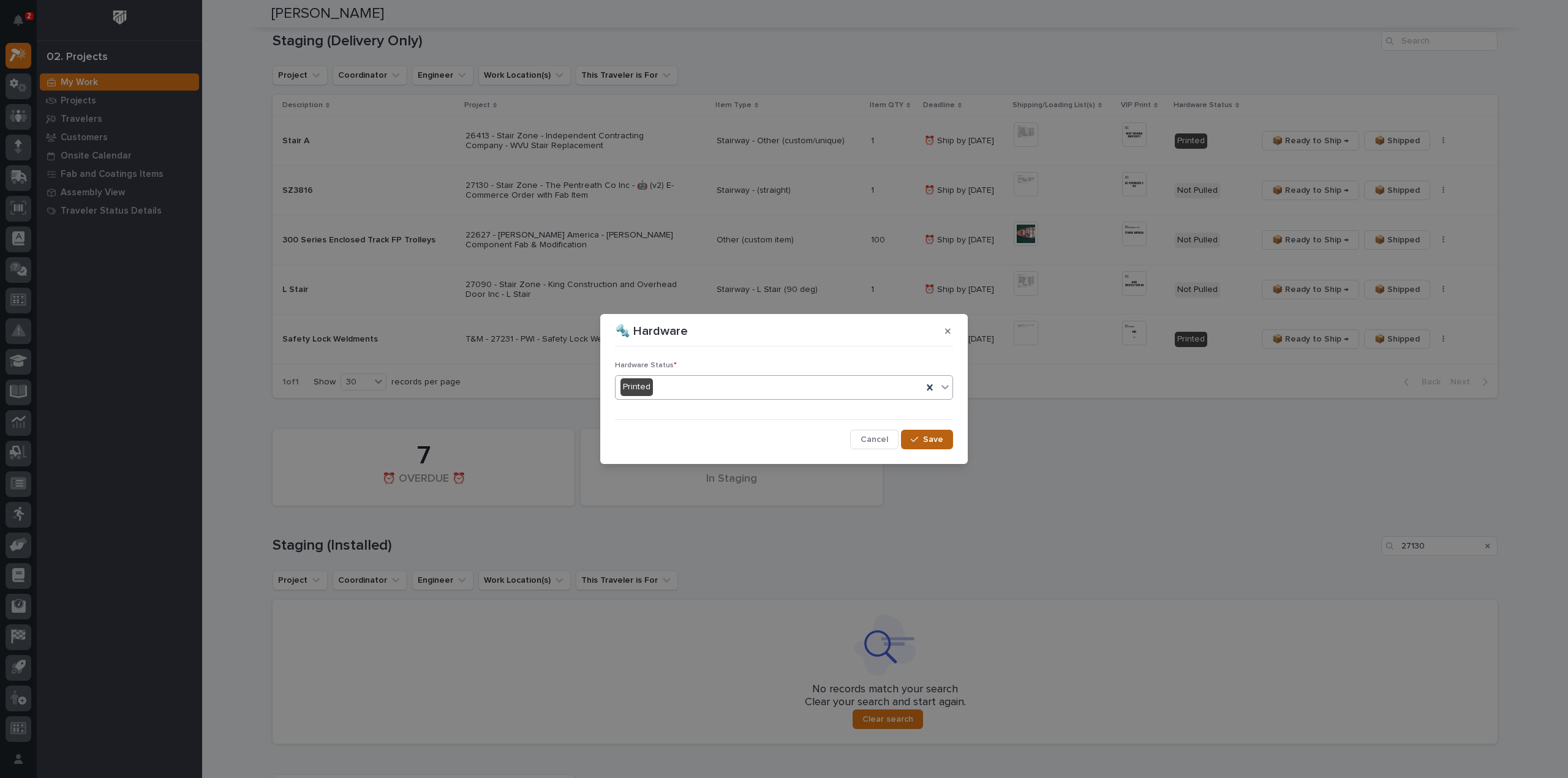
click at [925, 442] on span "Save" at bounding box center [933, 439] width 20 height 11
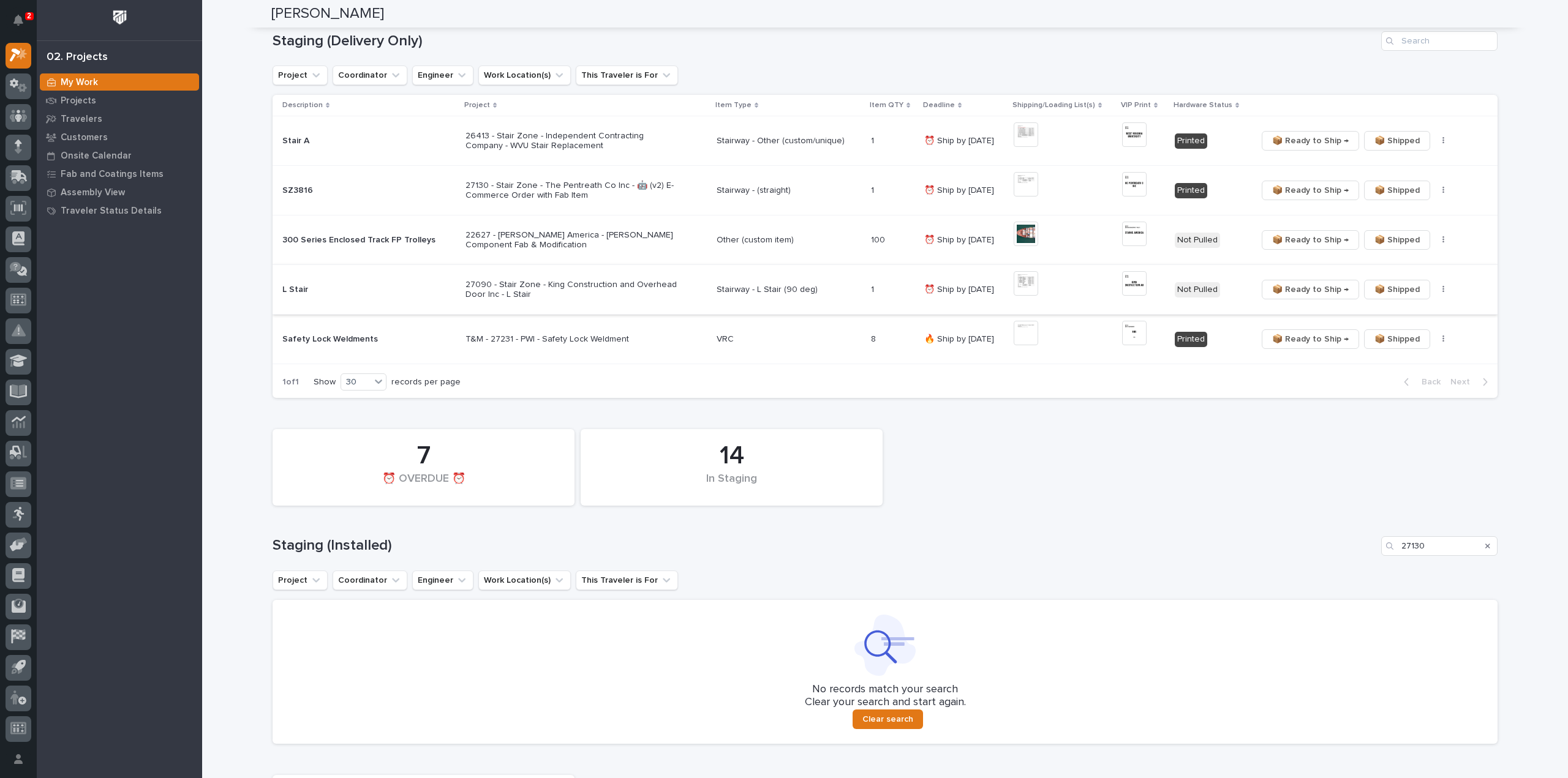
click at [1026, 287] on img at bounding box center [1025, 283] width 25 height 25
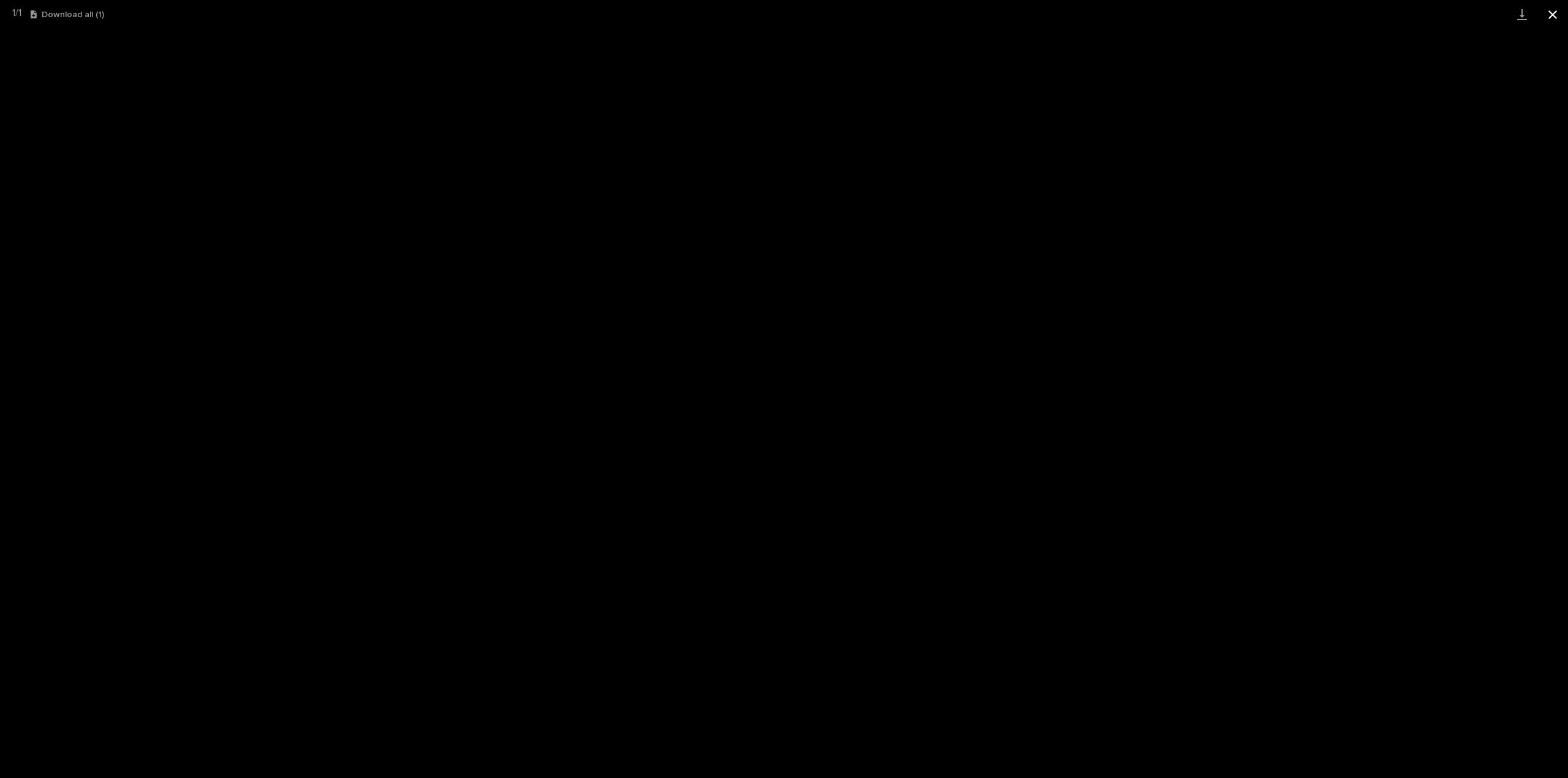
click at [1555, 17] on button "Close gallery" at bounding box center [1552, 14] width 31 height 29
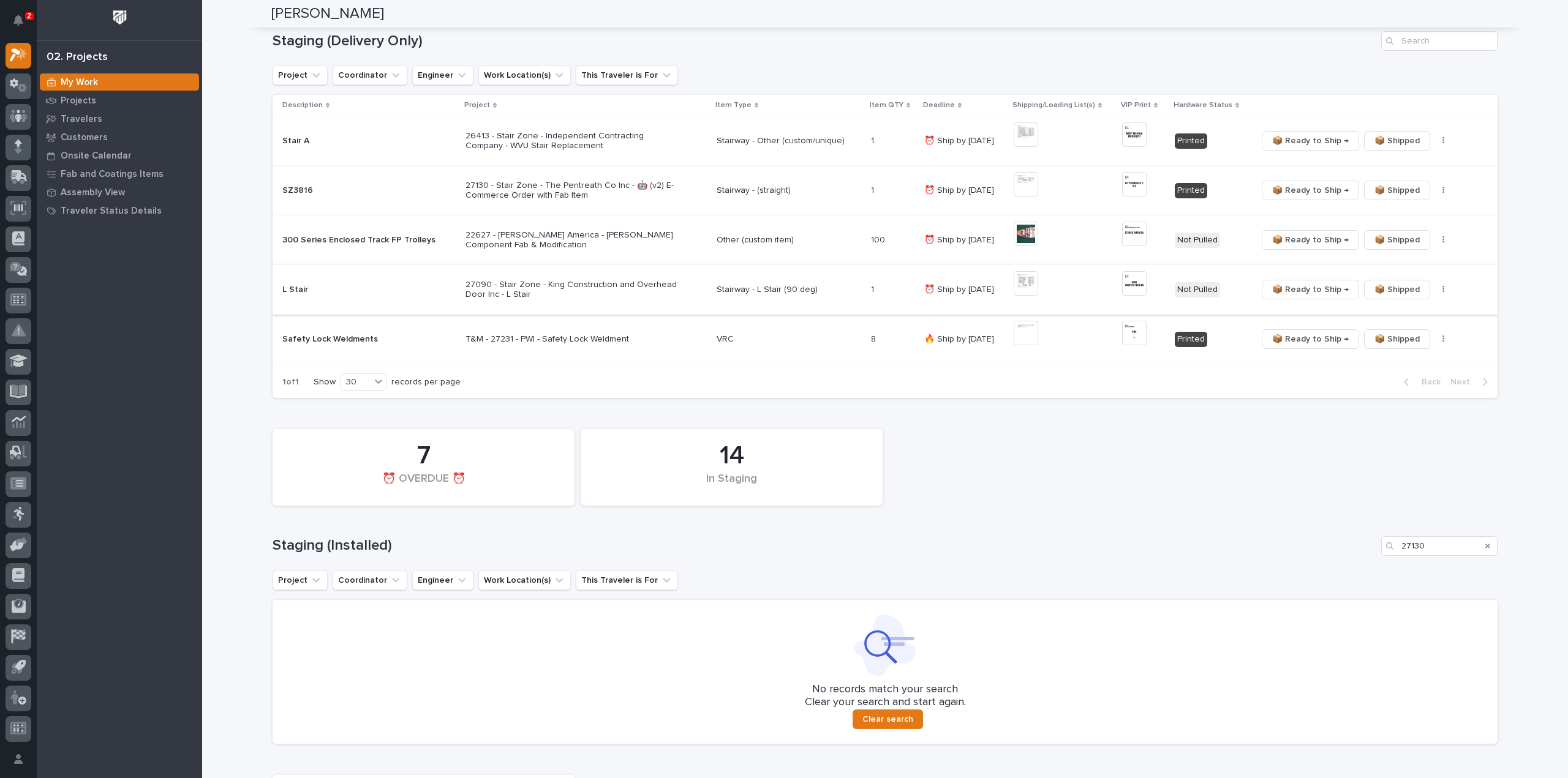
click at [1132, 285] on img at bounding box center [1134, 283] width 25 height 25
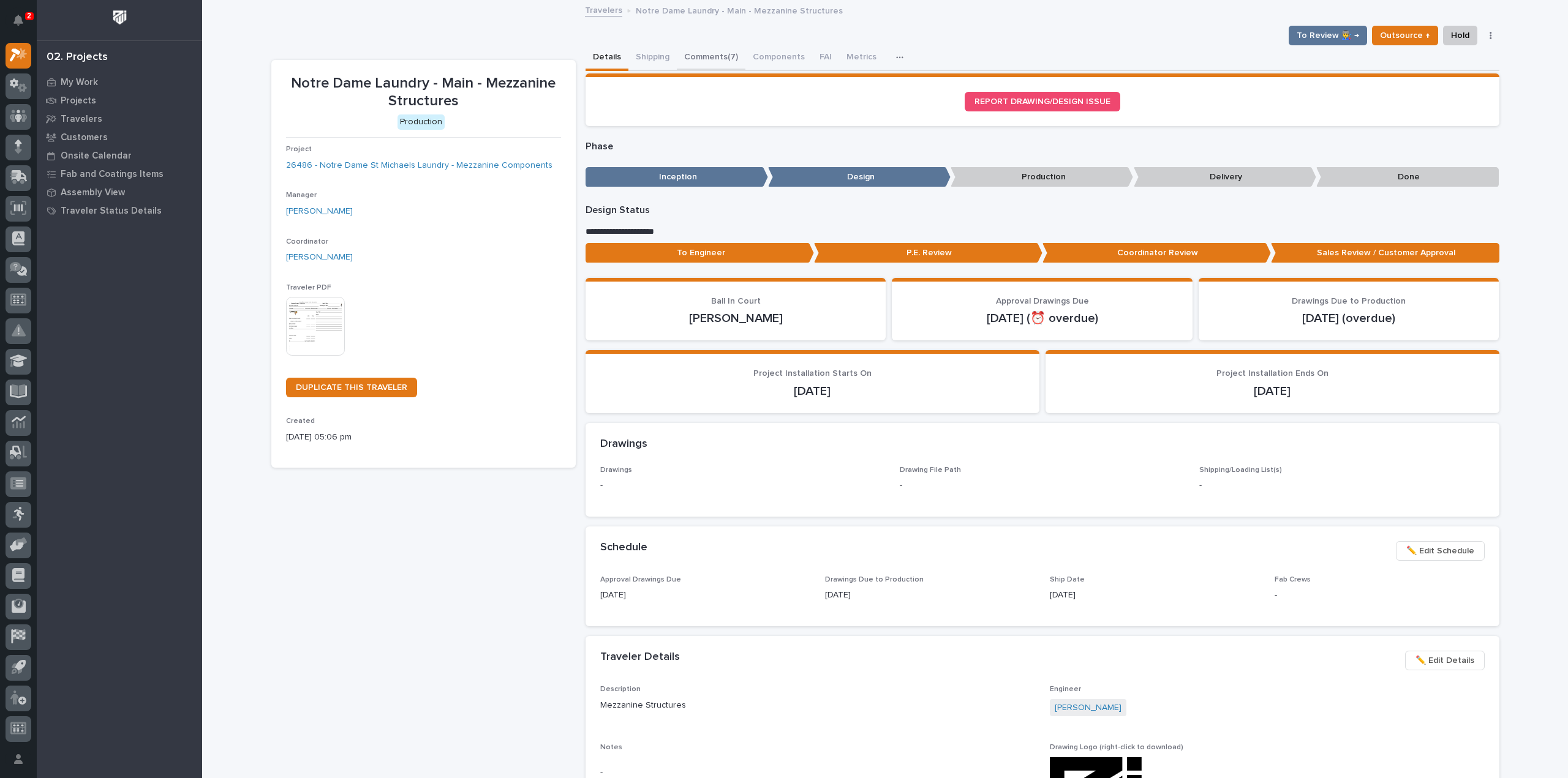
click at [706, 57] on button "Comments (7)" at bounding box center [710, 58] width 68 height 26
